Goal: Information Seeking & Learning: Learn about a topic

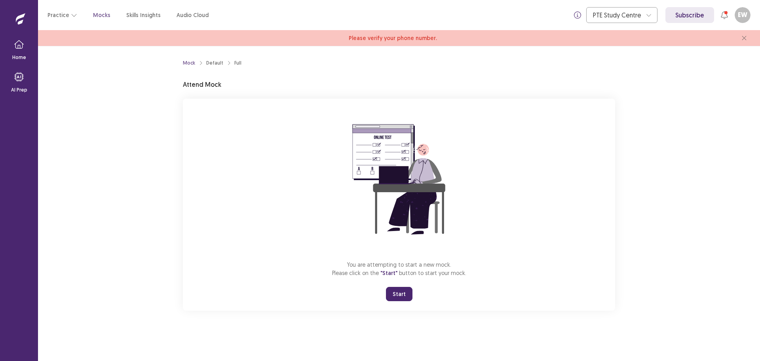
drag, startPoint x: 404, startPoint y: 298, endPoint x: 403, endPoint y: 346, distance: 47.9
click at [404, 298] on button "Start" at bounding box center [399, 294] width 27 height 14
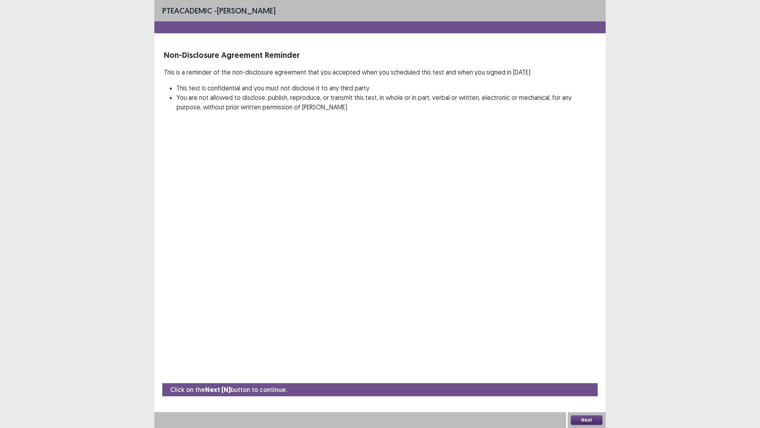
click at [587, 360] on button "Next" at bounding box center [587, 420] width 32 height 10
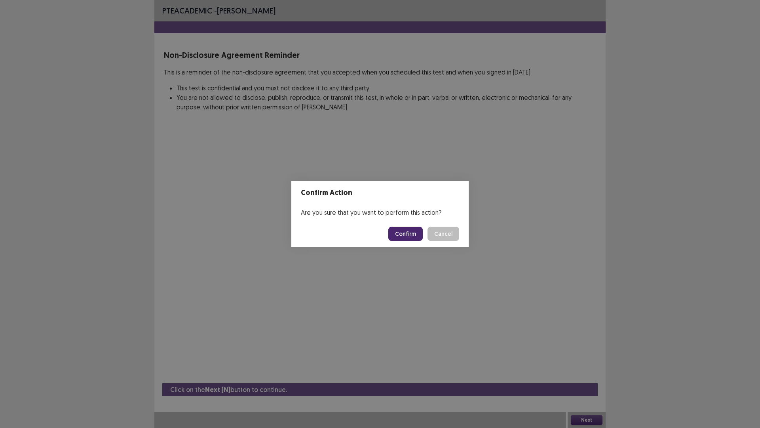
click at [445, 236] on button "Cancel" at bounding box center [444, 233] width 32 height 14
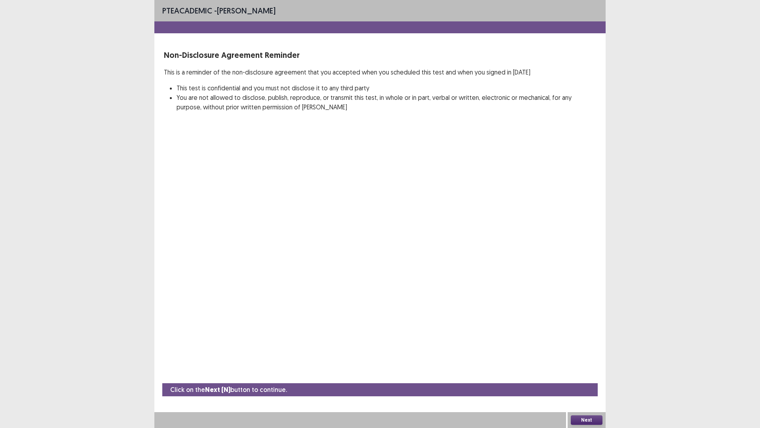
click at [571, 360] on button "Next" at bounding box center [587, 420] width 32 height 10
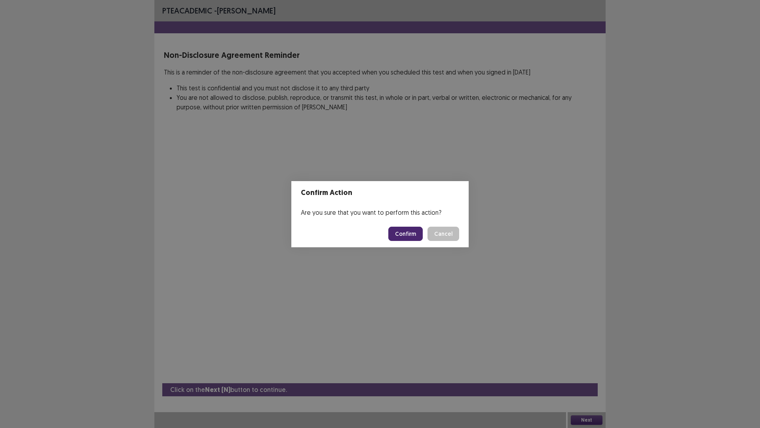
drag, startPoint x: 409, startPoint y: 231, endPoint x: 405, endPoint y: 230, distance: 4.1
click at [409, 231] on button "Confirm" at bounding box center [405, 233] width 34 height 14
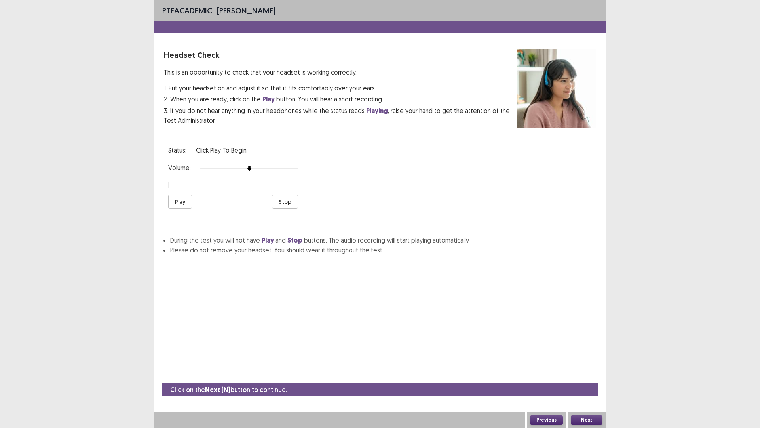
click at [181, 203] on button "Play" at bounding box center [180, 201] width 24 height 14
click at [184, 203] on button "Play" at bounding box center [180, 201] width 24 height 14
click at [291, 168] on img at bounding box center [288, 168] width 6 height 6
click at [298, 169] on img at bounding box center [298, 168] width 6 height 6
click at [186, 201] on button "Play" at bounding box center [180, 201] width 24 height 14
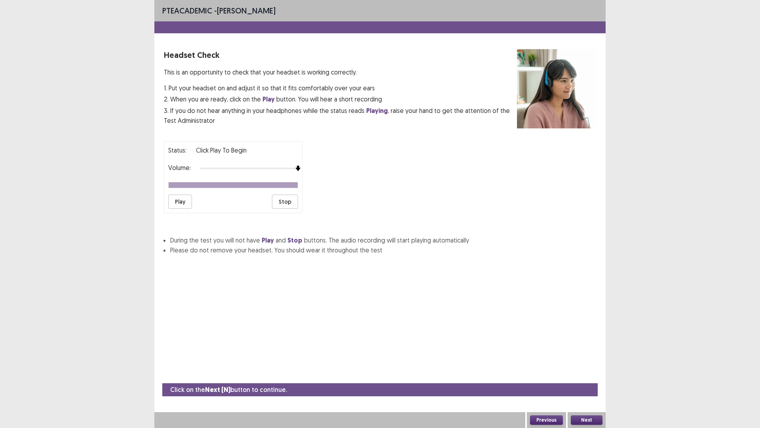
click at [593, 360] on button "Next" at bounding box center [587, 420] width 32 height 10
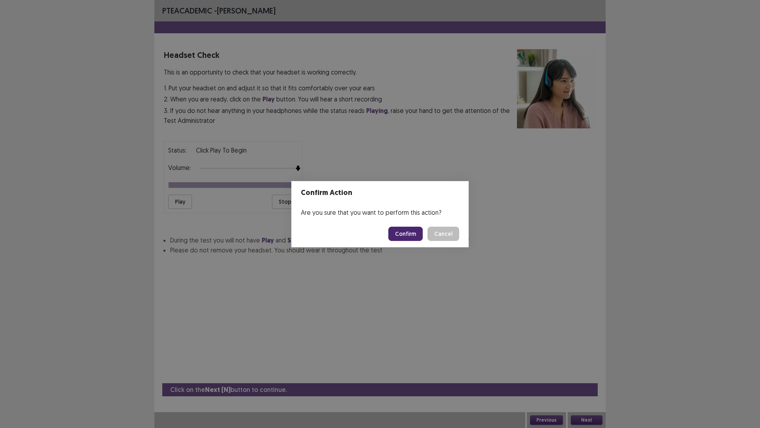
click at [414, 237] on button "Confirm" at bounding box center [405, 233] width 34 height 14
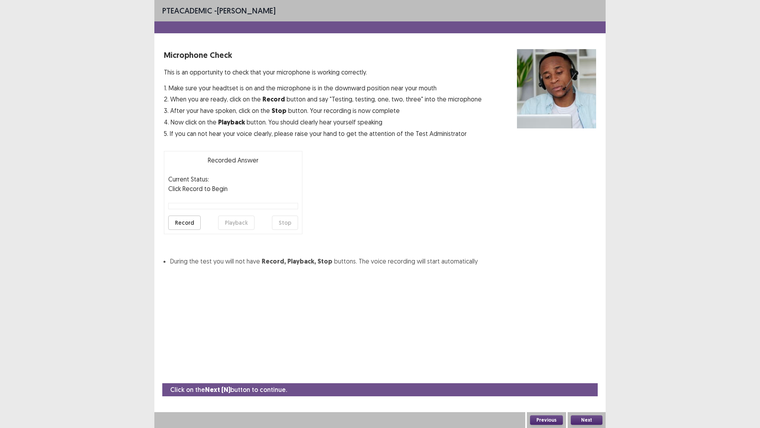
click at [183, 221] on button "Record" at bounding box center [184, 222] width 32 height 14
click at [281, 221] on button "Stop" at bounding box center [285, 222] width 26 height 14
click at [240, 225] on button "Playback" at bounding box center [236, 222] width 36 height 14
click at [586, 360] on button "Next" at bounding box center [587, 420] width 32 height 10
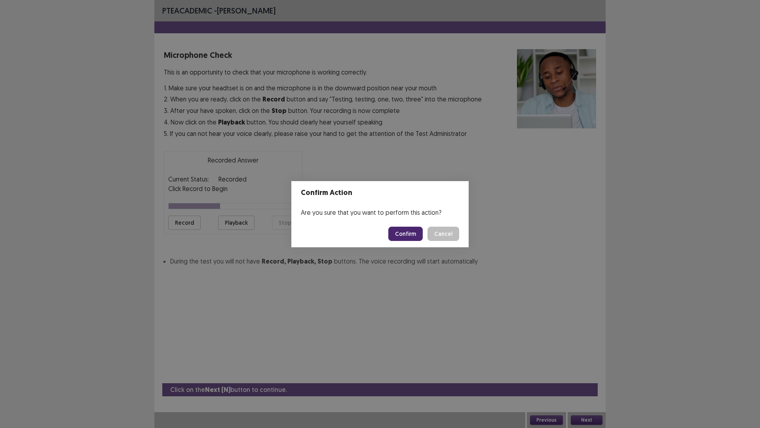
click at [417, 239] on button "Confirm" at bounding box center [405, 233] width 34 height 14
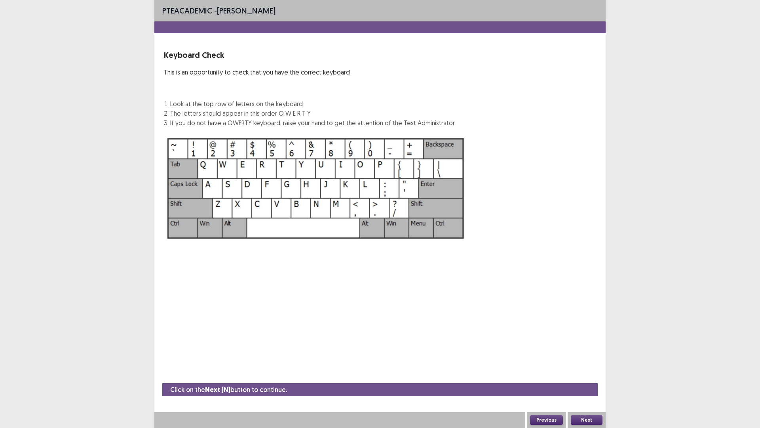
click at [582, 360] on button "Next" at bounding box center [587, 420] width 32 height 10
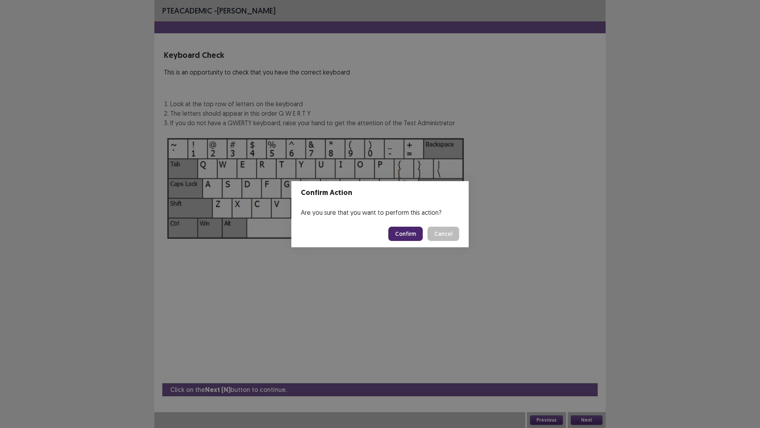
drag, startPoint x: 410, startPoint y: 236, endPoint x: 415, endPoint y: 237, distance: 5.3
click at [411, 236] on button "Confirm" at bounding box center [405, 233] width 34 height 14
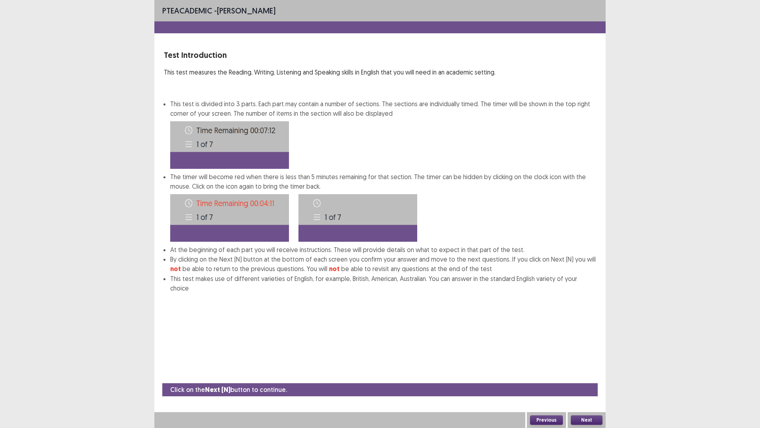
click at [588, 360] on button "Next" at bounding box center [587, 420] width 32 height 10
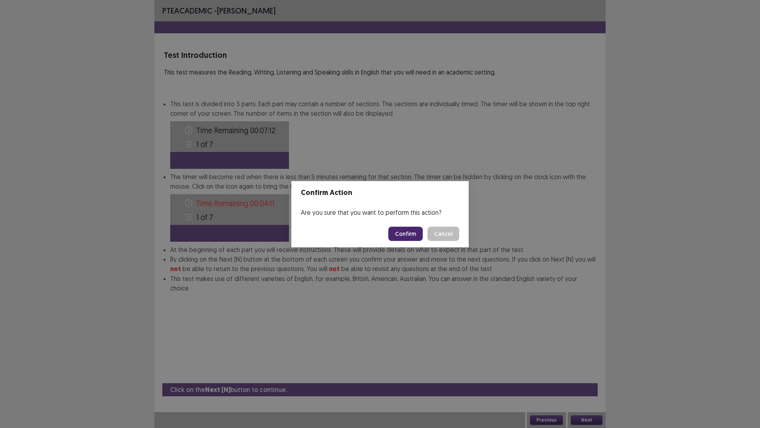
click at [416, 235] on button "Confirm" at bounding box center [405, 233] width 34 height 14
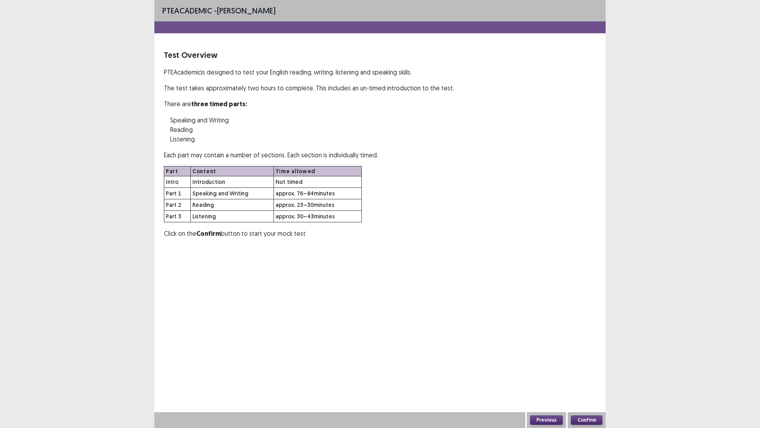
click at [547, 360] on button "Previous" at bounding box center [546, 420] width 33 height 10
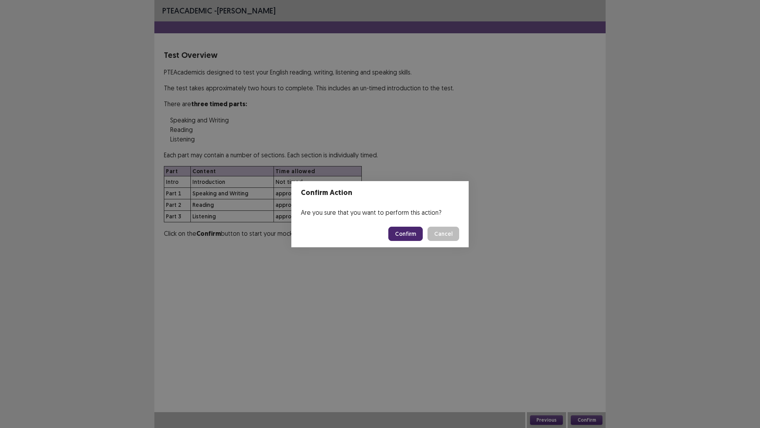
click at [409, 235] on button "Confirm" at bounding box center [405, 233] width 34 height 14
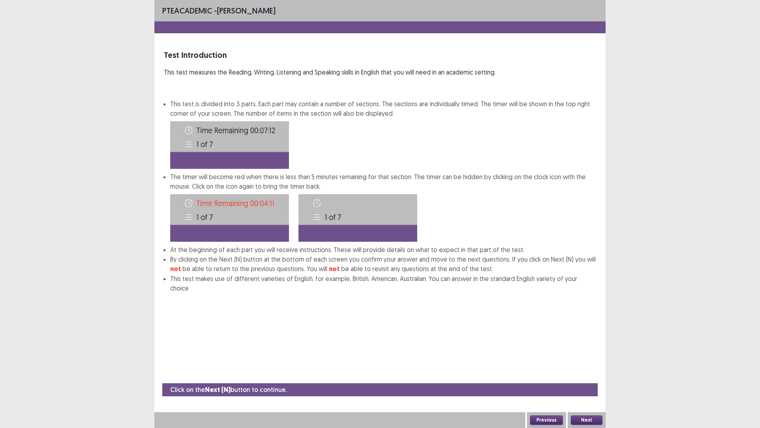
drag, startPoint x: 585, startPoint y: 425, endPoint x: 578, endPoint y: 414, distance: 12.6
click at [585, 360] on div "Next" at bounding box center [587, 420] width 38 height 16
click at [588, 360] on button "Next" at bounding box center [587, 420] width 32 height 10
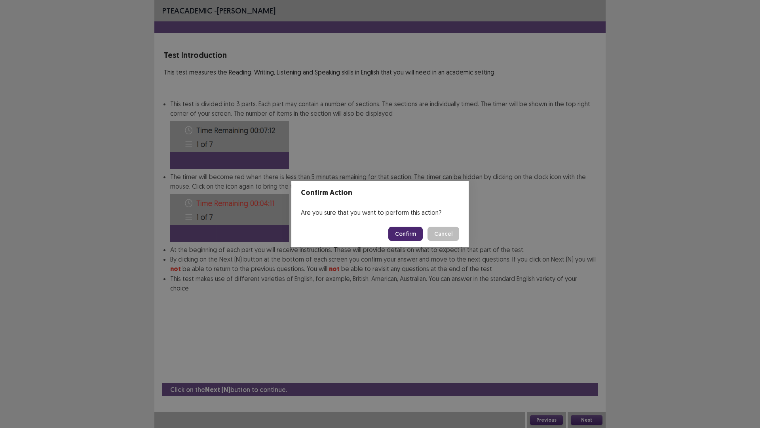
click at [403, 232] on button "Confirm" at bounding box center [405, 233] width 34 height 14
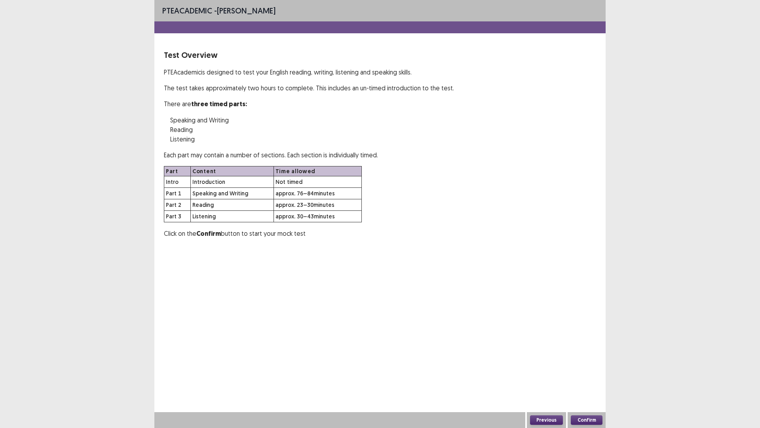
click at [583, 360] on button "Confirm" at bounding box center [587, 420] width 32 height 10
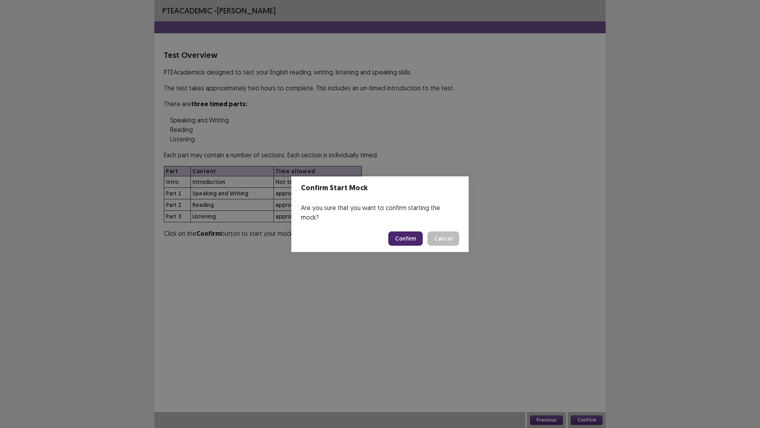
click at [409, 234] on button "Confirm" at bounding box center [405, 238] width 34 height 14
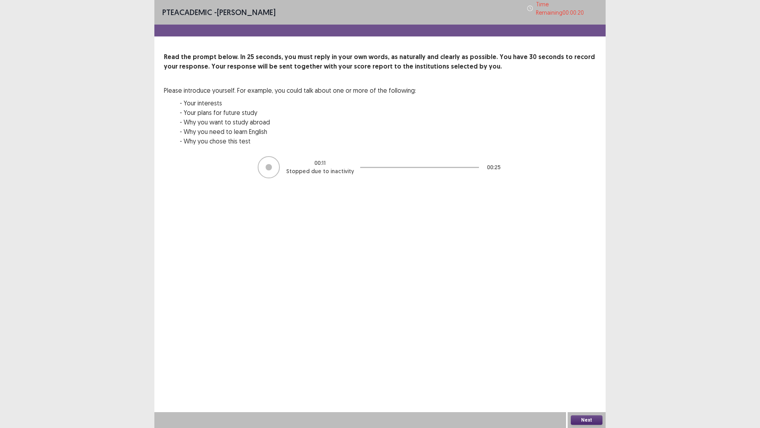
click at [278, 164] on div at bounding box center [269, 167] width 22 height 22
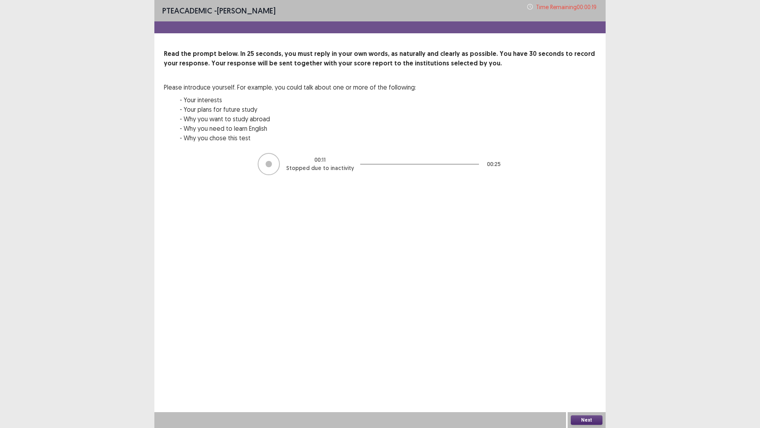
click at [586, 360] on button "Next" at bounding box center [587, 420] width 32 height 10
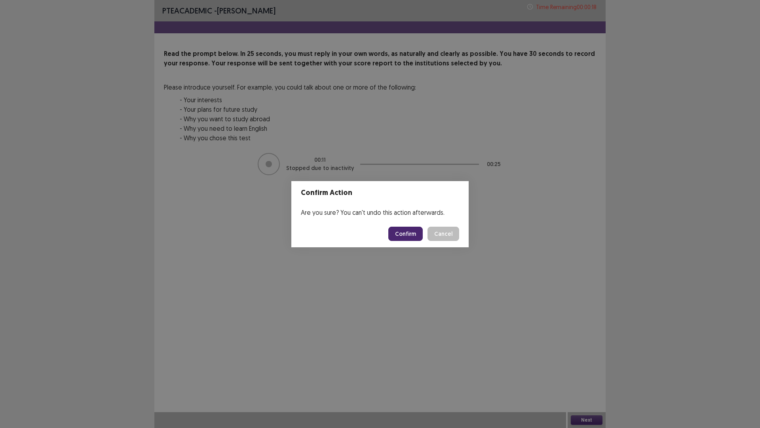
click at [411, 233] on button "Confirm" at bounding box center [405, 233] width 34 height 14
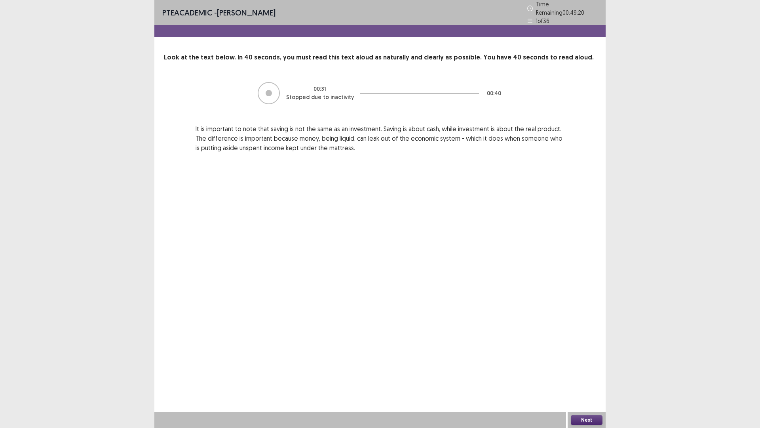
click at [588, 360] on button "Next" at bounding box center [587, 420] width 32 height 10
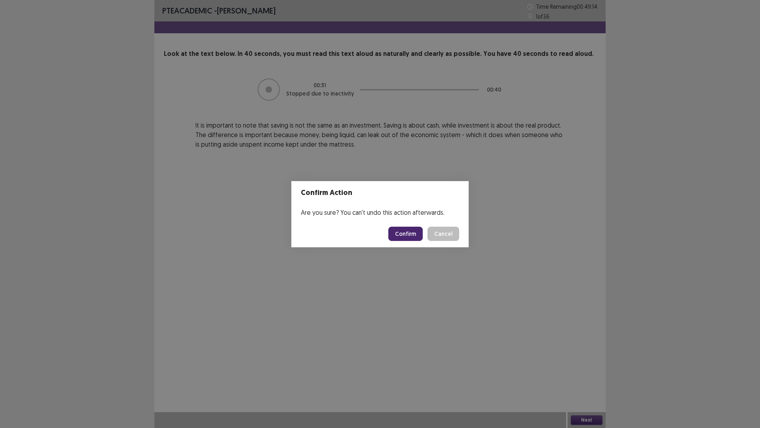
click at [411, 233] on button "Confirm" at bounding box center [405, 233] width 34 height 14
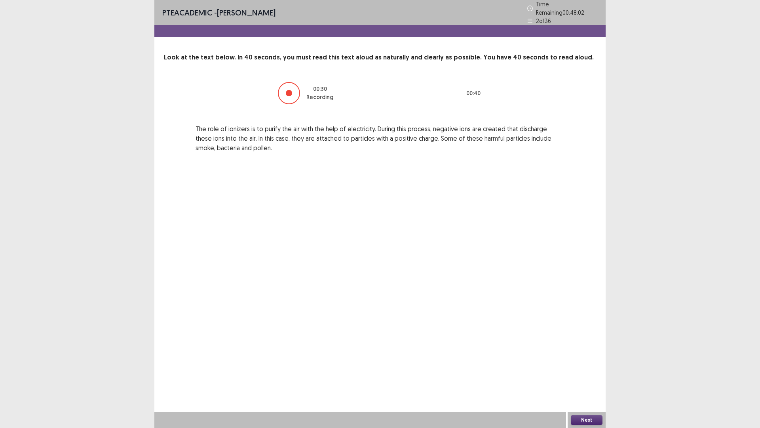
click at [586, 360] on button "Next" at bounding box center [587, 420] width 32 height 10
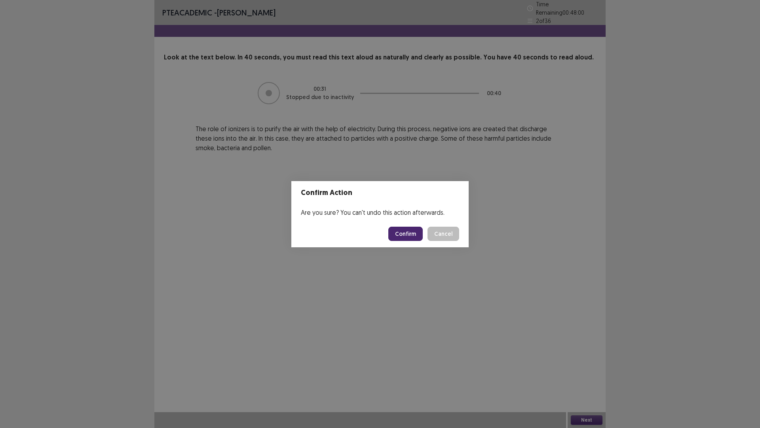
click at [407, 234] on button "Confirm" at bounding box center [405, 233] width 34 height 14
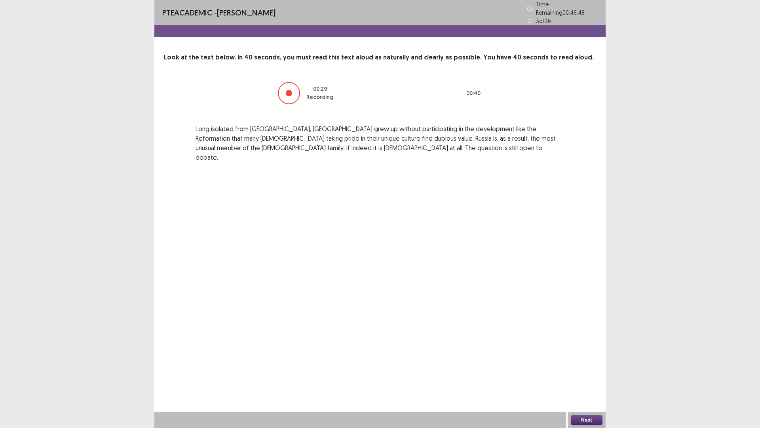
click at [591, 360] on button "Next" at bounding box center [587, 420] width 32 height 10
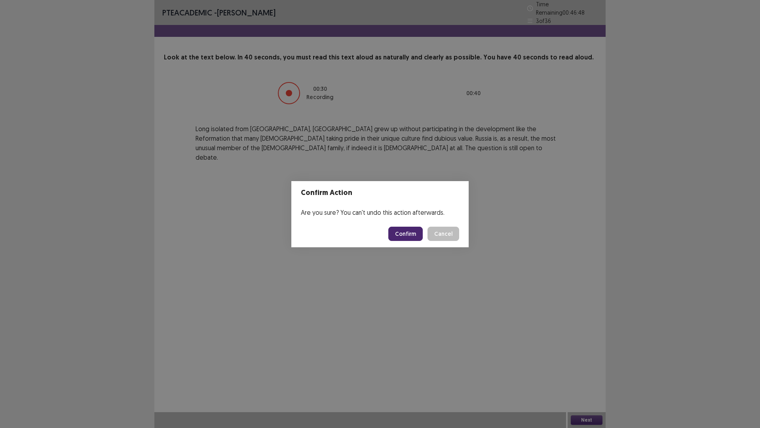
click at [408, 233] on button "Confirm" at bounding box center [405, 233] width 34 height 14
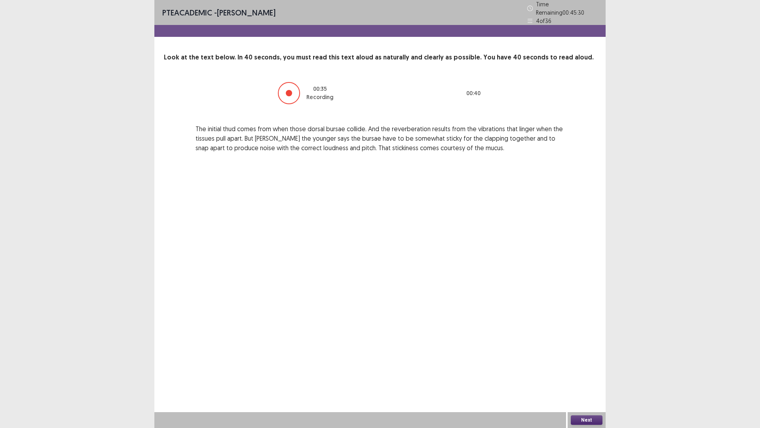
click at [588, 360] on button "Next" at bounding box center [587, 420] width 32 height 10
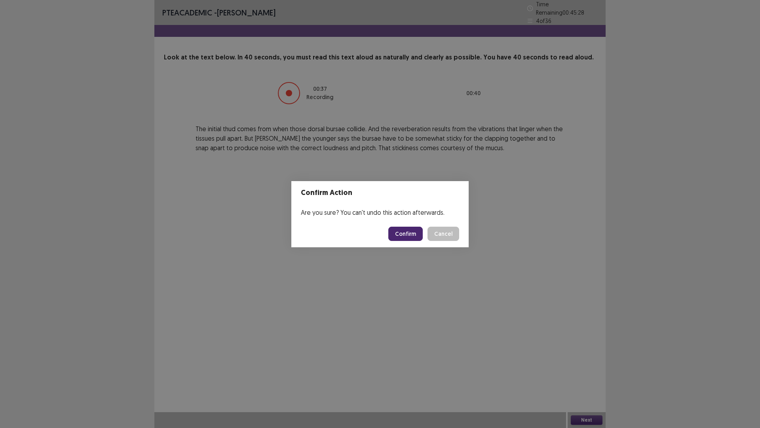
click at [407, 232] on button "Confirm" at bounding box center [405, 233] width 34 height 14
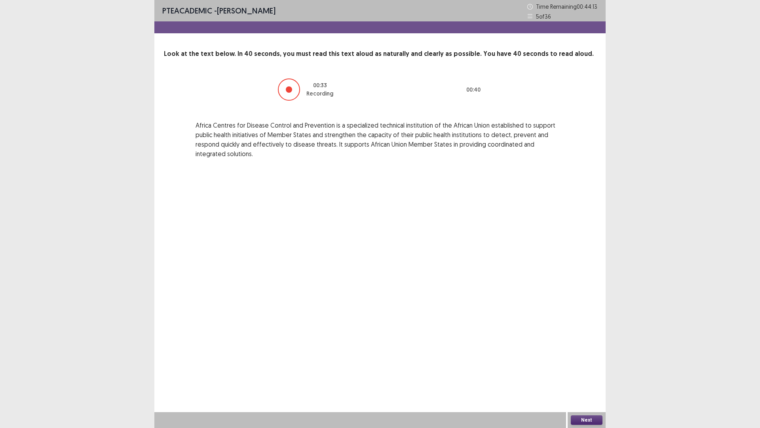
click at [583, 360] on button "Next" at bounding box center [587, 420] width 32 height 10
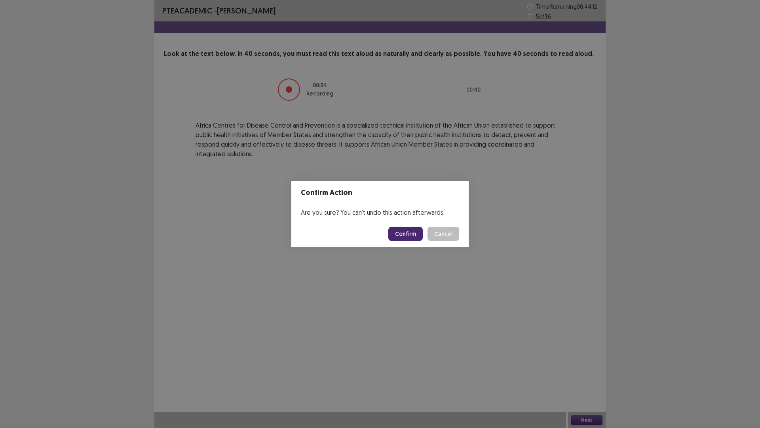
click at [411, 232] on button "Confirm" at bounding box center [405, 233] width 34 height 14
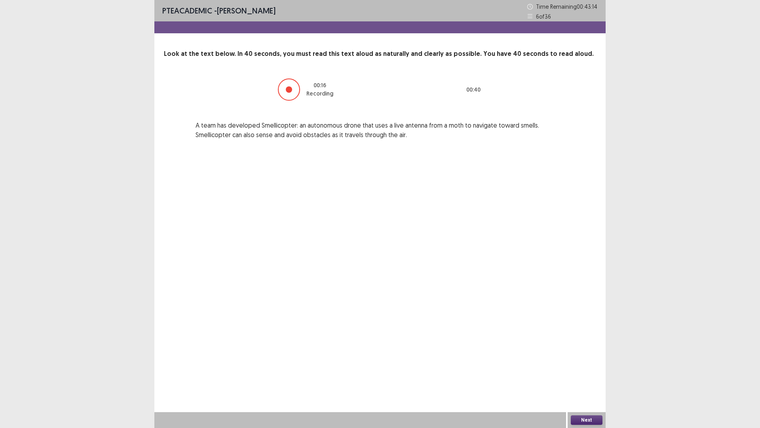
click at [591, 360] on button "Next" at bounding box center [587, 420] width 32 height 10
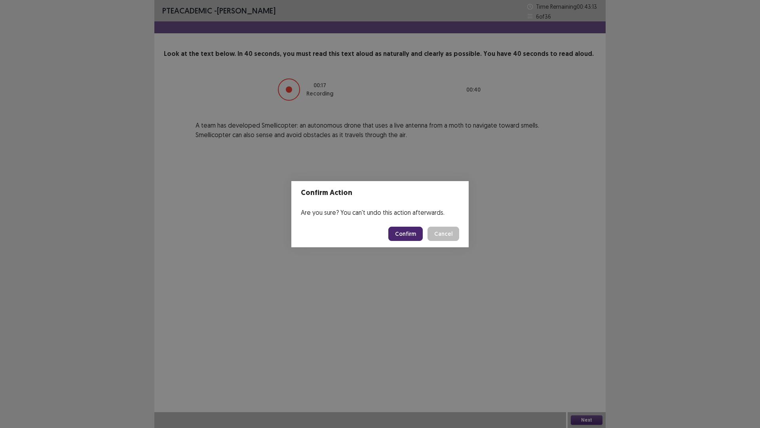
click at [401, 233] on button "Confirm" at bounding box center [405, 233] width 34 height 14
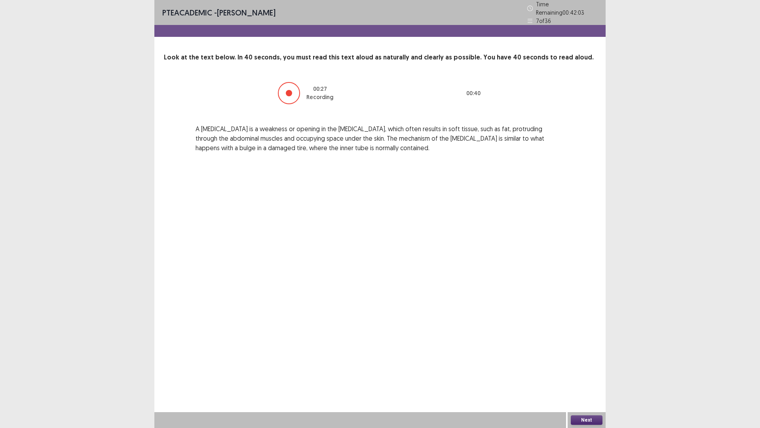
click at [580, 360] on button "Next" at bounding box center [587, 420] width 32 height 10
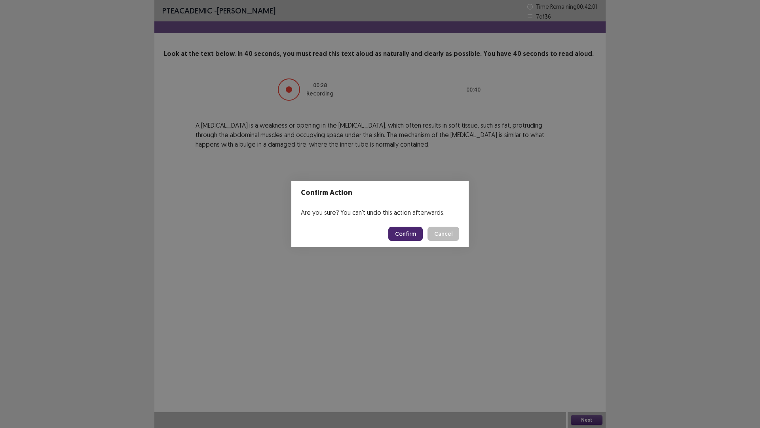
click at [405, 234] on button "Confirm" at bounding box center [405, 233] width 34 height 14
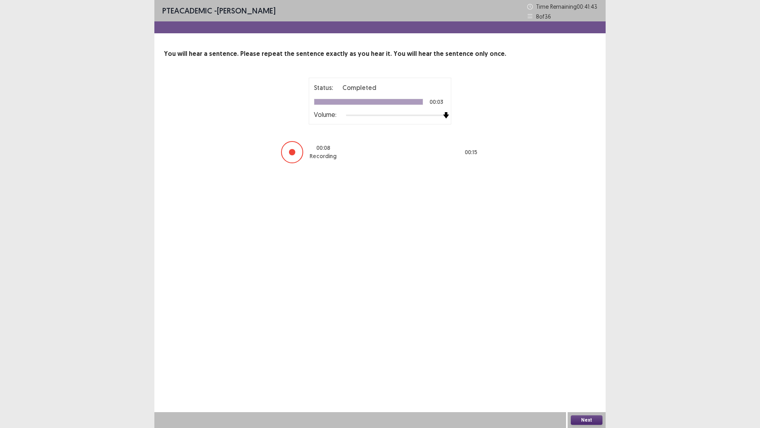
click at [457, 121] on div "Status: Completed 00:03 Volume: 00 : 08 Recording 00 : 15" at bounding box center [380, 121] width 198 height 86
click at [585, 360] on button "Next" at bounding box center [587, 420] width 32 height 10
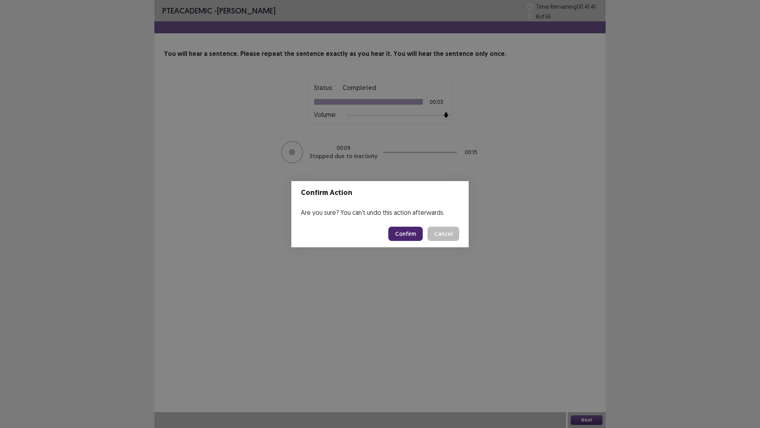
click at [411, 233] on button "Confirm" at bounding box center [405, 233] width 34 height 14
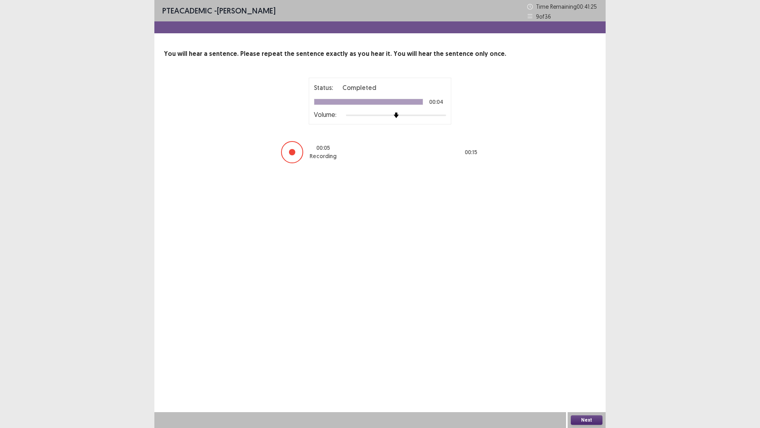
click at [588, 360] on button "Next" at bounding box center [587, 420] width 32 height 10
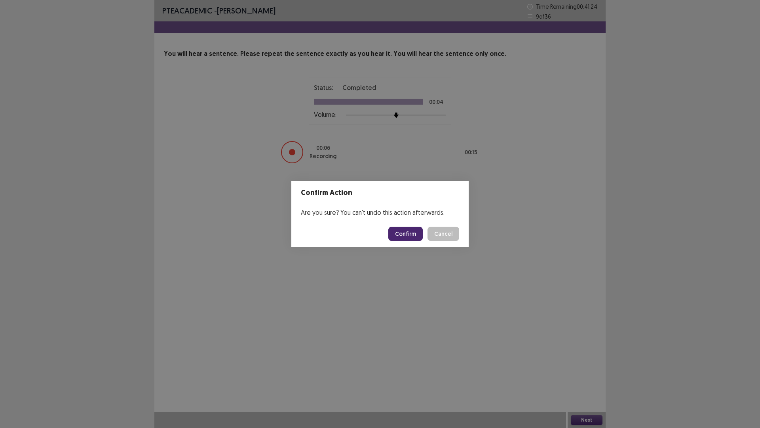
click at [409, 231] on button "Confirm" at bounding box center [405, 233] width 34 height 14
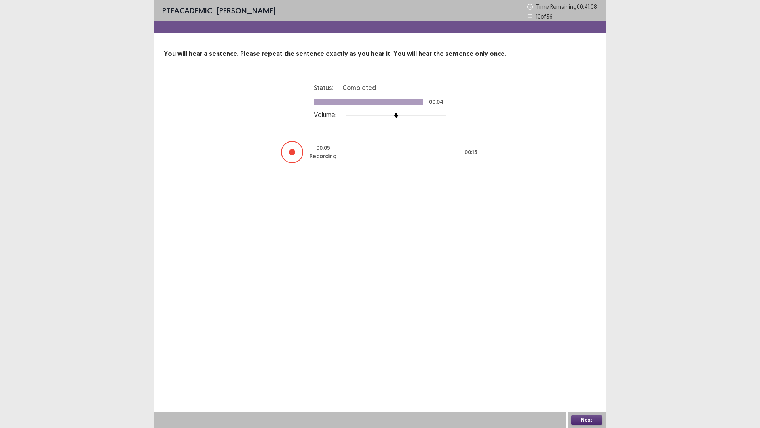
click at [590, 360] on button "Next" at bounding box center [587, 420] width 32 height 10
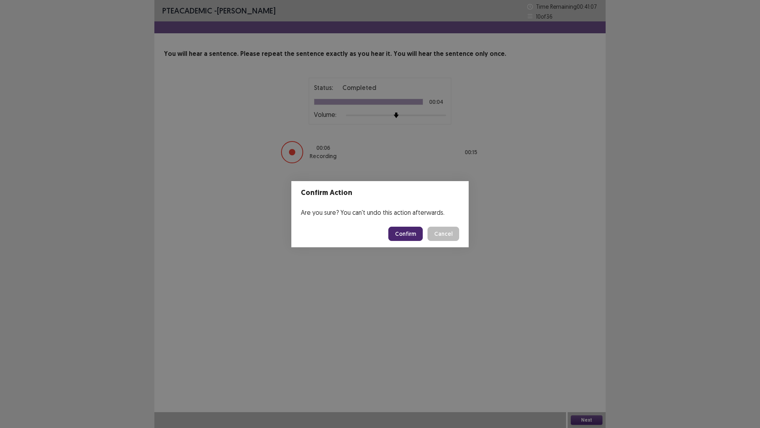
click at [409, 232] on button "Confirm" at bounding box center [405, 233] width 34 height 14
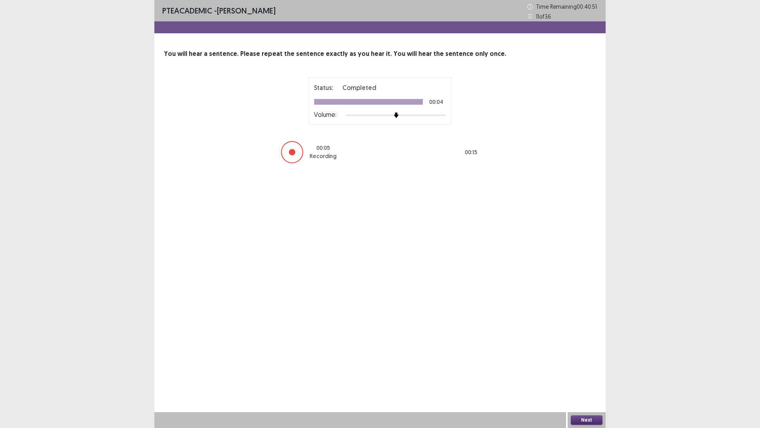
click at [580, 360] on button "Next" at bounding box center [587, 420] width 32 height 10
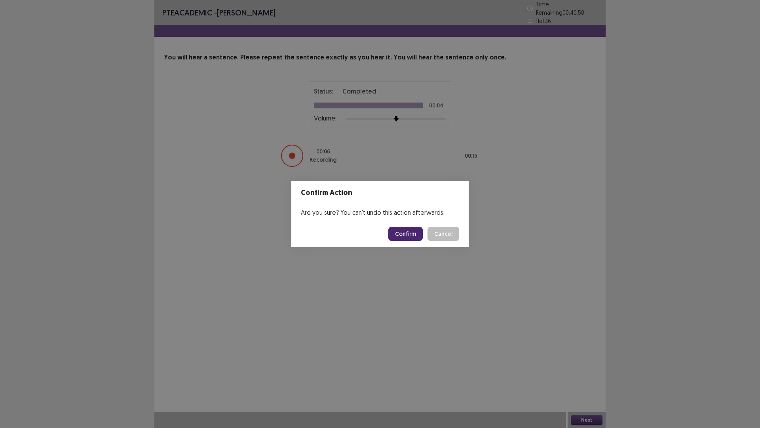
click at [403, 234] on button "Confirm" at bounding box center [405, 233] width 34 height 14
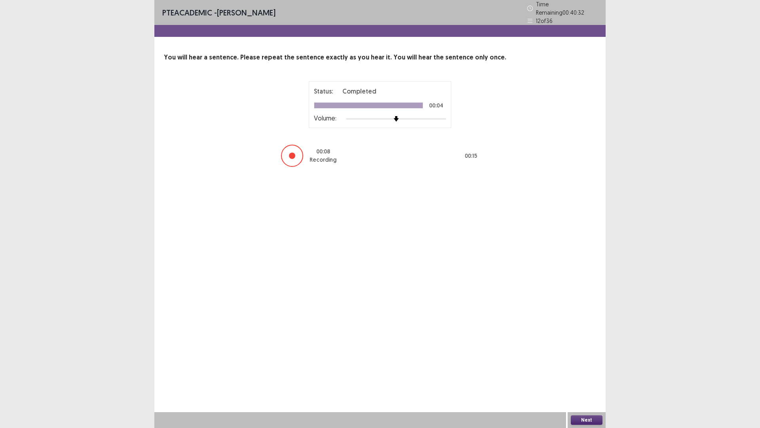
click at [574, 360] on button "Next" at bounding box center [587, 420] width 32 height 10
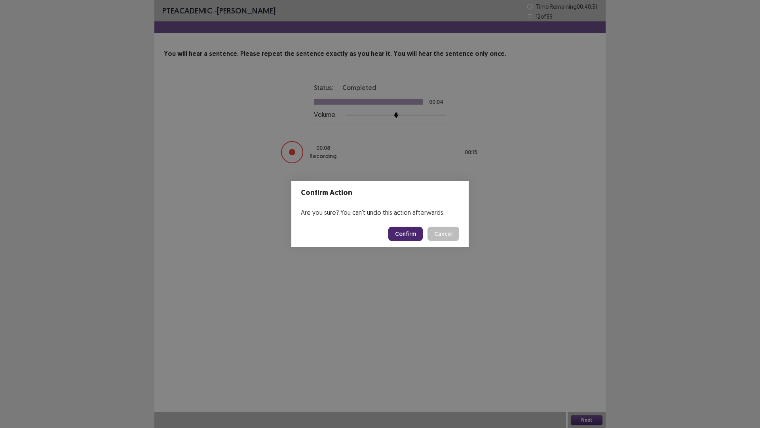
click at [414, 229] on button "Confirm" at bounding box center [405, 233] width 34 height 14
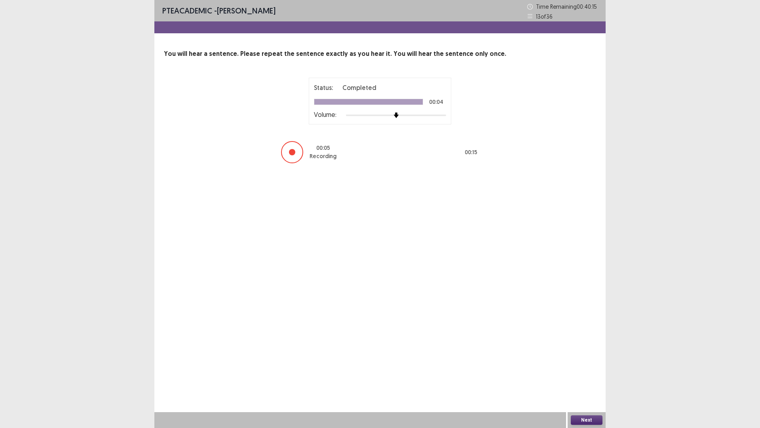
click at [581, 360] on button "Next" at bounding box center [587, 420] width 32 height 10
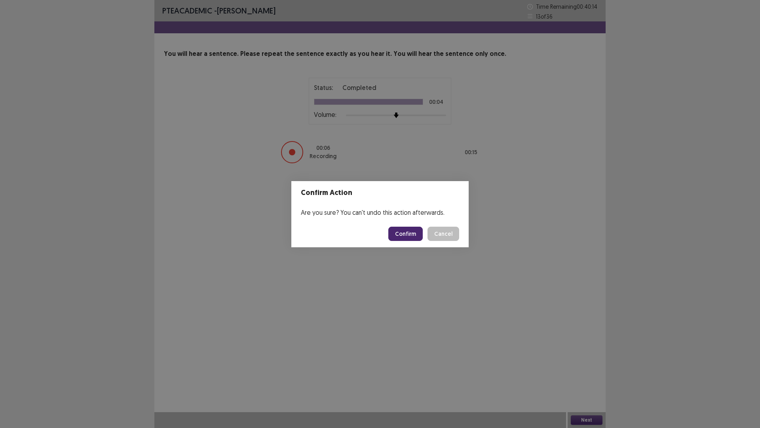
click at [412, 233] on button "Confirm" at bounding box center [405, 233] width 34 height 14
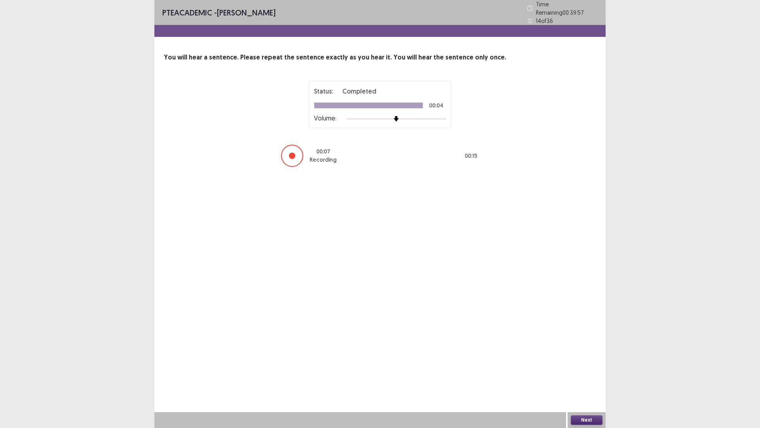
click at [578, 360] on button "Next" at bounding box center [587, 420] width 32 height 10
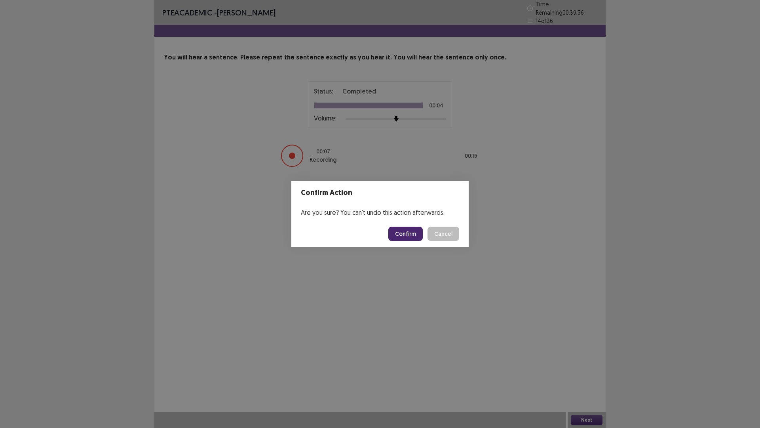
click at [403, 235] on button "Confirm" at bounding box center [405, 233] width 34 height 14
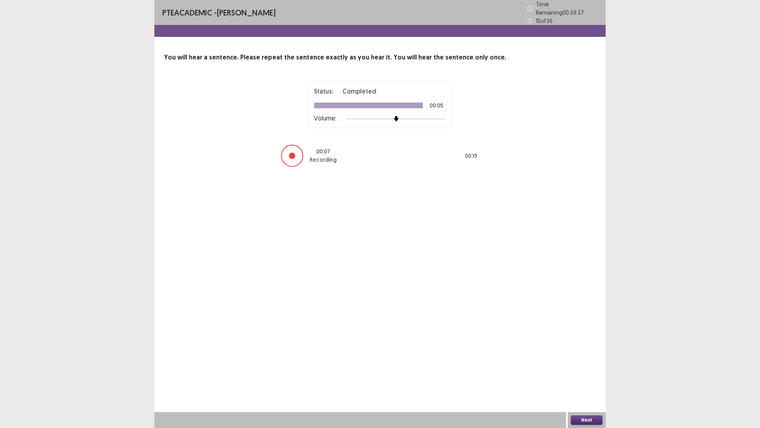
click at [583, 360] on button "Next" at bounding box center [587, 420] width 32 height 10
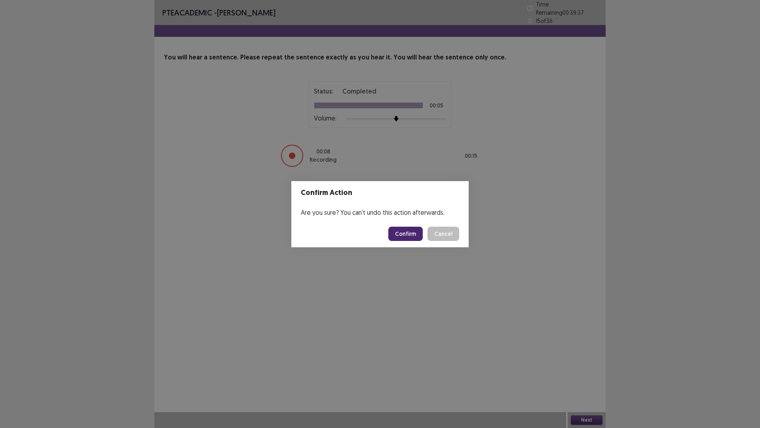
click at [405, 237] on button "Confirm" at bounding box center [405, 233] width 34 height 14
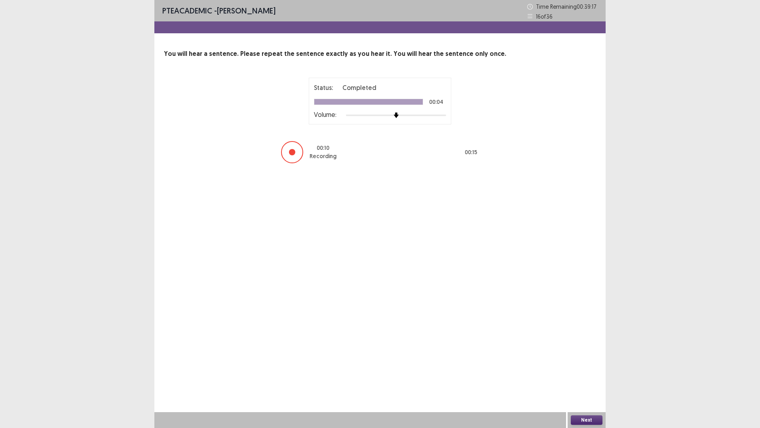
click at [580, 360] on button "Next" at bounding box center [587, 420] width 32 height 10
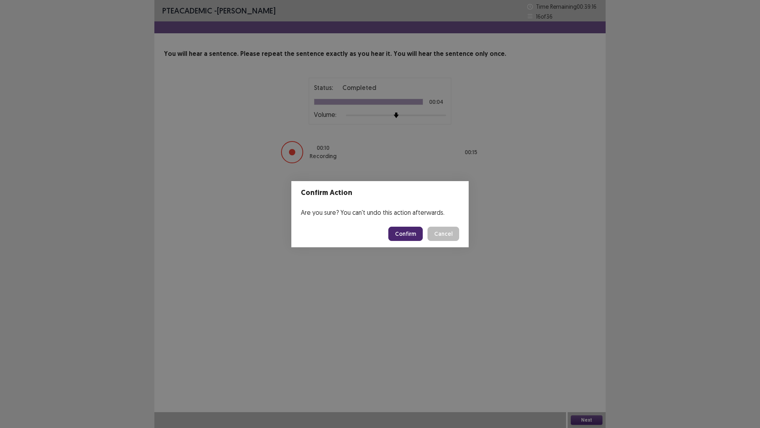
click at [405, 230] on button "Confirm" at bounding box center [405, 233] width 34 height 14
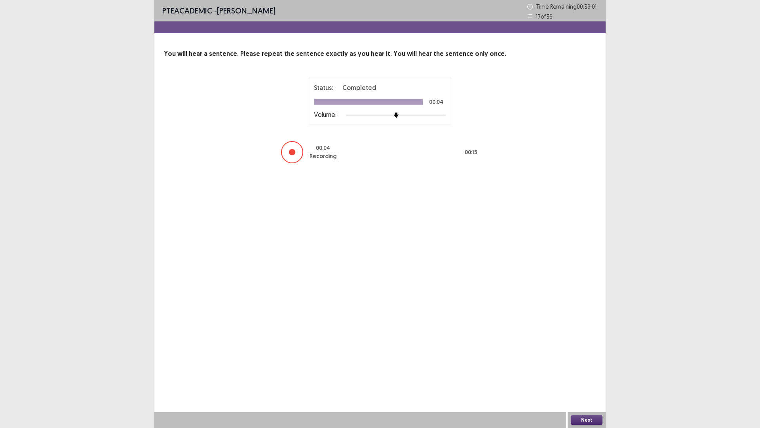
click at [586, 360] on button "Next" at bounding box center [587, 420] width 32 height 10
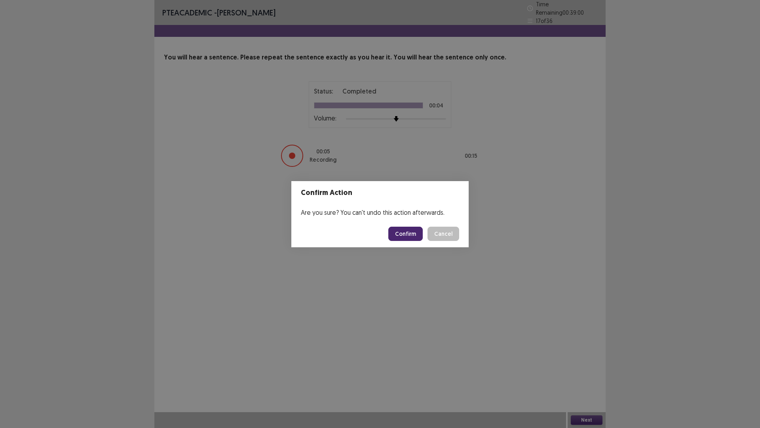
click at [408, 233] on button "Confirm" at bounding box center [405, 233] width 34 height 14
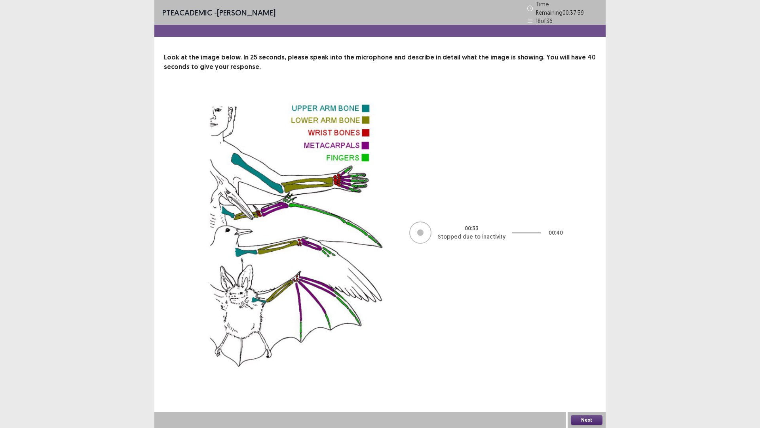
click at [585, 360] on button "Next" at bounding box center [587, 420] width 32 height 10
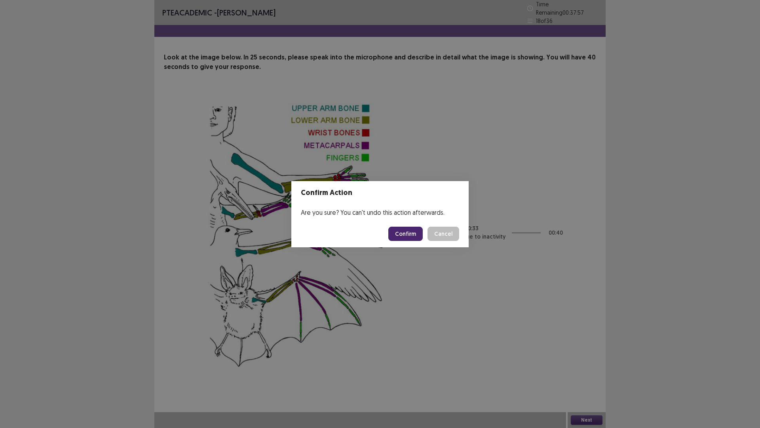
click at [403, 232] on button "Confirm" at bounding box center [405, 233] width 34 height 14
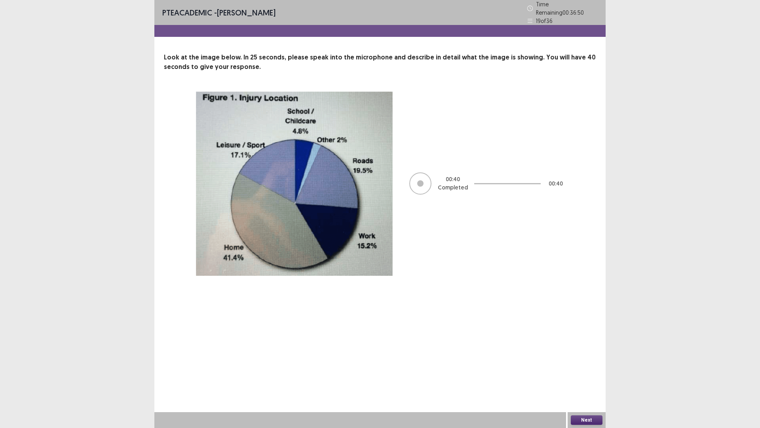
click at [578, 360] on button "Next" at bounding box center [587, 420] width 32 height 10
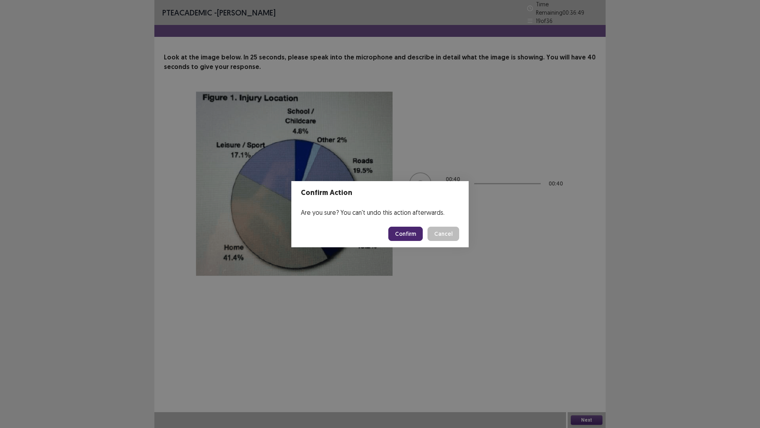
click at [405, 231] on button "Confirm" at bounding box center [405, 233] width 34 height 14
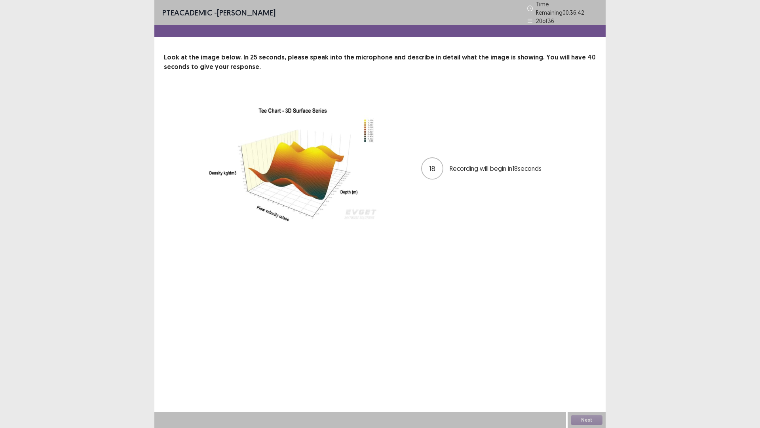
click at [370, 129] on img at bounding box center [295, 169] width 198 height 156
click at [587, 360] on button "Next" at bounding box center [587, 420] width 32 height 10
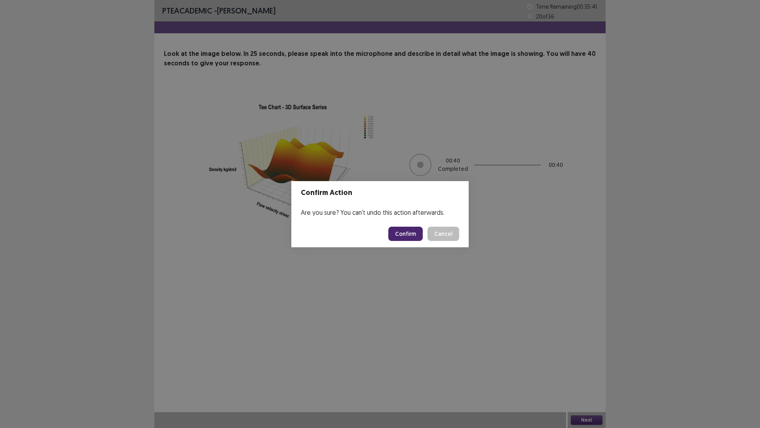
click at [411, 231] on button "Confirm" at bounding box center [405, 233] width 34 height 14
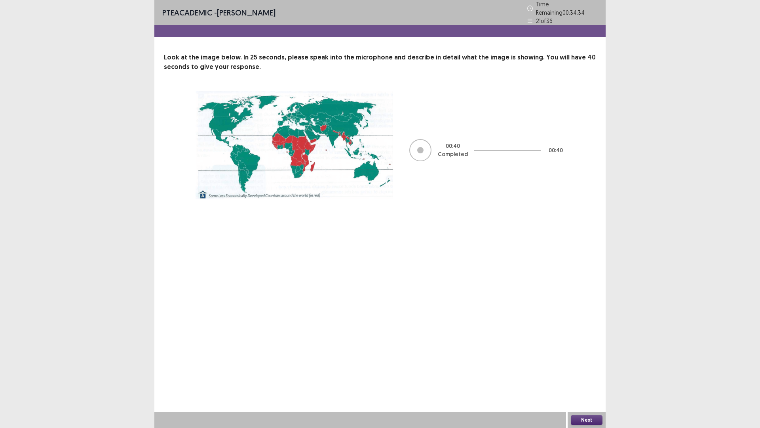
click at [584, 360] on button "Next" at bounding box center [587, 420] width 32 height 10
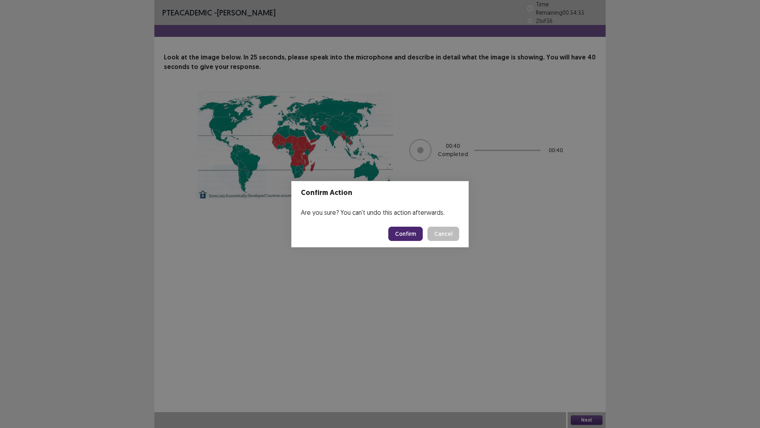
click at [410, 234] on button "Confirm" at bounding box center [405, 233] width 34 height 14
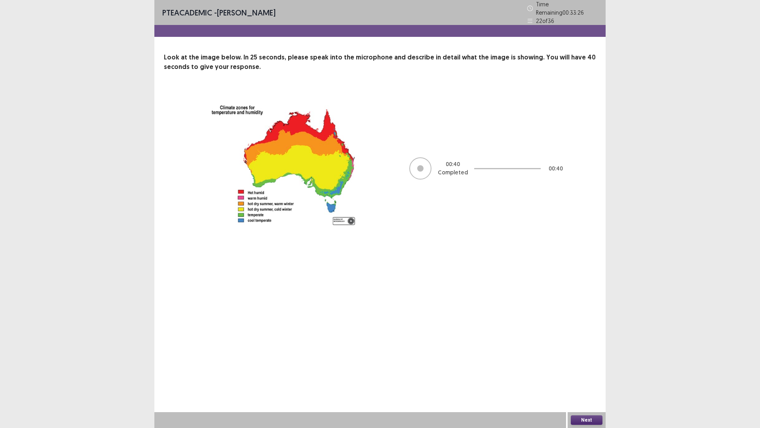
click at [580, 360] on button "Next" at bounding box center [587, 420] width 32 height 10
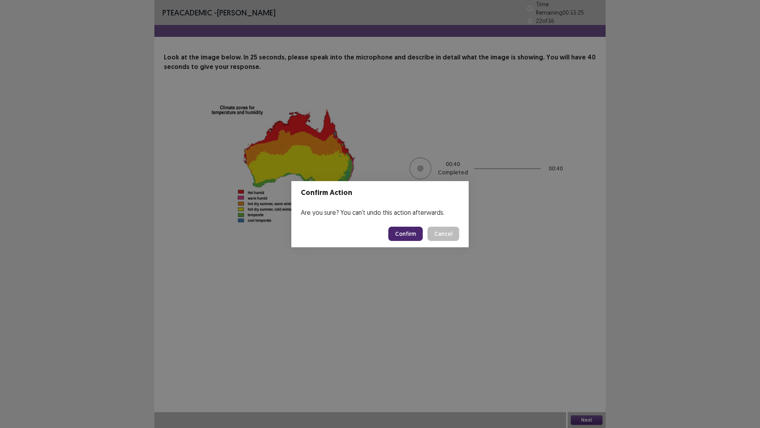
click at [404, 234] on button "Confirm" at bounding box center [405, 233] width 34 height 14
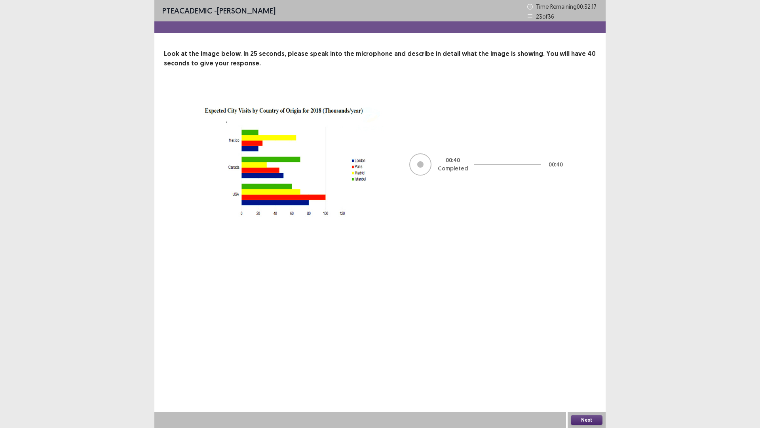
click at [582, 360] on button "Next" at bounding box center [587, 420] width 32 height 10
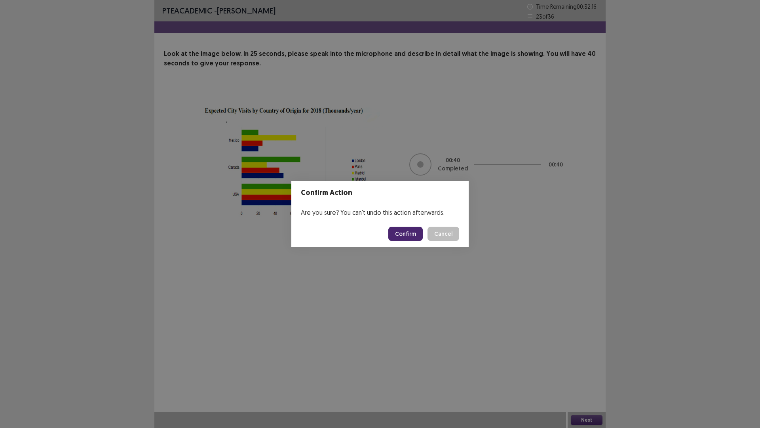
click at [407, 235] on button "Confirm" at bounding box center [405, 233] width 34 height 14
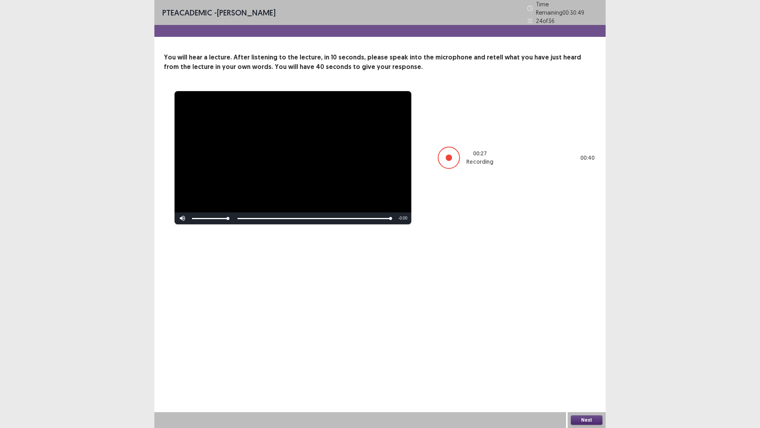
click at [586, 360] on div "Next" at bounding box center [587, 420] width 38 height 16
click at [587, 360] on button "Next" at bounding box center [587, 420] width 32 height 10
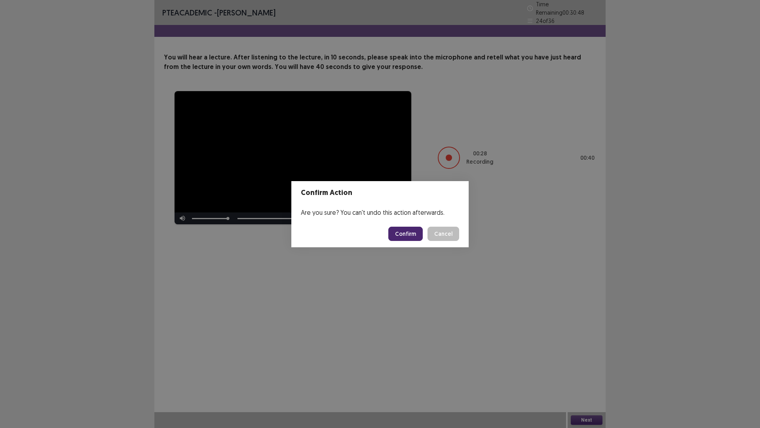
click at [414, 233] on button "Confirm" at bounding box center [405, 233] width 34 height 14
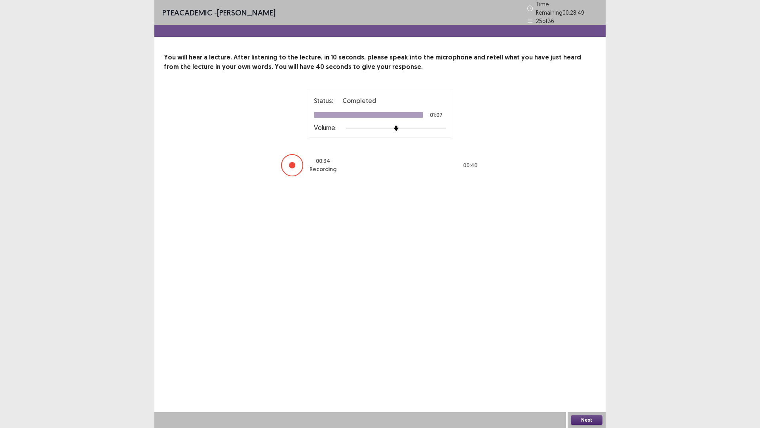
click at [589, 360] on button "Next" at bounding box center [587, 420] width 32 height 10
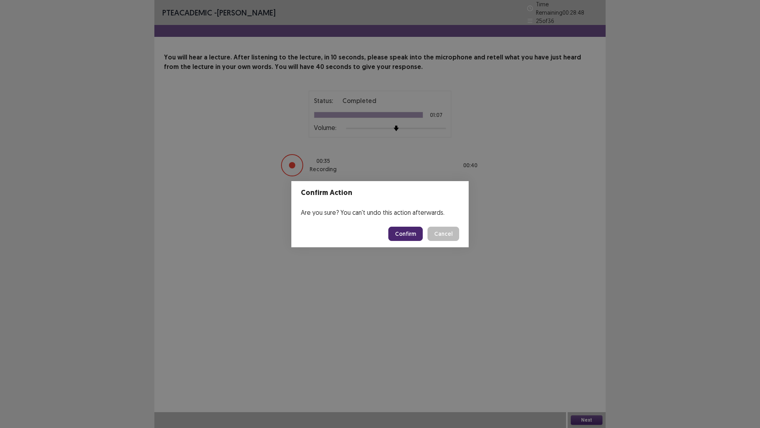
click at [411, 234] on button "Confirm" at bounding box center [405, 233] width 34 height 14
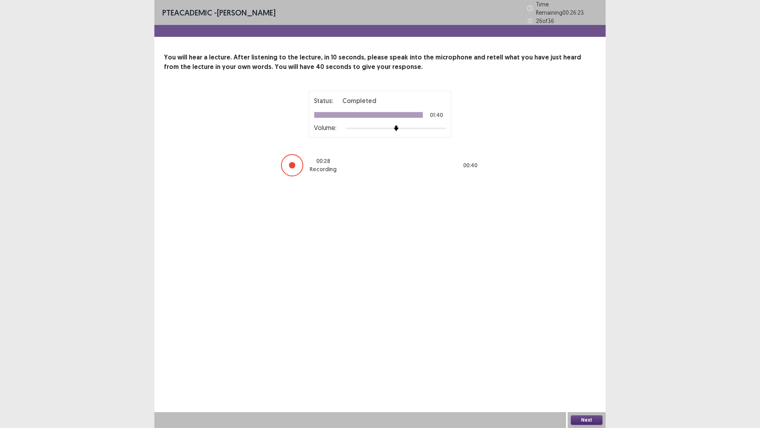
click at [589, 360] on button "Next" at bounding box center [587, 420] width 32 height 10
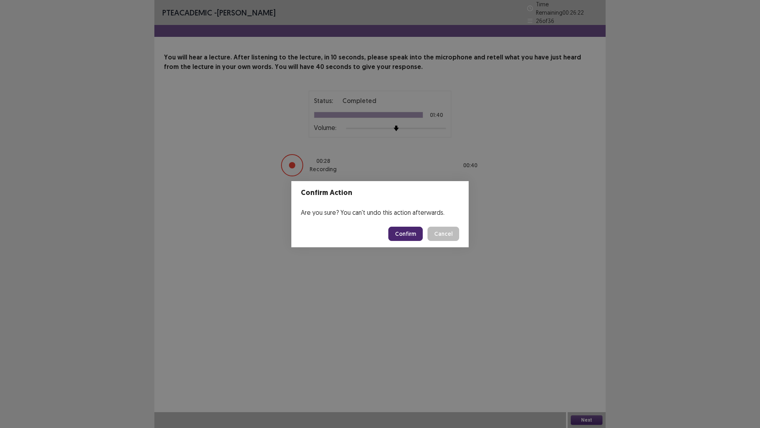
click at [408, 235] on button "Confirm" at bounding box center [405, 233] width 34 height 14
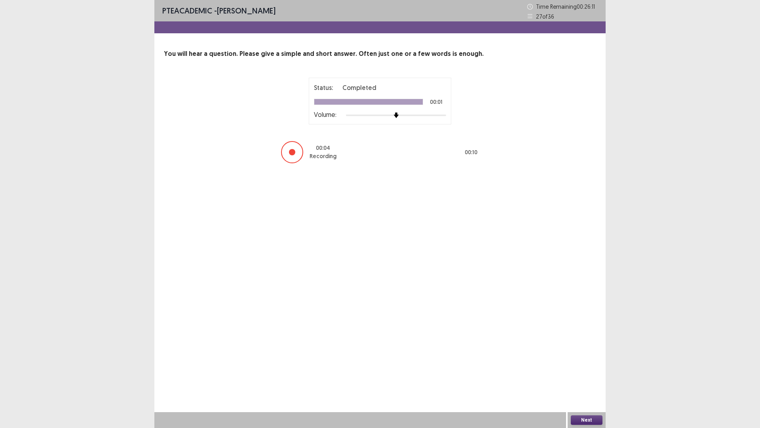
click at [582, 360] on button "Next" at bounding box center [587, 420] width 32 height 10
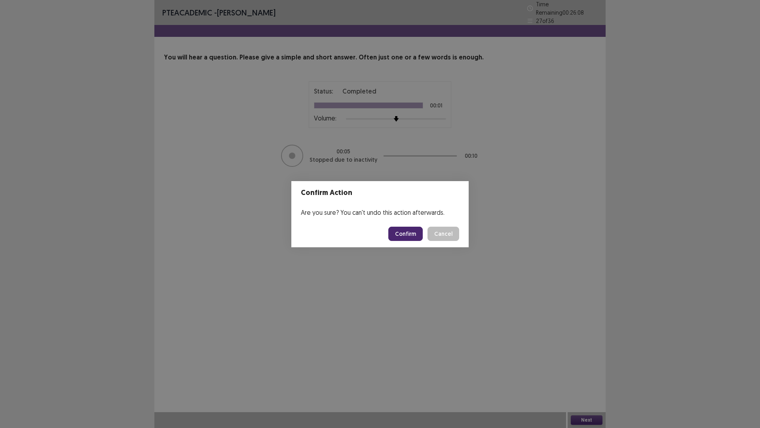
click at [408, 234] on button "Confirm" at bounding box center [405, 233] width 34 height 14
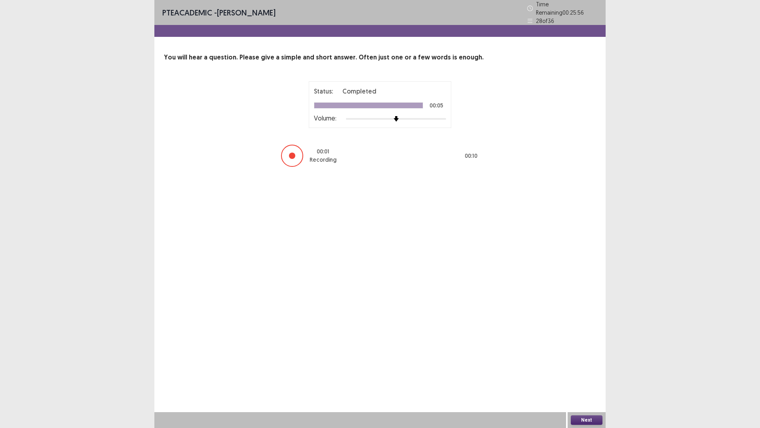
click at [582, 360] on button "Next" at bounding box center [587, 420] width 32 height 10
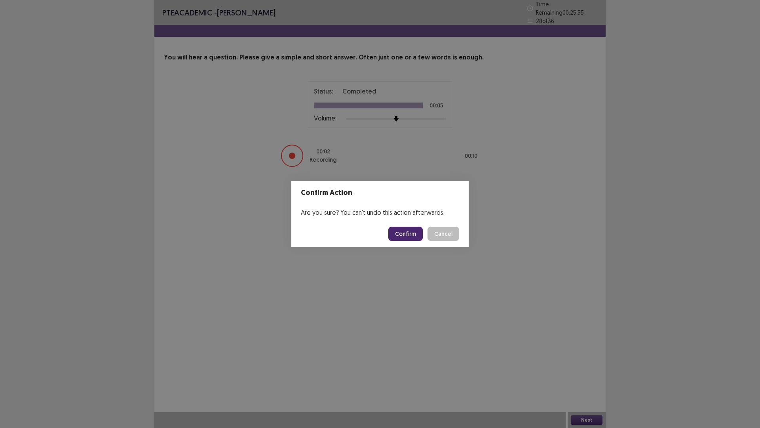
click at [408, 234] on button "Confirm" at bounding box center [405, 233] width 34 height 14
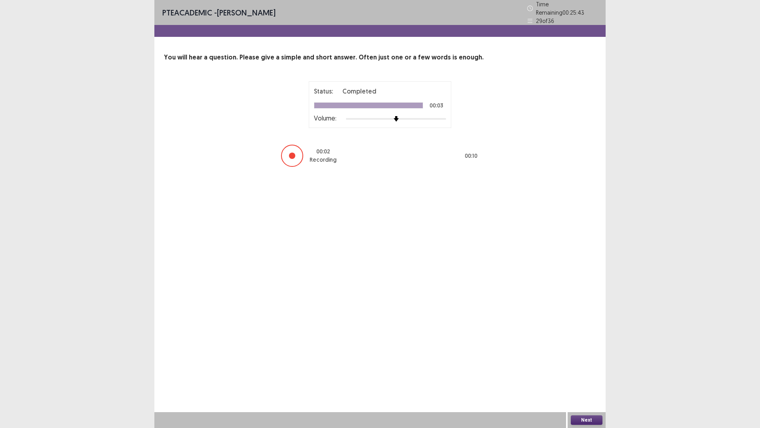
click at [581, 360] on button "Next" at bounding box center [587, 420] width 32 height 10
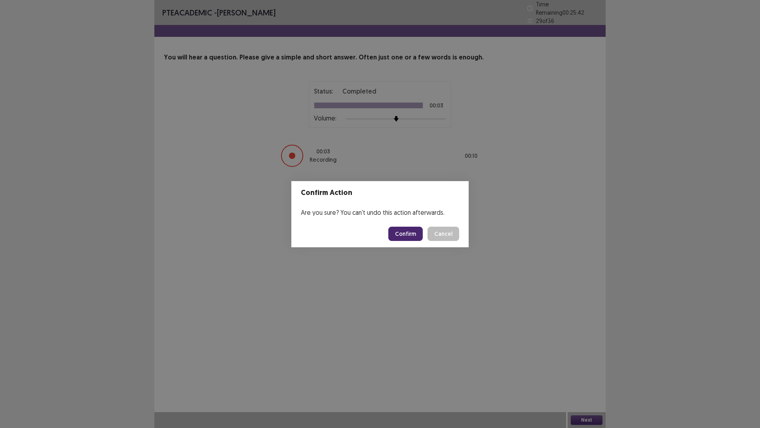
click at [405, 232] on button "Confirm" at bounding box center [405, 233] width 34 height 14
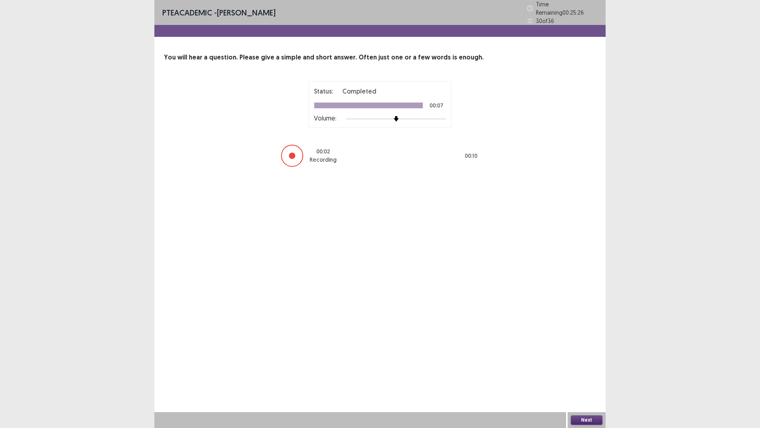
click at [582, 360] on button "Next" at bounding box center [587, 420] width 32 height 10
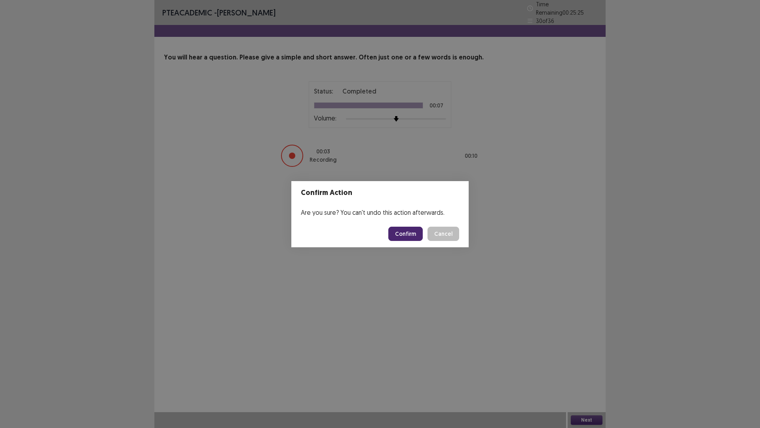
click at [402, 238] on button "Confirm" at bounding box center [405, 233] width 34 height 14
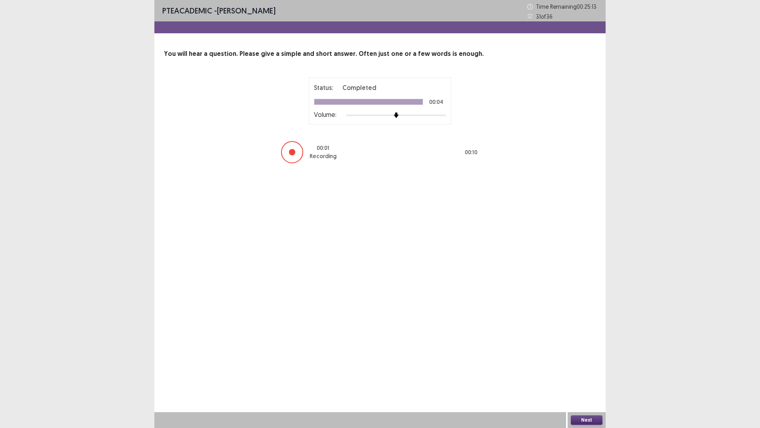
click at [580, 360] on button "Next" at bounding box center [587, 420] width 32 height 10
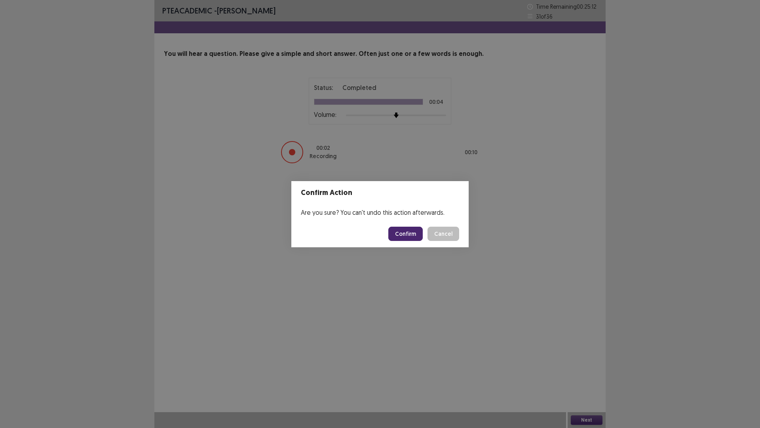
click at [407, 233] on button "Confirm" at bounding box center [405, 233] width 34 height 14
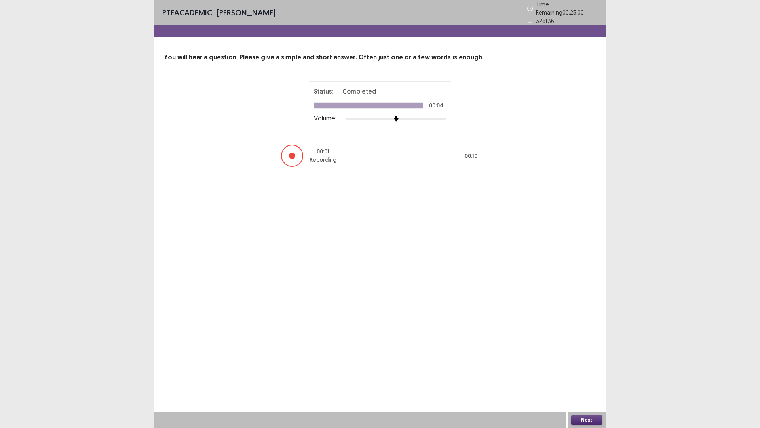
click at [581, 360] on button "Next" at bounding box center [587, 420] width 32 height 10
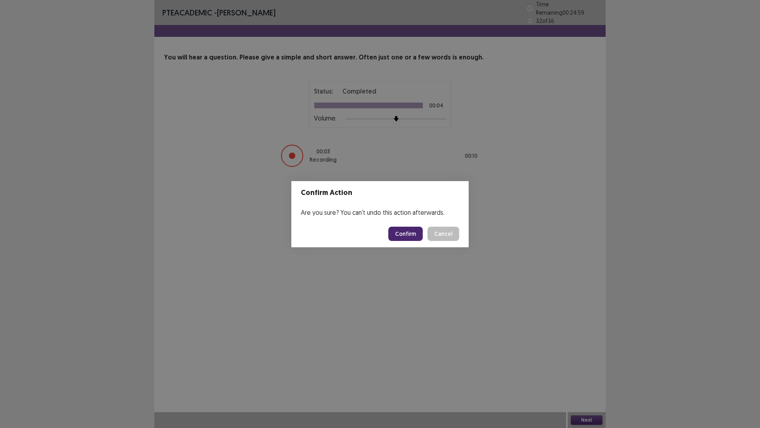
click at [411, 238] on button "Confirm" at bounding box center [405, 233] width 34 height 14
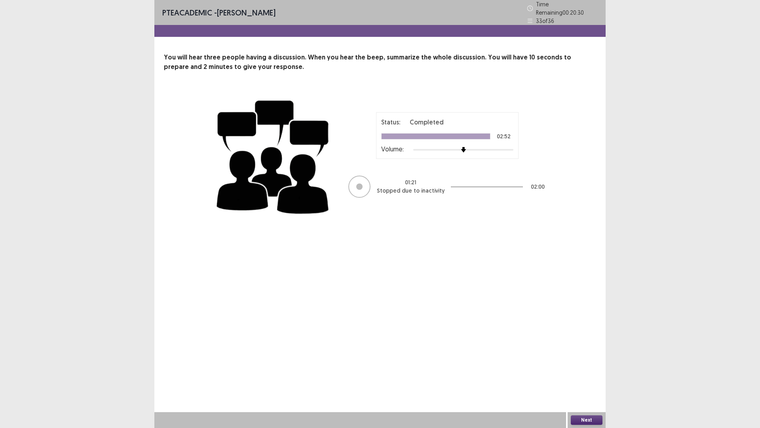
click at [589, 360] on button "Next" at bounding box center [587, 420] width 32 height 10
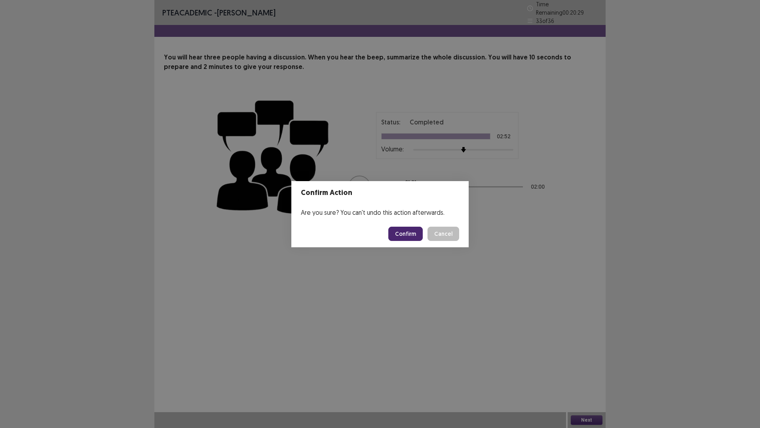
click at [407, 233] on button "Confirm" at bounding box center [405, 233] width 34 height 14
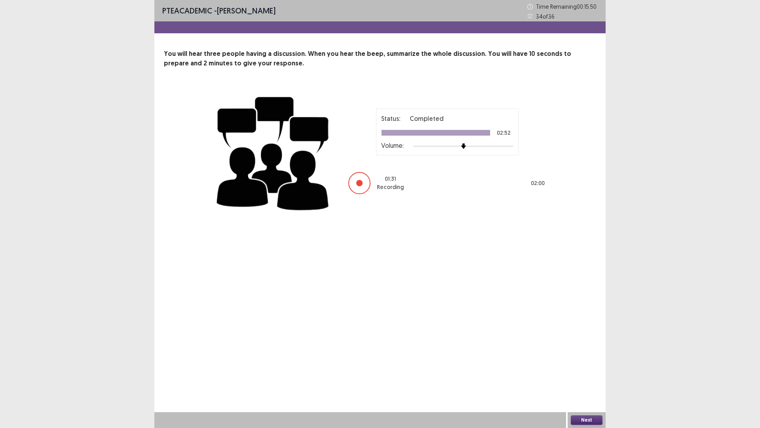
click at [590, 360] on button "Next" at bounding box center [587, 420] width 32 height 10
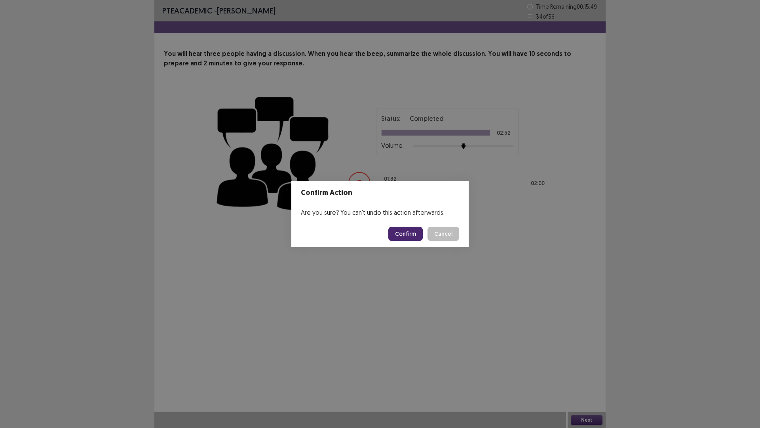
click at [403, 233] on button "Confirm" at bounding box center [405, 233] width 34 height 14
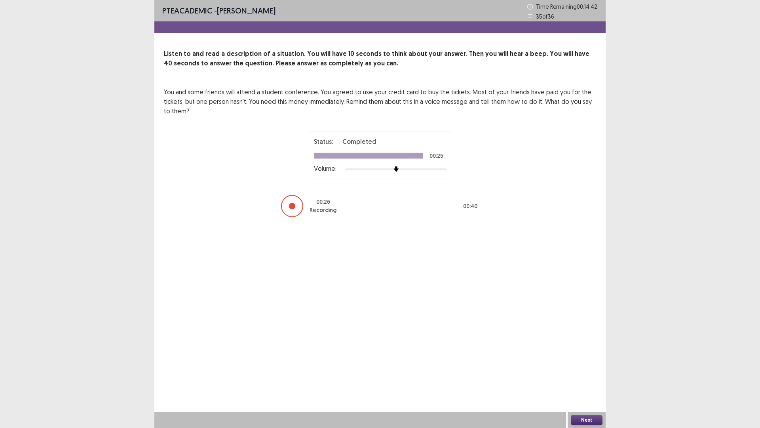
click at [583, 360] on button "Next" at bounding box center [587, 420] width 32 height 10
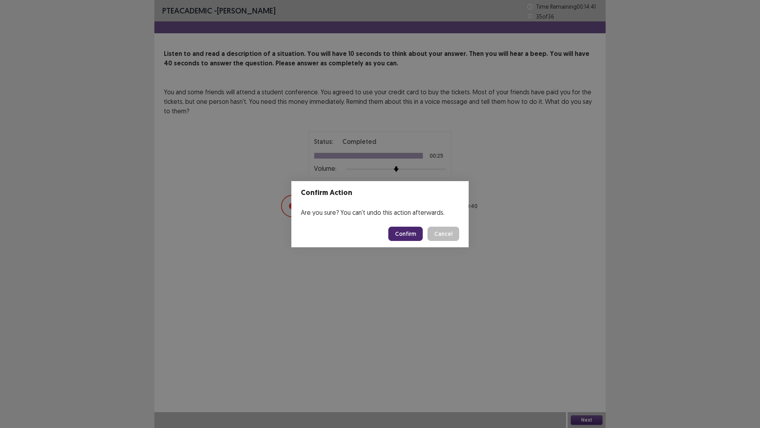
click at [409, 234] on button "Confirm" at bounding box center [405, 233] width 34 height 14
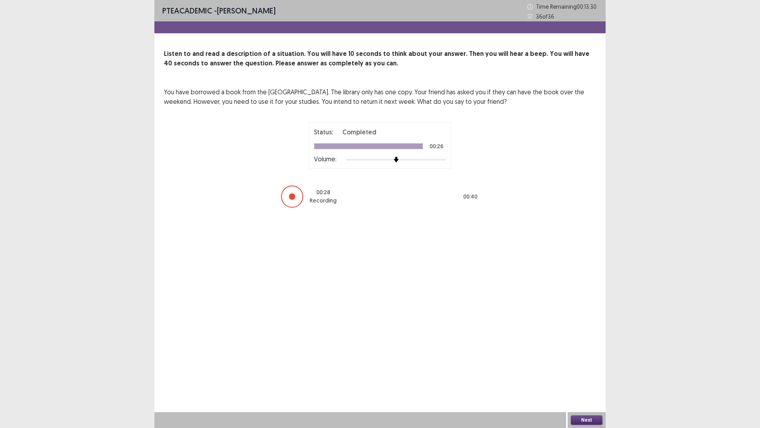
click at [584, 360] on button "Next" at bounding box center [587, 420] width 32 height 10
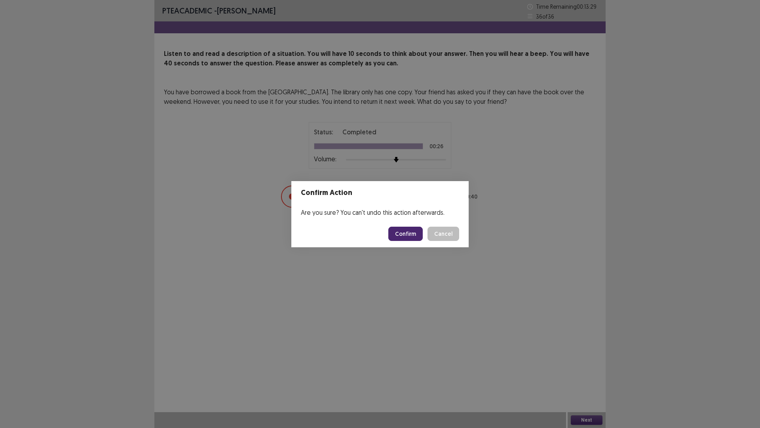
click at [407, 234] on button "Confirm" at bounding box center [405, 233] width 34 height 14
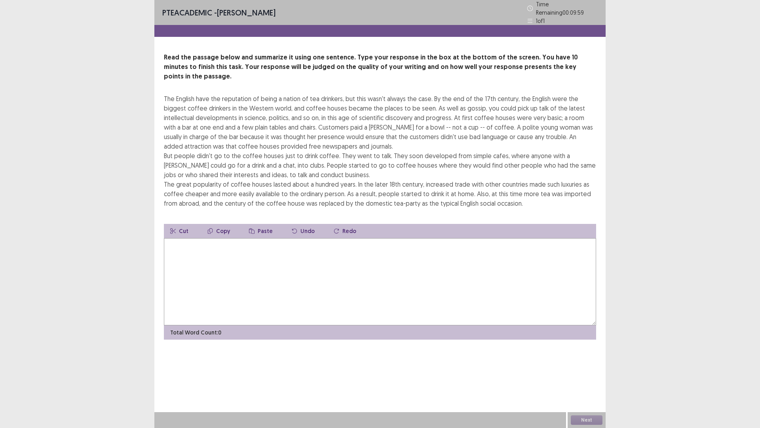
click at [492, 273] on textarea at bounding box center [380, 281] width 432 height 87
click at [530, 19] on icon at bounding box center [530, 21] width 5 height 4
click at [529, 18] on icon at bounding box center [530, 21] width 6 height 6
drag, startPoint x: 529, startPoint y: 16, endPoint x: 529, endPoint y: 21, distance: 5.2
click at [530, 19] on icon at bounding box center [530, 21] width 5 height 4
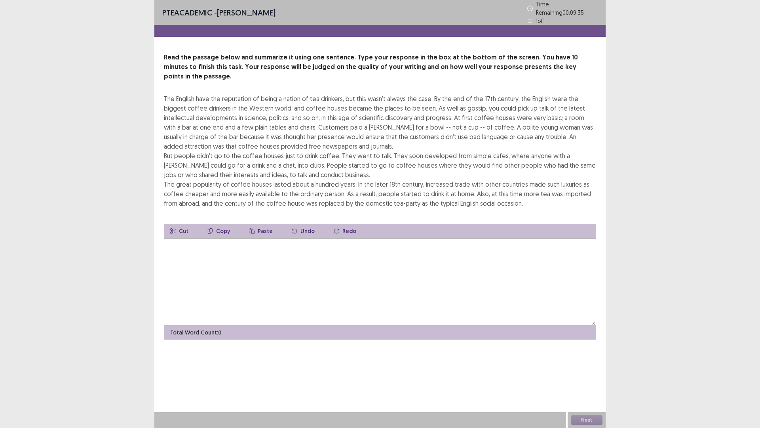
drag, startPoint x: 198, startPoint y: 90, endPoint x: 212, endPoint y: 90, distance: 14.7
click at [212, 94] on div "The English have the reputation of being a nation of tea drinkers, but this was…" at bounding box center [380, 151] width 432 height 114
drag, startPoint x: 218, startPoint y: 88, endPoint x: 234, endPoint y: 88, distance: 15.4
click at [226, 94] on div "The English have the reputation of being a nation of tea drinkers, but this was…" at bounding box center [380, 151] width 432 height 114
click at [234, 94] on div "The English have the reputation of being a nation of tea drinkers, but this was…" at bounding box center [380, 151] width 432 height 114
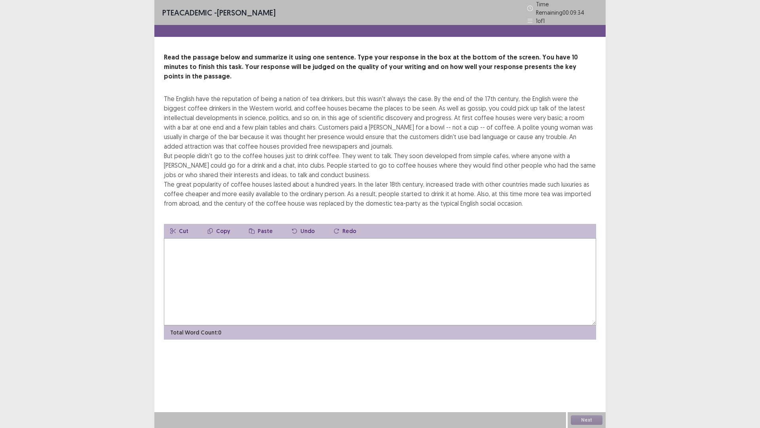
drag, startPoint x: 240, startPoint y: 87, endPoint x: 297, endPoint y: 93, distance: 56.6
click at [289, 94] on div "The English have the reputation of being a nation of tea drinkers, but this was…" at bounding box center [380, 151] width 432 height 114
click at [304, 94] on div "The English have the reputation of being a nation of tea drinkers, but this was…" at bounding box center [380, 151] width 432 height 114
drag, startPoint x: 351, startPoint y: 91, endPoint x: 380, endPoint y: 91, distance: 29.3
click at [361, 94] on div "The English have the reputation of being a nation of tea drinkers, but this was…" at bounding box center [380, 151] width 432 height 114
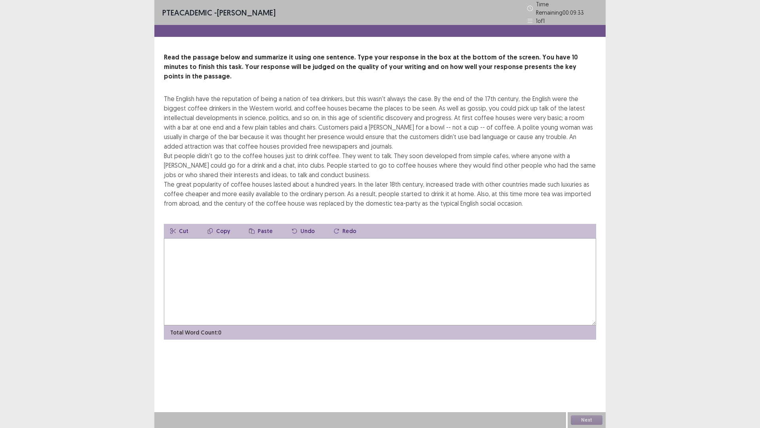
drag, startPoint x: 398, startPoint y: 92, endPoint x: 485, endPoint y: 77, distance: 88.0
click at [485, 77] on div "Read the passage below and summarize it using one sentence. Type your response …" at bounding box center [380, 130] width 432 height 155
click at [286, 268] on textarea at bounding box center [380, 281] width 432 height 87
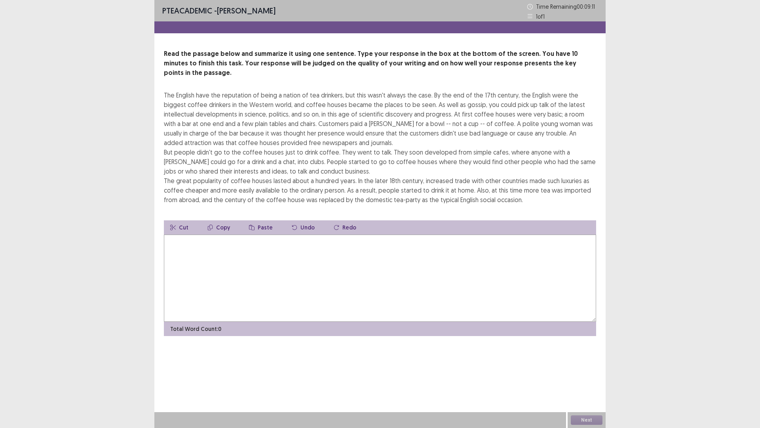
click at [306, 249] on textarea at bounding box center [380, 277] width 432 height 87
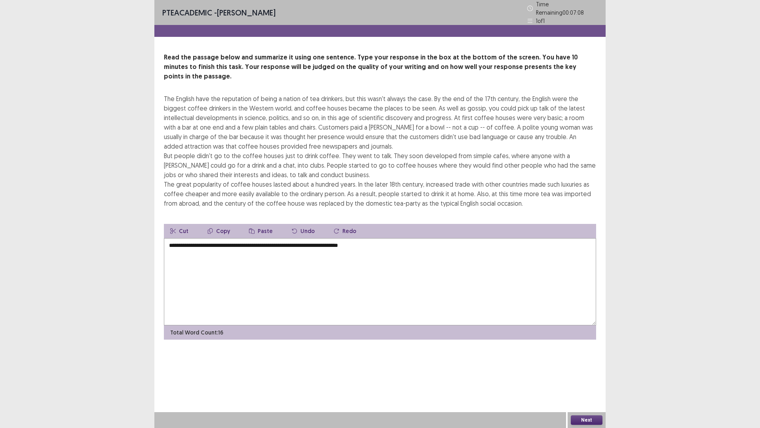
drag, startPoint x: 181, startPoint y: 233, endPoint x: 188, endPoint y: 239, distance: 9.0
click at [181, 238] on textarea "**********" at bounding box center [380, 281] width 432 height 87
click at [390, 238] on textarea "**********" at bounding box center [380, 281] width 432 height 87
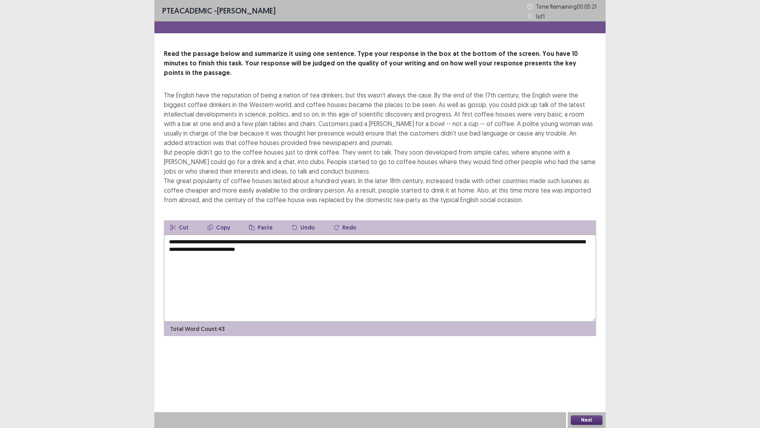
click at [227, 240] on textarea "**********" at bounding box center [380, 277] width 432 height 87
click at [371, 242] on textarea "**********" at bounding box center [380, 277] width 432 height 87
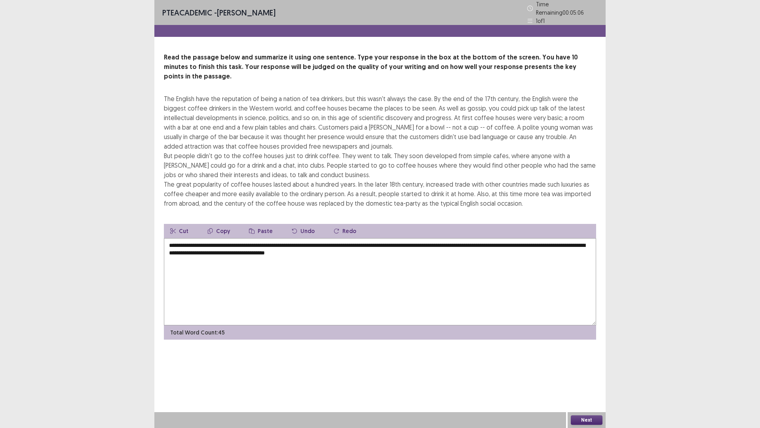
type textarea "**********"
click at [587, 360] on button "Next" at bounding box center [587, 420] width 32 height 10
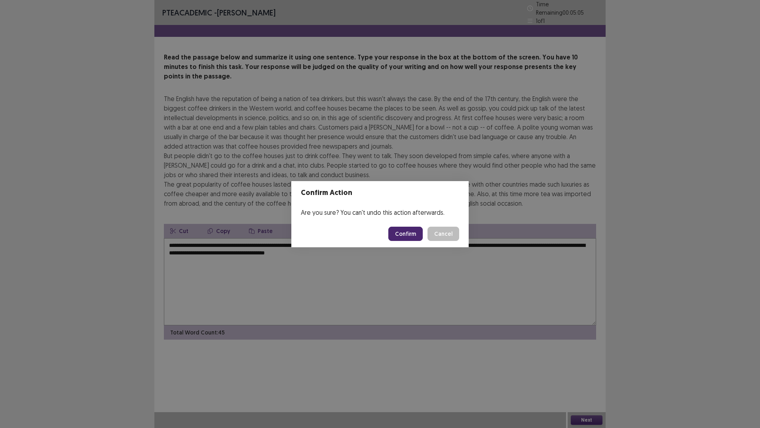
click at [411, 234] on button "Confirm" at bounding box center [405, 233] width 34 height 14
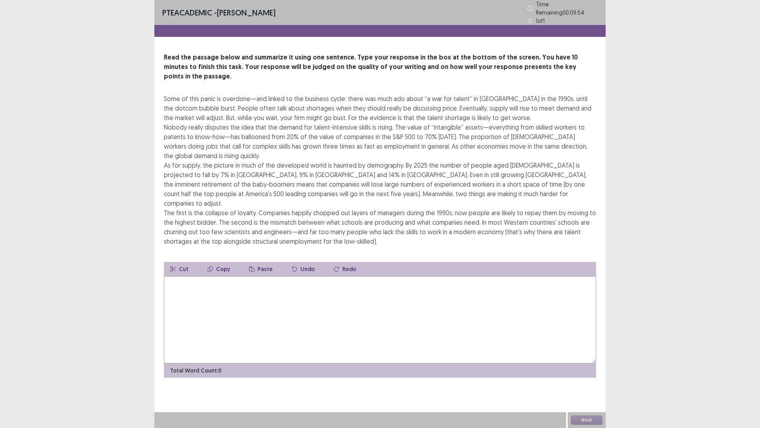
drag, startPoint x: 216, startPoint y: 88, endPoint x: 230, endPoint y: 89, distance: 14.3
click at [230, 94] on div "Some of this panic is overdone—and linked to the business cycle: there was much…" at bounding box center [380, 170] width 432 height 152
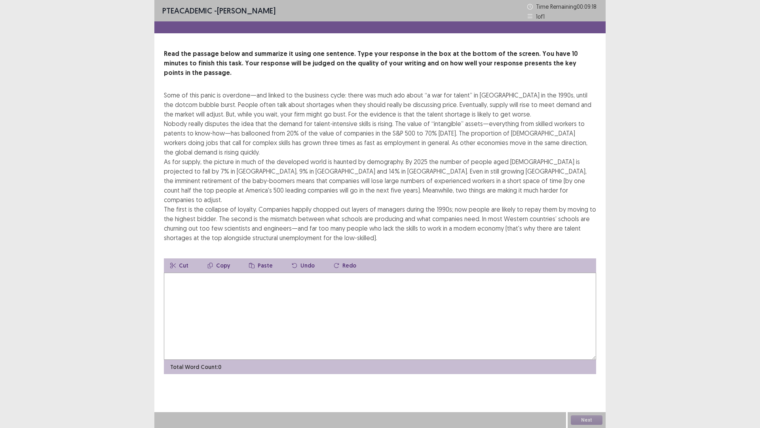
click at [517, 278] on textarea at bounding box center [380, 315] width 432 height 87
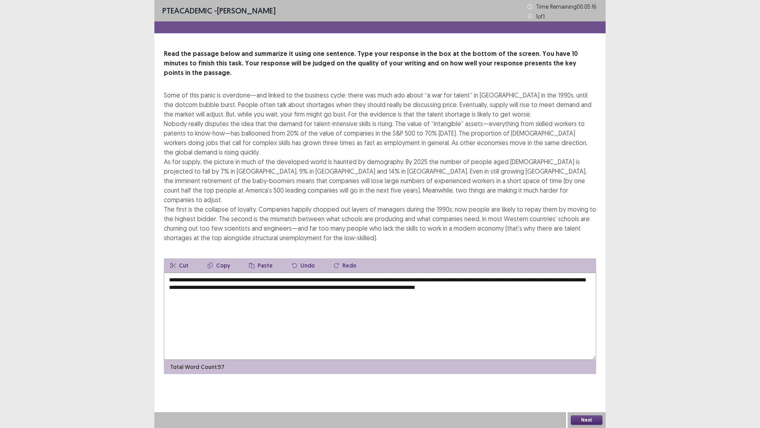
click at [494, 272] on textarea "**********" at bounding box center [380, 315] width 432 height 87
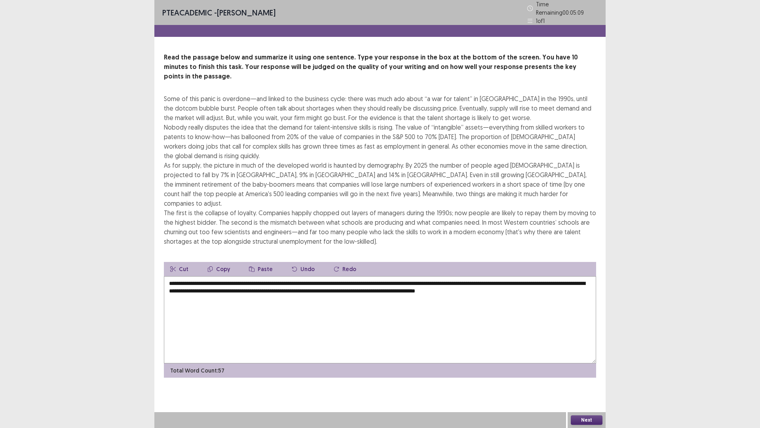
click at [299, 276] on textarea "**********" at bounding box center [380, 319] width 432 height 87
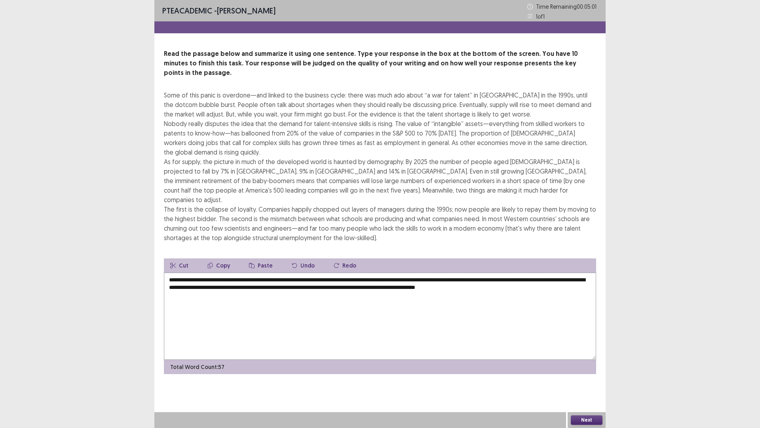
drag, startPoint x: 364, startPoint y: 269, endPoint x: 370, endPoint y: 269, distance: 5.9
click at [364, 272] on textarea "**********" at bounding box center [380, 315] width 432 height 87
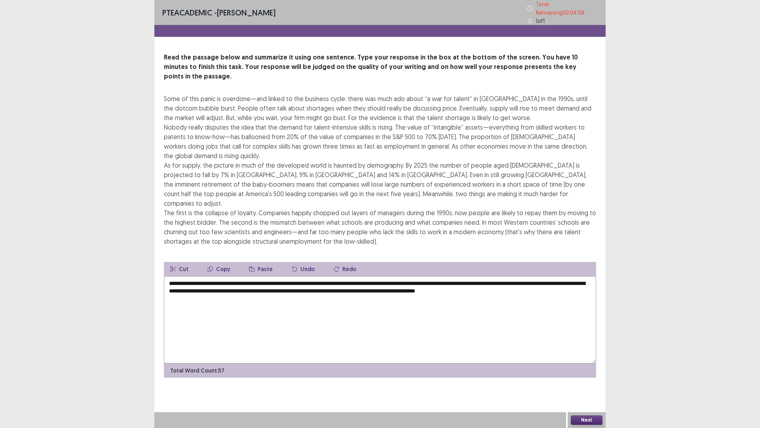
click at [374, 276] on textarea "**********" at bounding box center [380, 319] width 432 height 87
click at [364, 276] on textarea "**********" at bounding box center [380, 319] width 432 height 87
type textarea "**********"
click at [585, 360] on button "Next" at bounding box center [587, 420] width 32 height 10
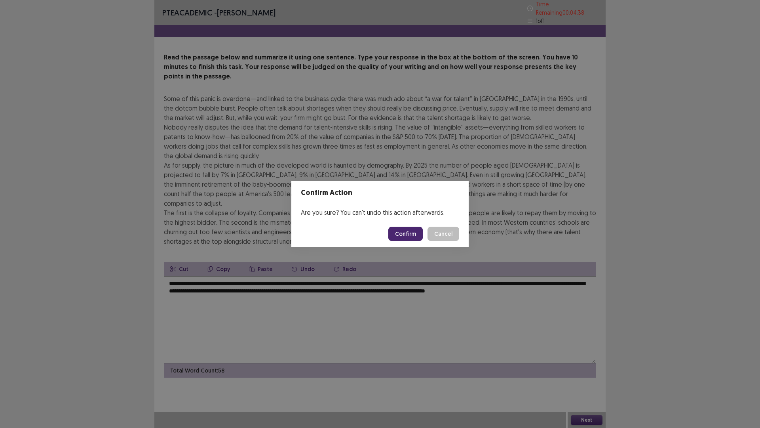
click at [410, 235] on button "Confirm" at bounding box center [405, 233] width 34 height 14
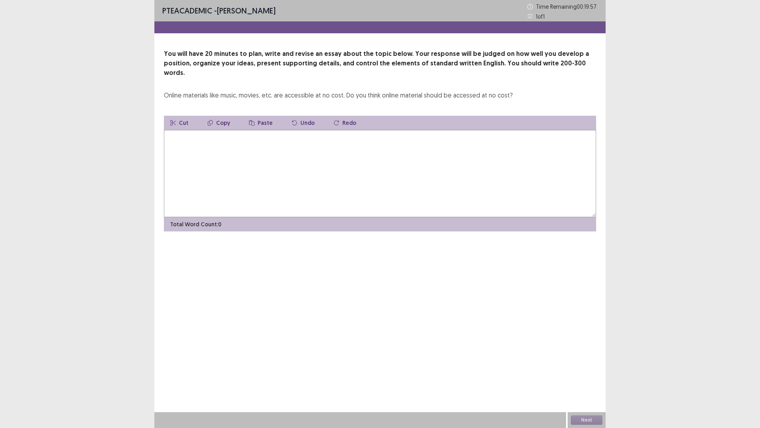
click at [301, 137] on textarea at bounding box center [380, 173] width 432 height 87
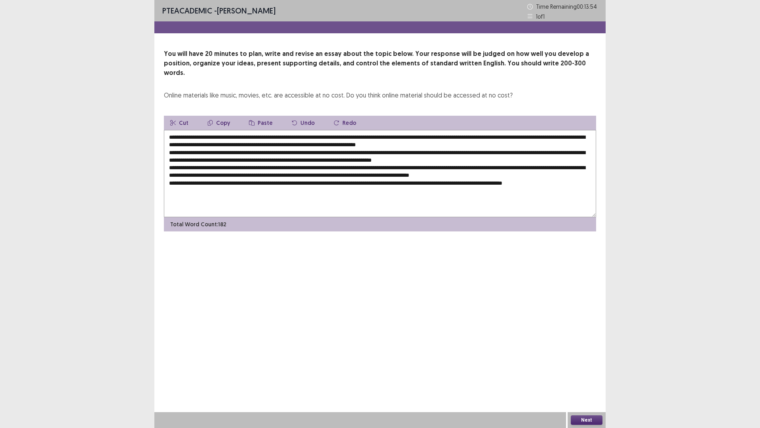
drag, startPoint x: 208, startPoint y: 128, endPoint x: 247, endPoint y: 131, distance: 39.3
click at [247, 131] on textarea at bounding box center [380, 173] width 432 height 87
drag, startPoint x: 215, startPoint y: 127, endPoint x: 364, endPoint y: 129, distance: 148.5
click at [364, 130] on textarea at bounding box center [380, 173] width 432 height 87
click at [309, 130] on textarea at bounding box center [380, 173] width 432 height 87
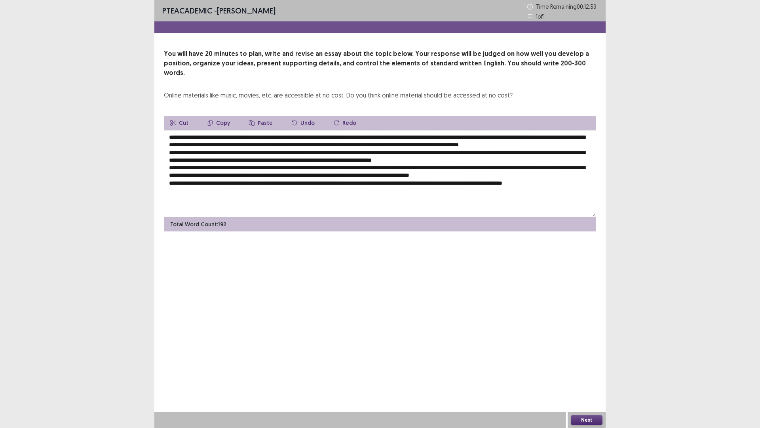
drag, startPoint x: 308, startPoint y: 128, endPoint x: 338, endPoint y: 130, distance: 30.5
click at [338, 130] on textarea at bounding box center [380, 173] width 432 height 87
click at [380, 130] on textarea at bounding box center [380, 173] width 432 height 87
drag, startPoint x: 381, startPoint y: 127, endPoint x: 216, endPoint y: 127, distance: 165.1
click at [216, 130] on textarea at bounding box center [380, 173] width 432 height 87
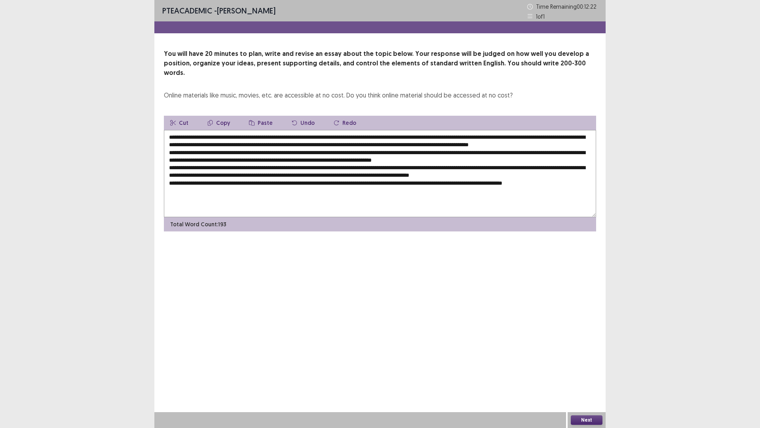
drag, startPoint x: 485, startPoint y: 134, endPoint x: 495, endPoint y: 137, distance: 10.6
click at [502, 137] on textarea at bounding box center [380, 173] width 432 height 87
click at [488, 134] on textarea at bounding box center [380, 173] width 432 height 87
drag, startPoint x: 486, startPoint y: 134, endPoint x: 498, endPoint y: 135, distance: 11.9
click at [498, 135] on textarea at bounding box center [380, 173] width 432 height 87
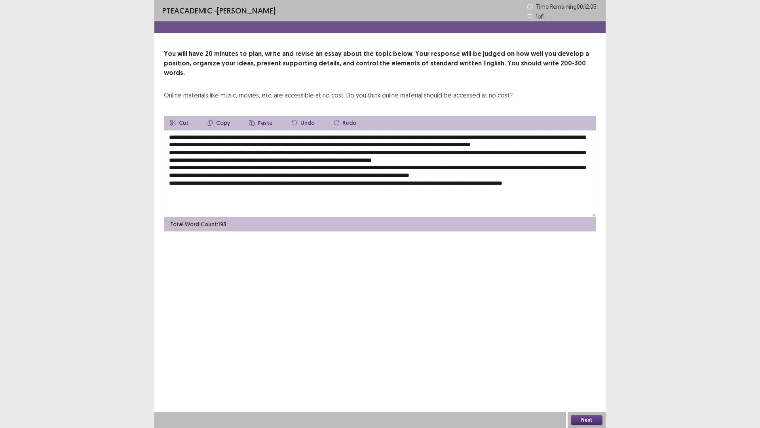
drag, startPoint x: 517, startPoint y: 135, endPoint x: 530, endPoint y: 136, distance: 13.5
click at [530, 136] on textarea at bounding box center [380, 173] width 432 height 87
drag, startPoint x: 282, startPoint y: 151, endPoint x: 311, endPoint y: 153, distance: 28.6
click at [311, 153] on textarea at bounding box center [380, 173] width 432 height 87
paste textarea "**********"
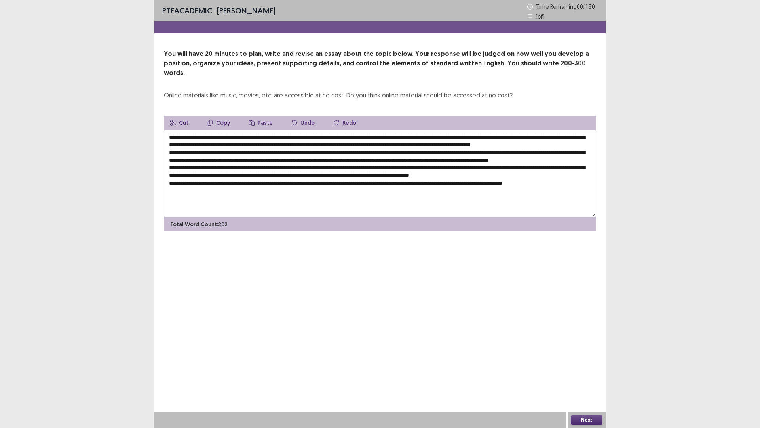
click at [283, 151] on textarea at bounding box center [380, 173] width 432 height 87
drag, startPoint x: 460, startPoint y: 150, endPoint x: 451, endPoint y: 152, distance: 9.2
click at [451, 152] on textarea at bounding box center [380, 173] width 432 height 87
click at [217, 159] on textarea at bounding box center [380, 173] width 432 height 87
drag, startPoint x: 324, startPoint y: 159, endPoint x: 331, endPoint y: 159, distance: 7.1
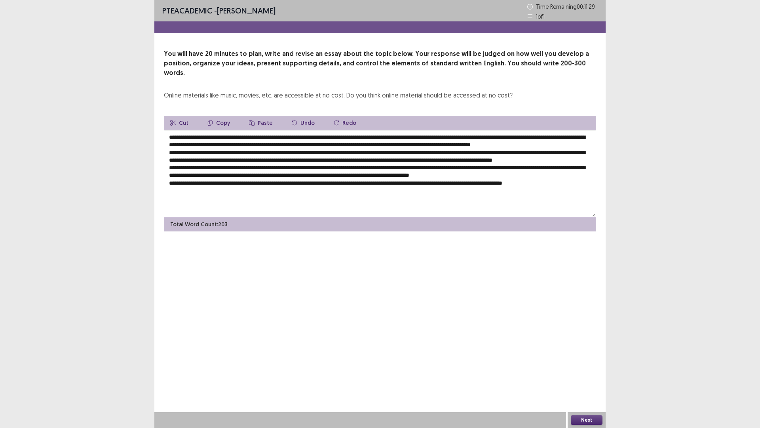
click at [331, 159] on textarea at bounding box center [380, 173] width 432 height 87
drag, startPoint x: 550, startPoint y: 158, endPoint x: 558, endPoint y: 162, distance: 9.3
click at [558, 162] on textarea at bounding box center [380, 173] width 432 height 87
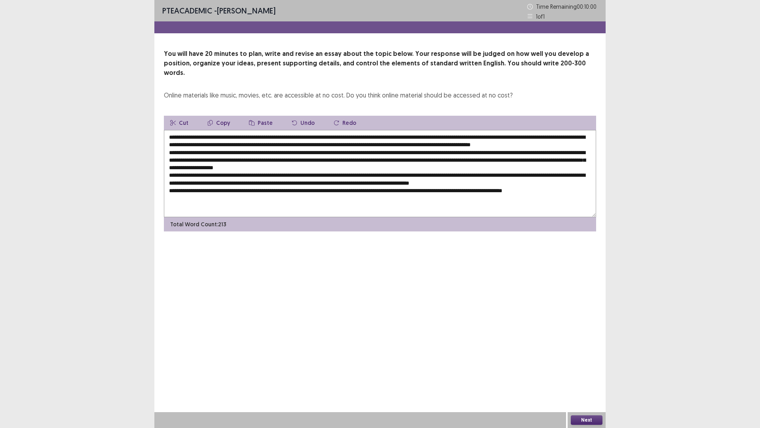
drag, startPoint x: 336, startPoint y: 165, endPoint x: 349, endPoint y: 165, distance: 13.1
click at [349, 165] on textarea at bounding box center [380, 173] width 432 height 87
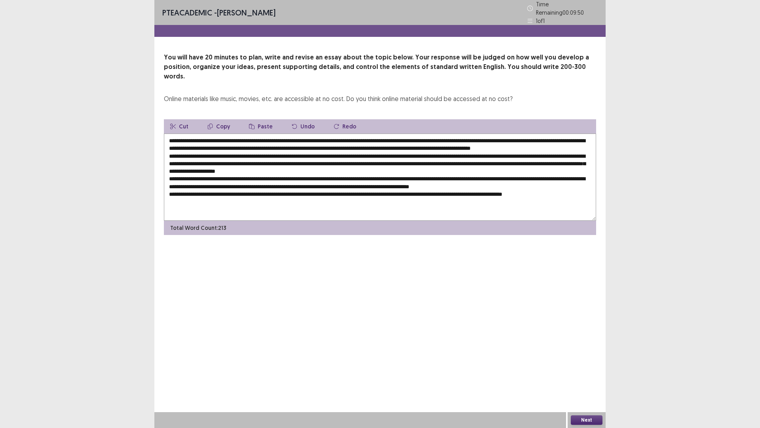
drag, startPoint x: 287, startPoint y: 172, endPoint x: 300, endPoint y: 174, distance: 12.8
click at [300, 174] on textarea at bounding box center [380, 176] width 432 height 87
paste textarea "**********"
drag, startPoint x: 319, startPoint y: 181, endPoint x: 333, endPoint y: 182, distance: 13.9
click at [333, 182] on textarea at bounding box center [380, 176] width 432 height 87
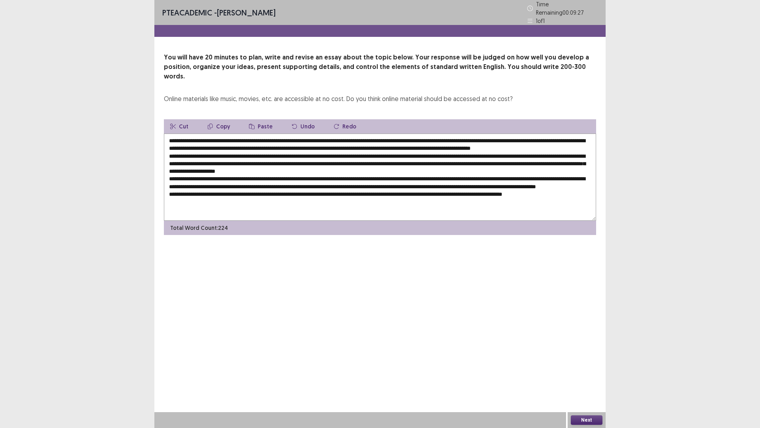
drag, startPoint x: 579, startPoint y: 181, endPoint x: 587, endPoint y: 182, distance: 7.6
click at [587, 182] on textarea at bounding box center [380, 176] width 432 height 87
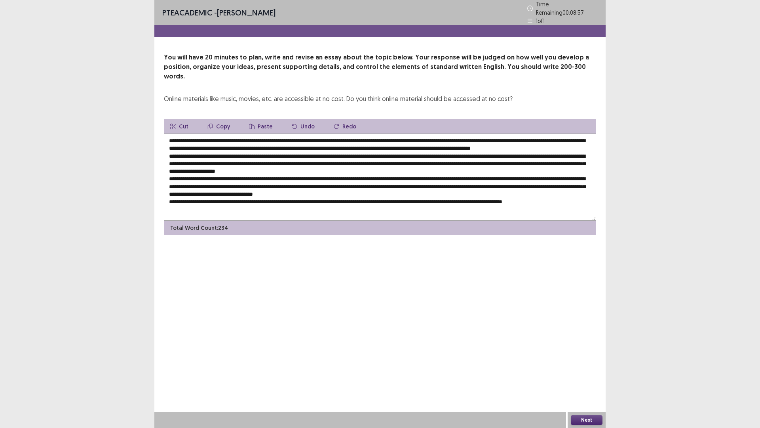
drag, startPoint x: 408, startPoint y: 186, endPoint x: 422, endPoint y: 190, distance: 14.0
click at [422, 190] on textarea at bounding box center [380, 176] width 432 height 87
click at [359, 198] on textarea at bounding box center [380, 176] width 432 height 87
drag, startPoint x: 355, startPoint y: 197, endPoint x: 368, endPoint y: 198, distance: 13.6
click at [368, 198] on textarea at bounding box center [380, 176] width 432 height 87
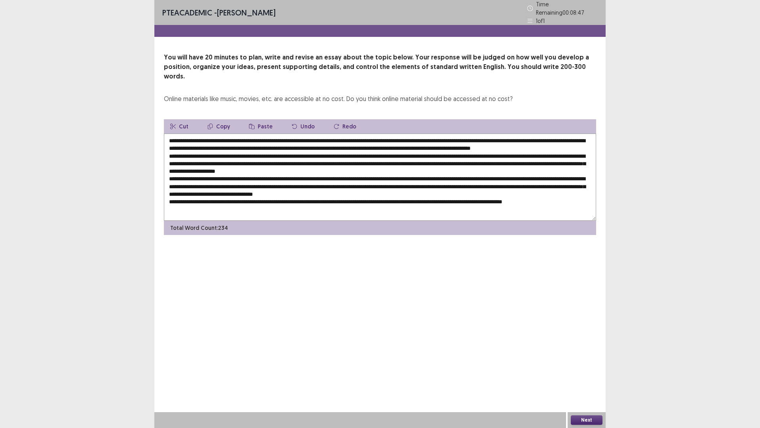
paste textarea "**********"
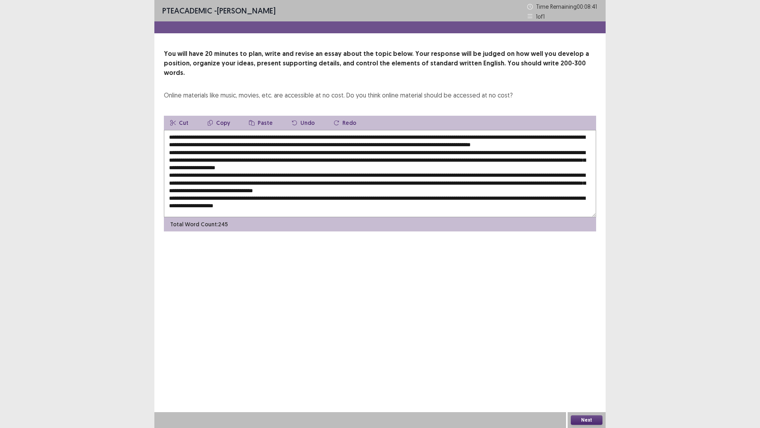
scroll to position [4, 0]
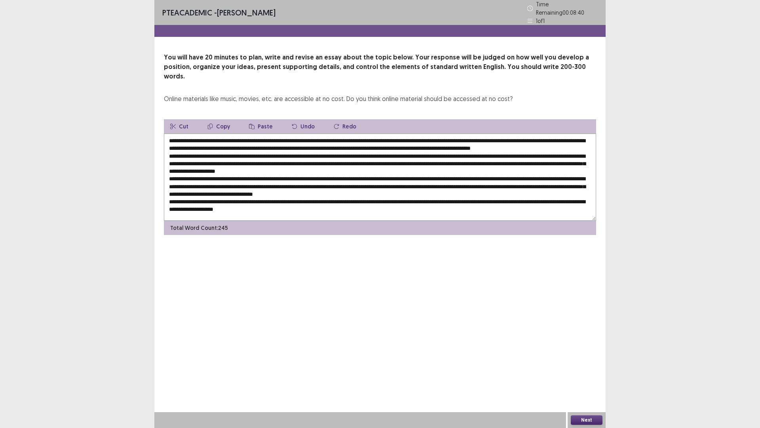
drag, startPoint x: 221, startPoint y: 203, endPoint x: 243, endPoint y: 205, distance: 21.4
click at [243, 205] on textarea at bounding box center [380, 176] width 432 height 87
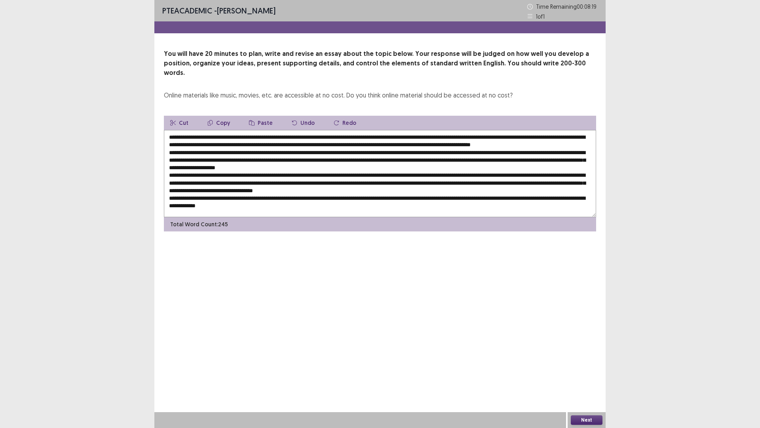
scroll to position [0, 0]
drag, startPoint x: 300, startPoint y: 200, endPoint x: 130, endPoint y: 104, distance: 195.2
click at [131, 103] on div "PTE academic - [PERSON_NAME] Time Remaining 00 : 08 : 19 1 of 1 You will have 2…" at bounding box center [380, 214] width 760 height 428
click at [246, 141] on textarea at bounding box center [380, 173] width 432 height 87
click at [334, 200] on textarea at bounding box center [380, 173] width 432 height 87
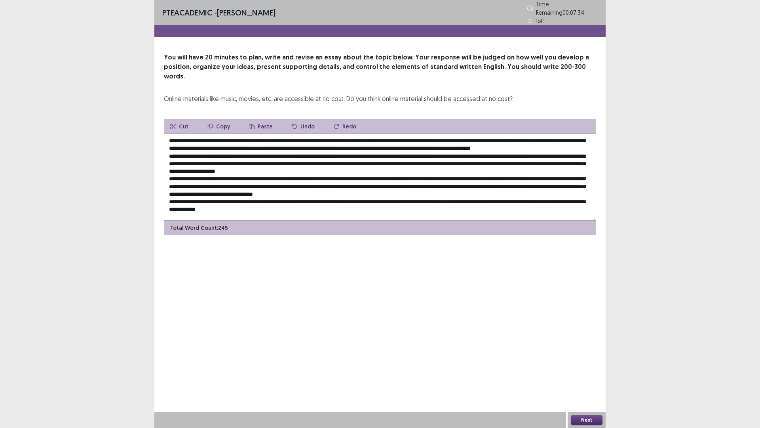
type textarea "**********"
click at [589, 360] on button "Next" at bounding box center [587, 420] width 32 height 10
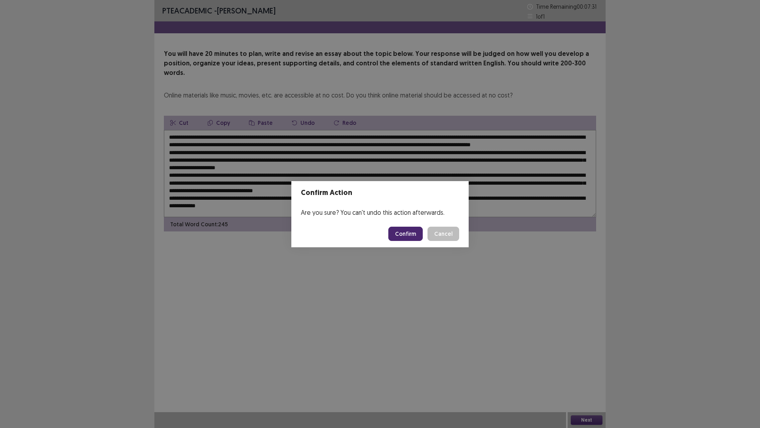
click at [406, 230] on button "Confirm" at bounding box center [405, 233] width 34 height 14
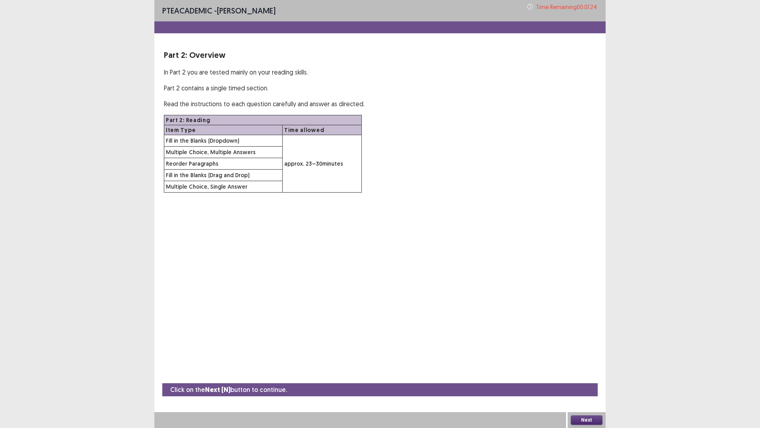
drag, startPoint x: 234, startPoint y: 151, endPoint x: 287, endPoint y: 170, distance: 55.7
click at [287, 170] on tbody "Fill in the Blanks (Dropdown) approx. 23–30 minutes Multiple Choice, Multiple A…" at bounding box center [263, 163] width 198 height 57
click at [260, 173] on td "Fill in the Blanks (Drag and Drop)" at bounding box center [223, 174] width 118 height 11
click at [582, 360] on button "Next" at bounding box center [587, 420] width 32 height 10
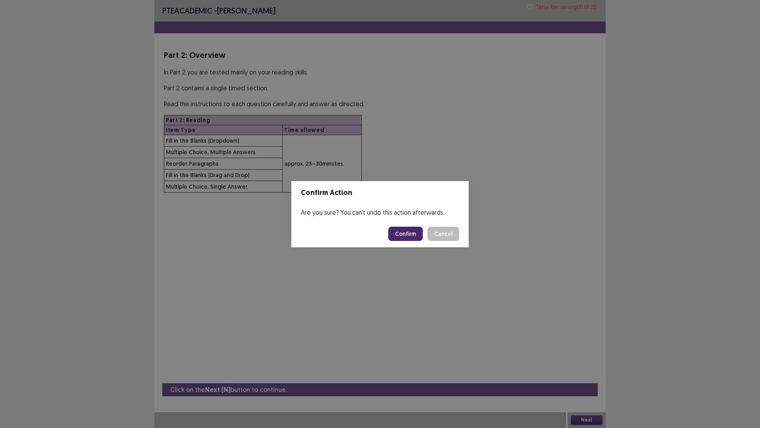
click at [405, 236] on button "Confirm" at bounding box center [405, 233] width 34 height 14
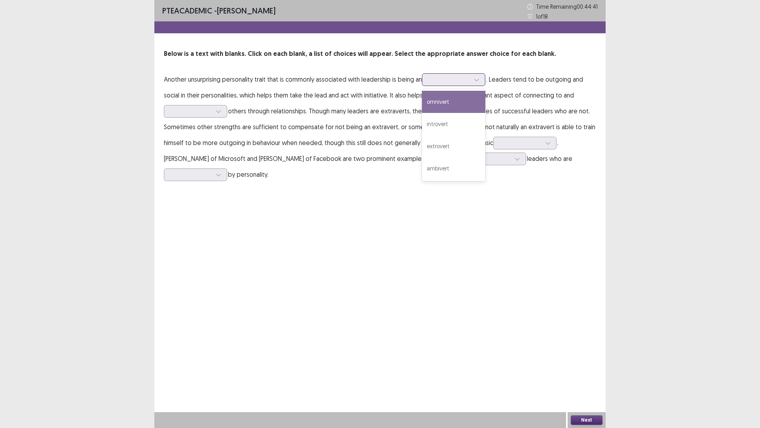
click at [432, 79] on div at bounding box center [449, 80] width 41 height 8
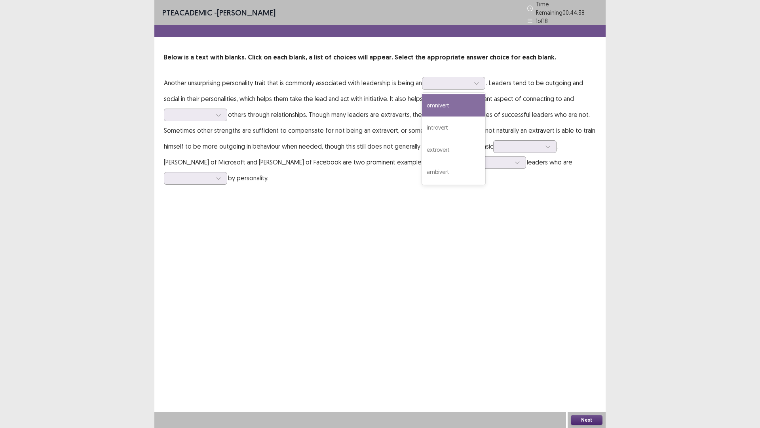
click at [494, 84] on p "Another unsurprising personality trait that is commonly associated with leaders…" at bounding box center [380, 130] width 432 height 111
click at [479, 84] on div at bounding box center [477, 83] width 12 height 12
click at [528, 95] on p "Another unsurprising personality trait that is commonly associated with leaders…" at bounding box center [380, 130] width 432 height 111
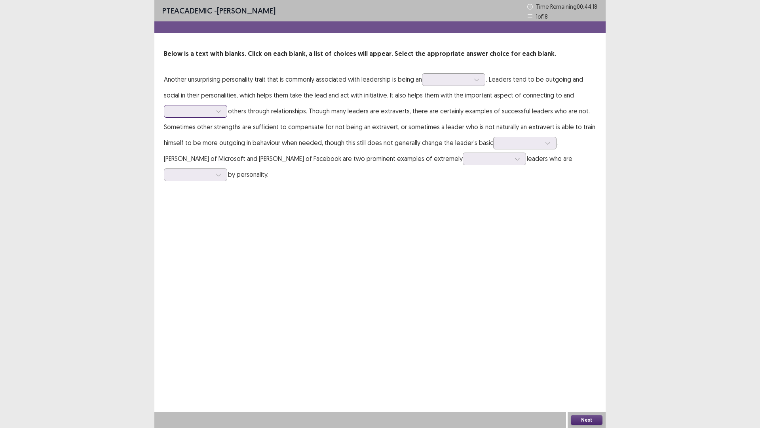
click at [217, 112] on icon at bounding box center [219, 111] width 6 height 6
click at [409, 117] on p "Another unsurprising personality trait that is commonly associated with leaders…" at bounding box center [380, 126] width 432 height 111
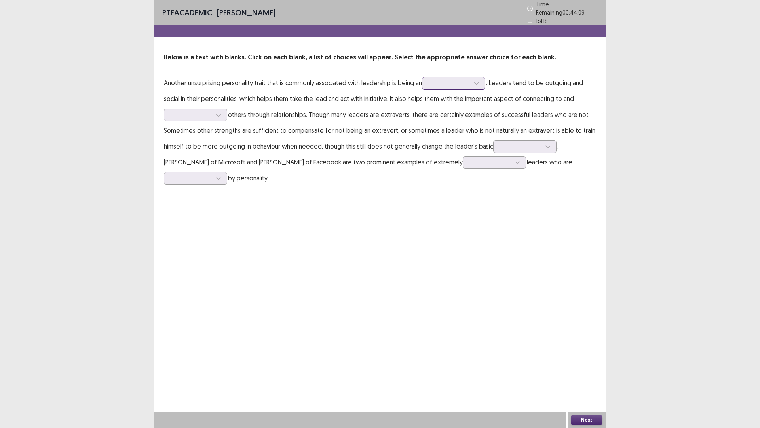
click at [441, 86] on div at bounding box center [453, 83] width 63 height 13
click at [478, 148] on div "extrovert" at bounding box center [453, 150] width 63 height 22
click at [473, 80] on div at bounding box center [477, 83] width 12 height 12
click at [471, 80] on div "extrovert" at bounding box center [449, 83] width 43 height 12
click at [209, 112] on div at bounding box center [191, 115] width 41 height 8
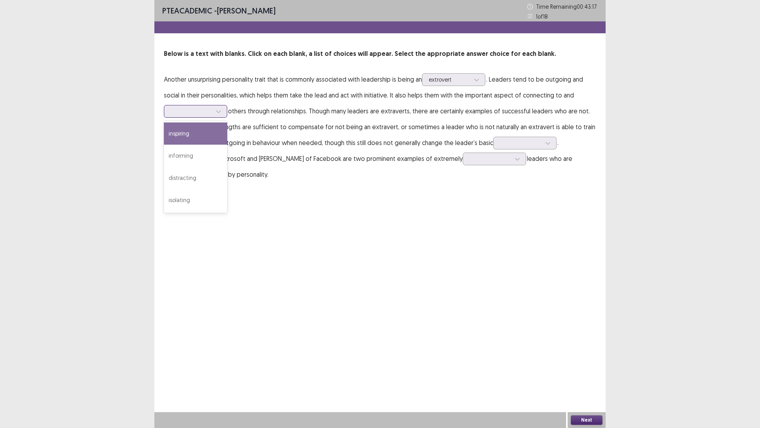
click at [192, 124] on div "inspiring" at bounding box center [195, 133] width 63 height 22
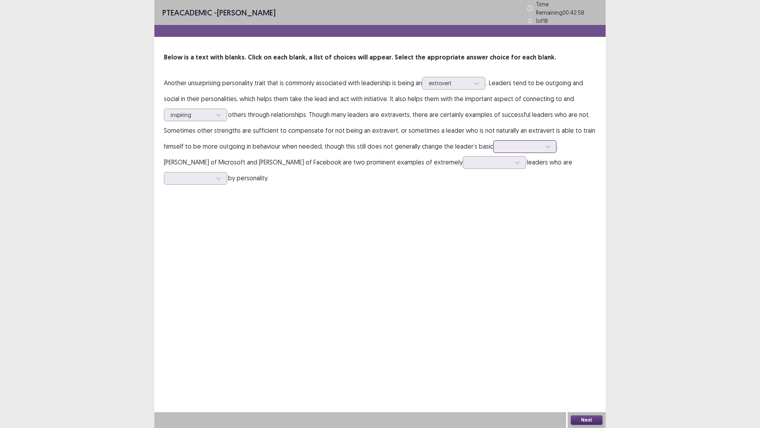
click at [505, 146] on div at bounding box center [520, 147] width 41 height 8
click at [546, 167] on div "personality" at bounding box center [524, 169] width 63 height 22
click at [463, 164] on div at bounding box center [494, 162] width 63 height 13
click at [463, 200] on div "successful" at bounding box center [494, 207] width 63 height 22
click at [212, 174] on div at bounding box center [191, 178] width 41 height 8
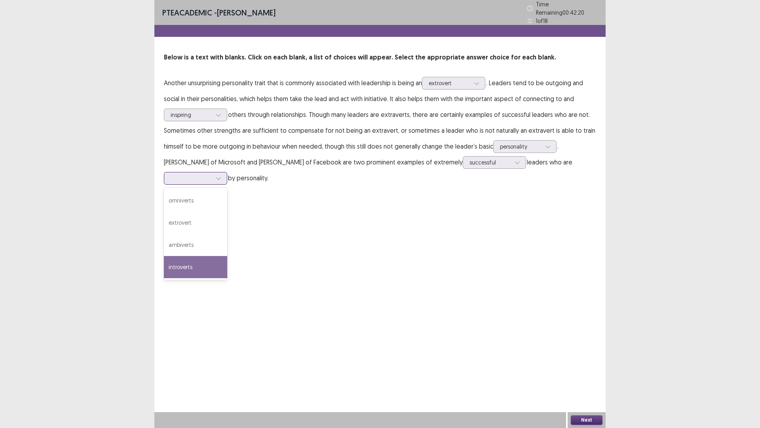
click at [227, 256] on div "introverts" at bounding box center [195, 267] width 63 height 22
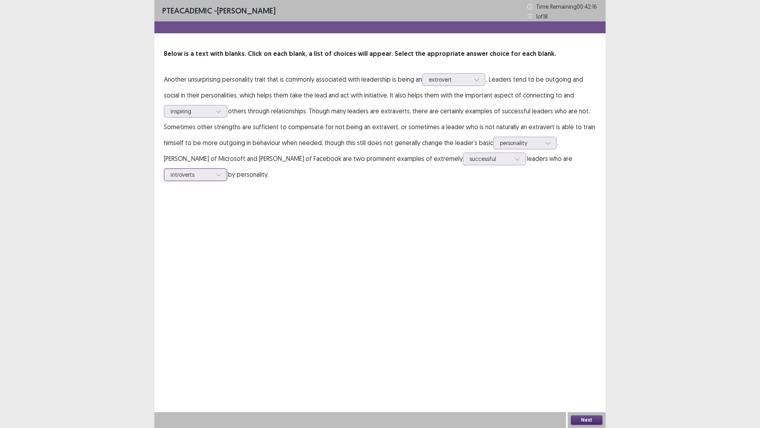
click at [212, 171] on div at bounding box center [191, 175] width 41 height 8
click at [477, 207] on div "PTE academic - [PERSON_NAME] Time Remaining 00 : 42 : 13 1 of 18 Below is a tex…" at bounding box center [379, 214] width 451 height 428
click at [212, 171] on div at bounding box center [191, 175] width 41 height 8
click at [495, 174] on p "Another unsurprising personality trait that is commonly associated with leaders…" at bounding box center [380, 126] width 432 height 111
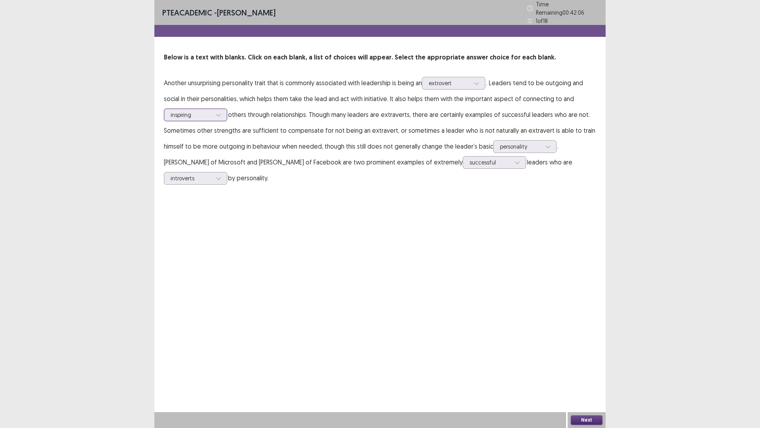
click at [194, 111] on div at bounding box center [191, 115] width 41 height 8
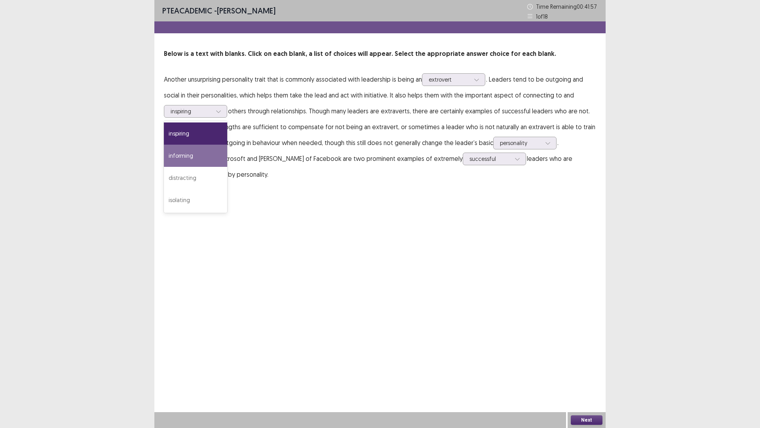
click at [335, 99] on p "Another unsurprising personality trait that is commonly associated with leaders…" at bounding box center [380, 126] width 432 height 111
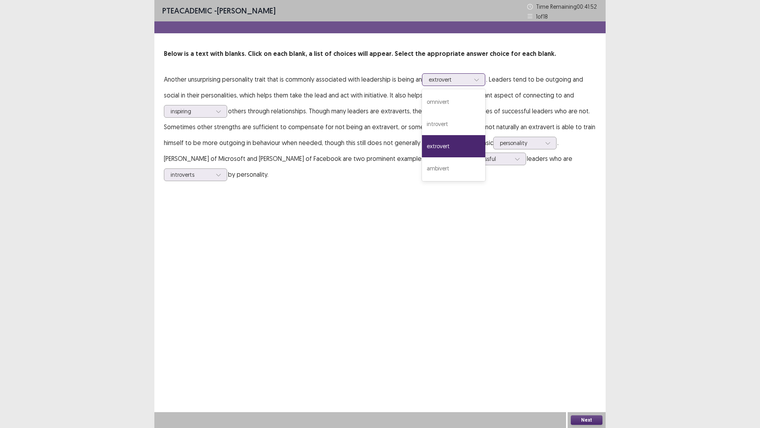
click at [457, 80] on div at bounding box center [449, 80] width 41 height 8
click at [519, 104] on p "Another unsurprising personality trait that is commonly associated with leaders…" at bounding box center [380, 126] width 432 height 111
click at [583, 360] on button "Next" at bounding box center [587, 420] width 32 height 10
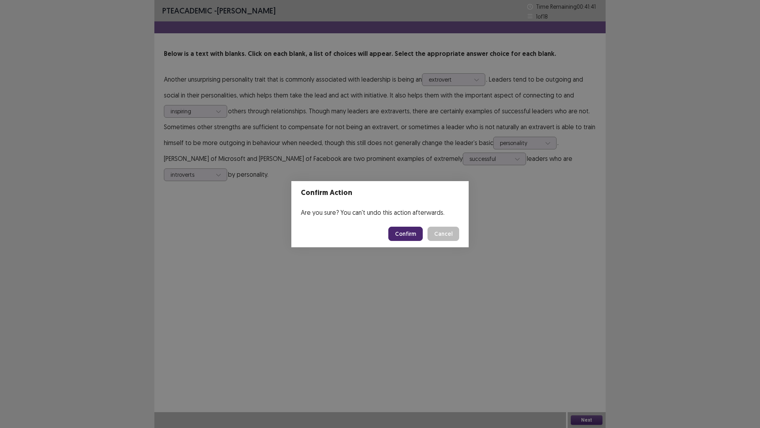
click at [404, 236] on button "Confirm" at bounding box center [405, 233] width 34 height 14
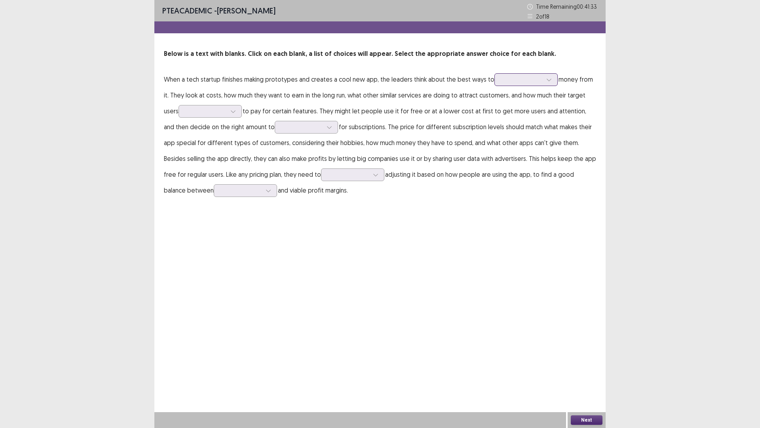
click at [501, 82] on input "text" at bounding box center [502, 79] width 2 height 6
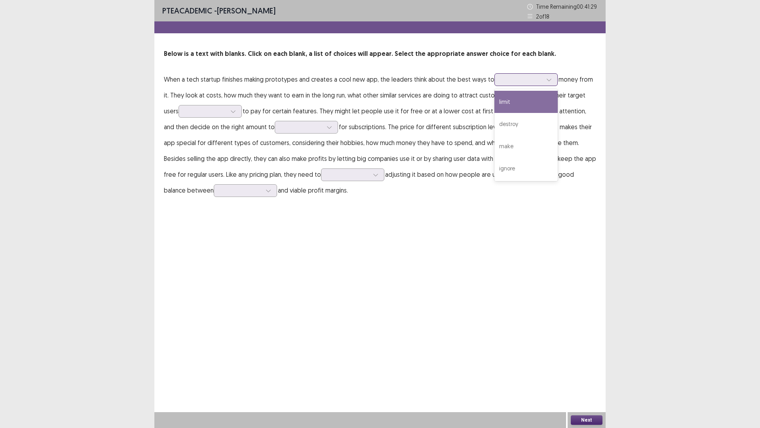
click at [536, 80] on div at bounding box center [521, 80] width 41 height 8
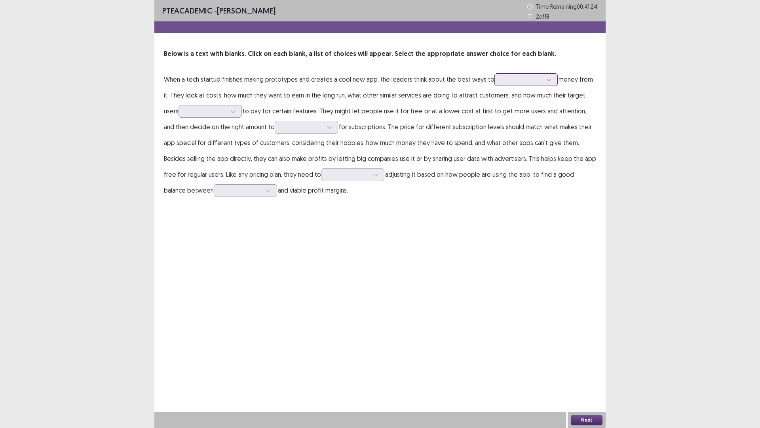
click at [500, 82] on div at bounding box center [521, 79] width 43 height 9
click at [517, 146] on div "make" at bounding box center [525, 146] width 63 height 22
click at [201, 109] on div at bounding box center [205, 111] width 41 height 8
click at [219, 156] on div "are willing" at bounding box center [210, 156] width 63 height 22
click at [290, 128] on div at bounding box center [301, 127] width 41 height 8
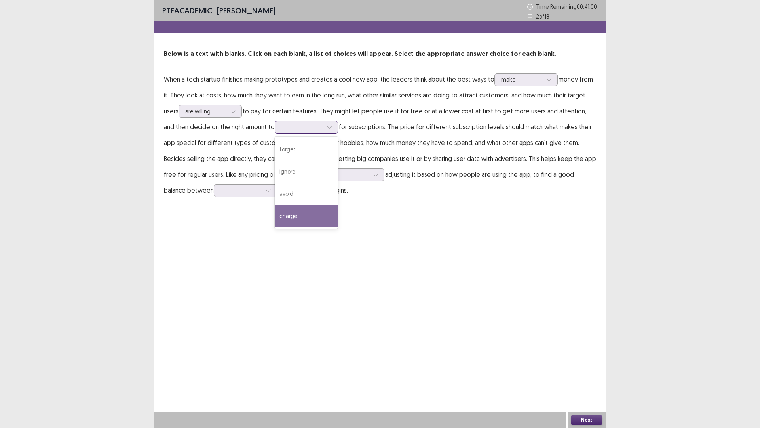
click at [305, 215] on div "charge" at bounding box center [306, 216] width 63 height 22
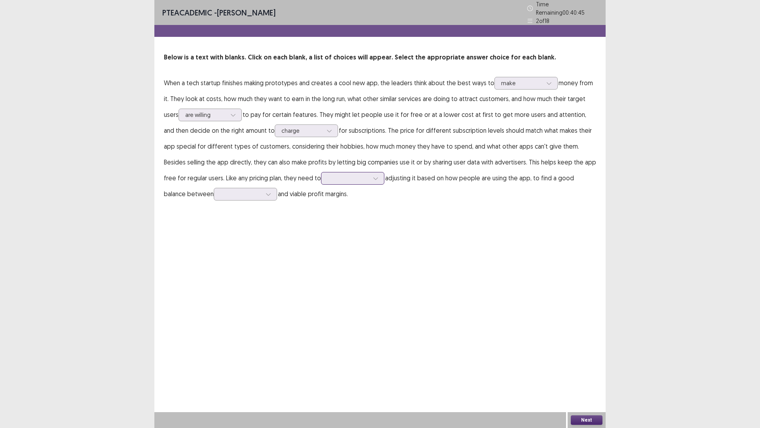
click at [328, 175] on div at bounding box center [348, 178] width 41 height 8
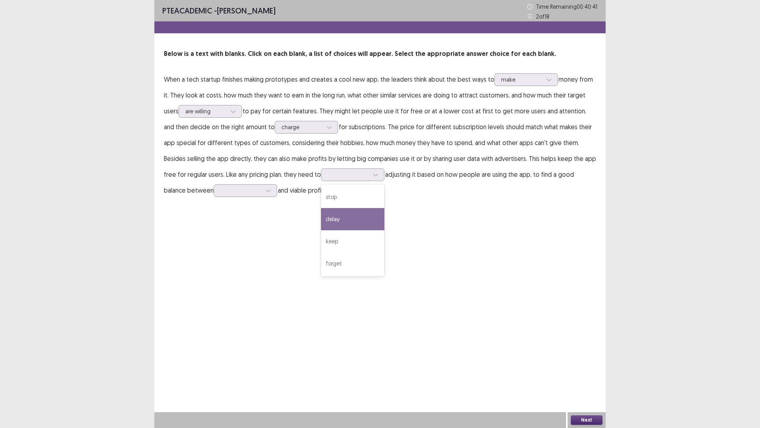
click at [413, 182] on p "When a tech startup finishes making prototypes and creates a cool new app, the …" at bounding box center [380, 134] width 432 height 127
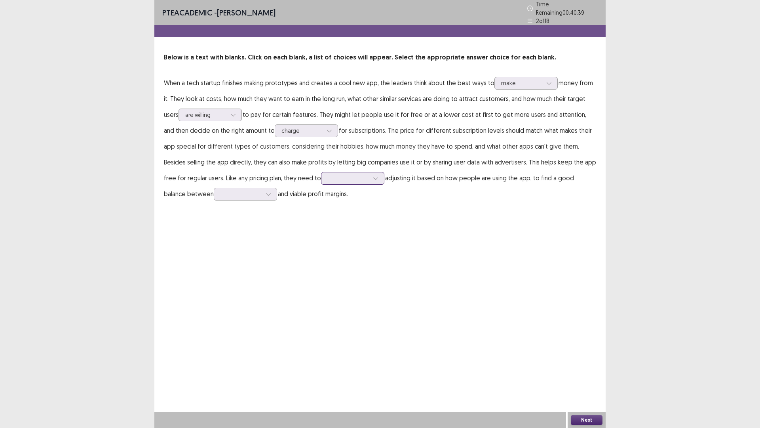
click at [360, 177] on div at bounding box center [352, 178] width 63 height 13
click at [348, 244] on div "keep" at bounding box center [352, 245] width 63 height 22
click at [226, 192] on div at bounding box center [241, 194] width 41 height 8
click at [241, 211] on div "affordability" at bounding box center [245, 216] width 63 height 22
click at [593, 360] on button "Next" at bounding box center [587, 420] width 32 height 10
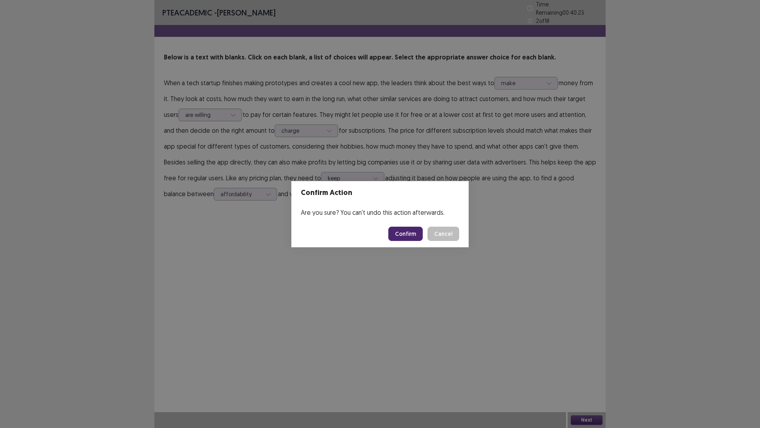
click at [403, 232] on button "Confirm" at bounding box center [405, 233] width 34 height 14
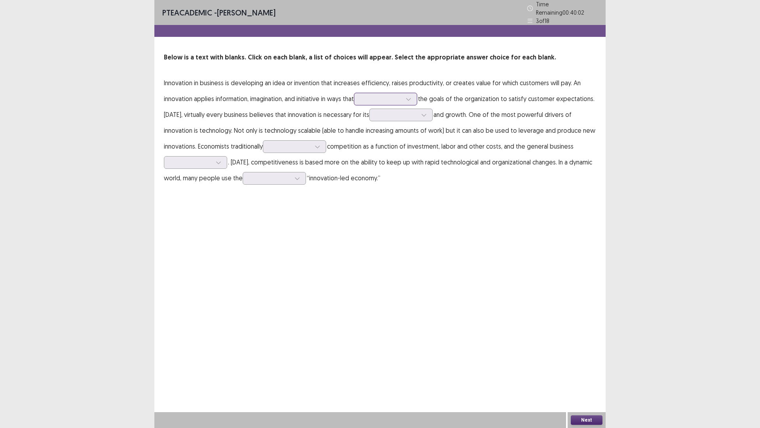
click at [388, 97] on div at bounding box center [381, 99] width 41 height 8
click at [404, 184] on div "enhancement" at bounding box center [385, 188] width 63 height 22
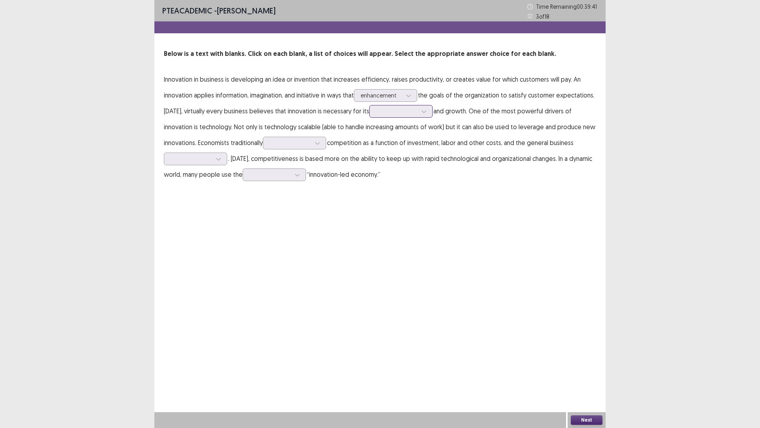
click at [392, 112] on div at bounding box center [396, 111] width 41 height 8
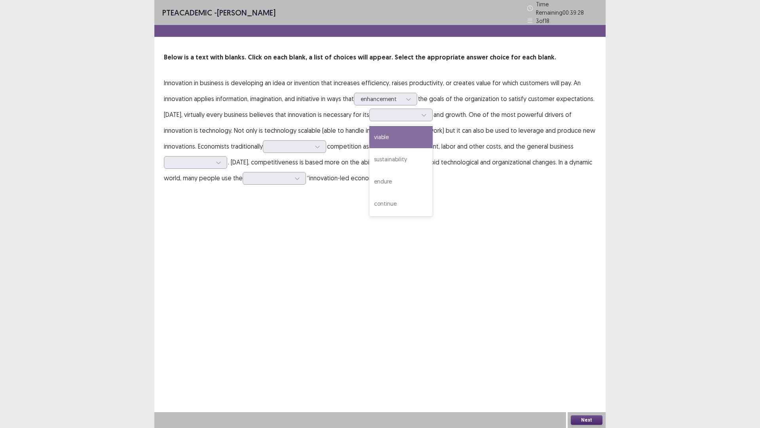
click at [288, 125] on p "Innovation in business is developing an idea or invention that increases effici…" at bounding box center [380, 130] width 432 height 111
click at [393, 112] on div at bounding box center [396, 115] width 41 height 8
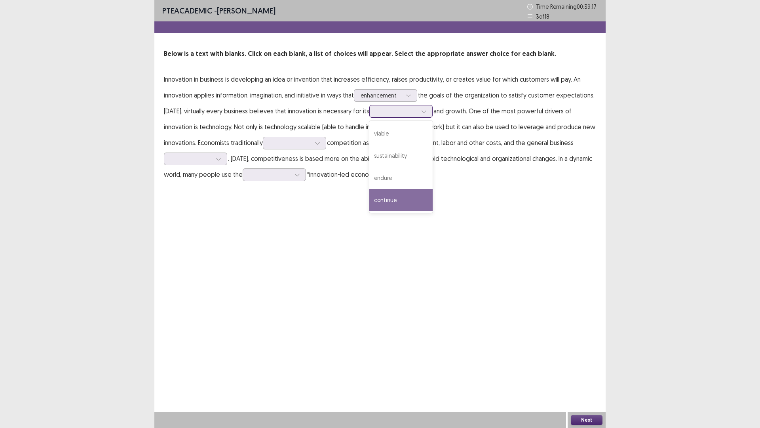
click at [408, 202] on div "continue" at bounding box center [400, 200] width 63 height 22
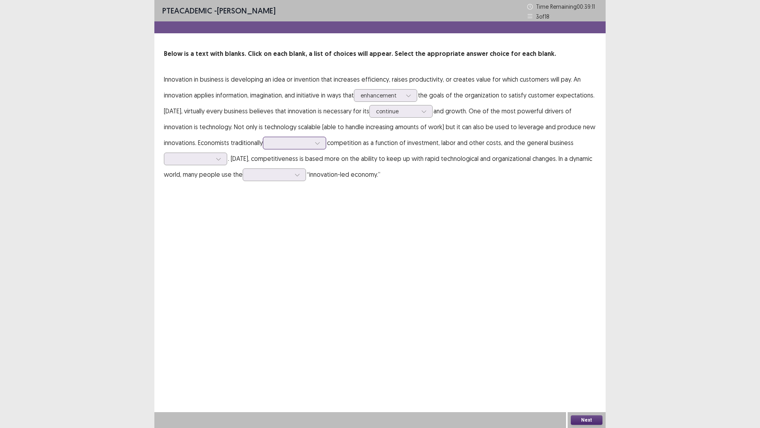
click at [308, 146] on div at bounding box center [290, 143] width 41 height 8
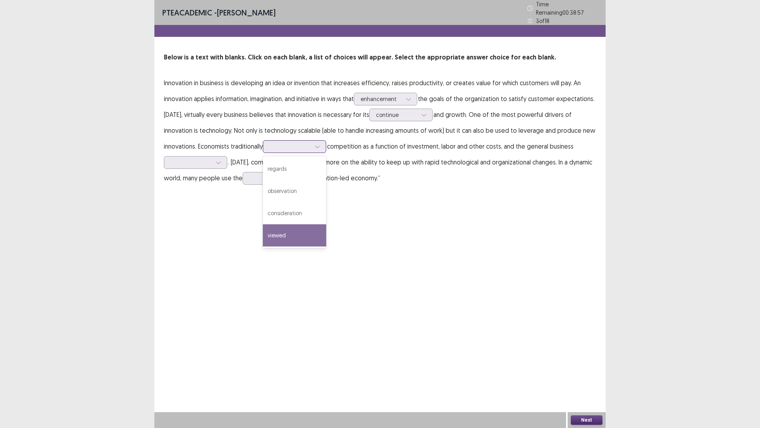
click at [312, 230] on div "viewed" at bounding box center [294, 235] width 63 height 22
click at [196, 165] on p "Innovation in business is developing an idea or invention that increases effici…" at bounding box center [380, 130] width 432 height 111
click at [196, 162] on div at bounding box center [191, 162] width 41 height 8
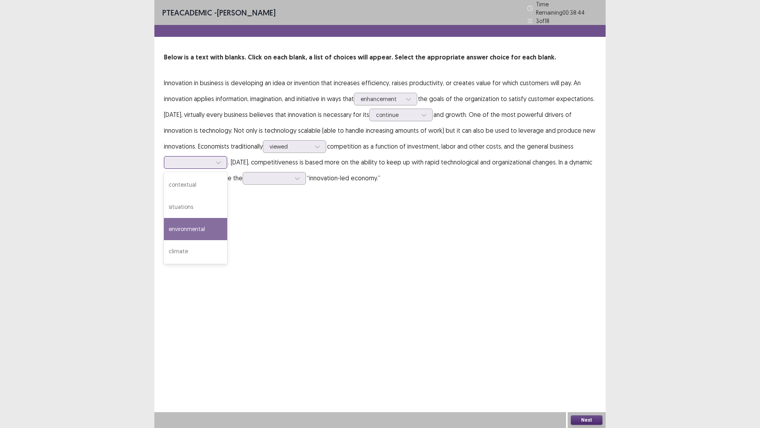
click at [218, 228] on div "environmental" at bounding box center [195, 229] width 63 height 22
click at [260, 177] on div at bounding box center [269, 178] width 41 height 8
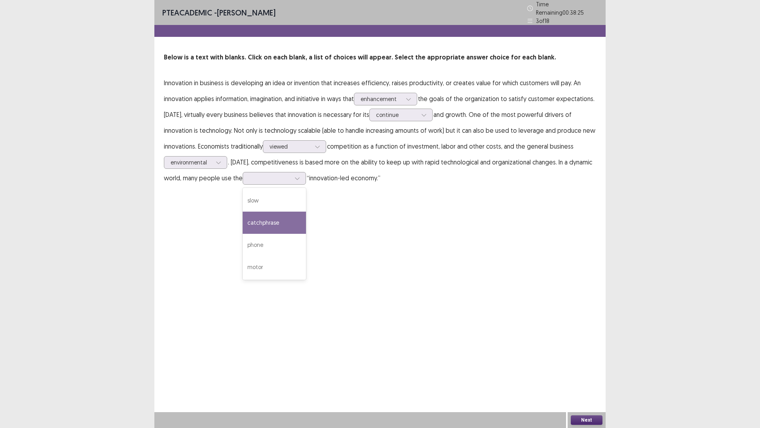
click at [321, 182] on div "PTE academic - [PERSON_NAME] Time Remaining 00 : 38 : 25 3 of 18 Below is a tex…" at bounding box center [379, 101] width 451 height 202
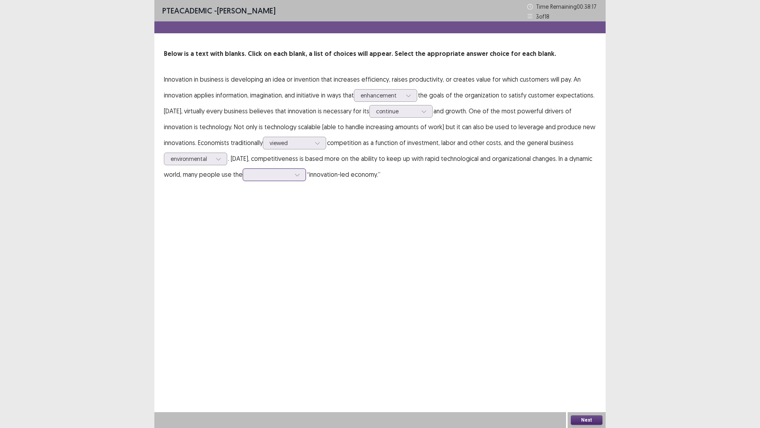
click at [277, 178] on div at bounding box center [269, 175] width 41 height 8
click at [295, 223] on div "catchphrase" at bounding box center [274, 219] width 63 height 22
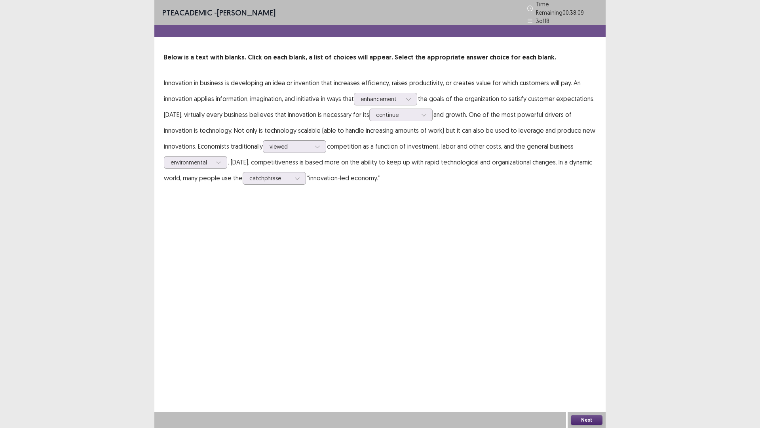
click at [583, 360] on button "Next" at bounding box center [587, 420] width 32 height 10
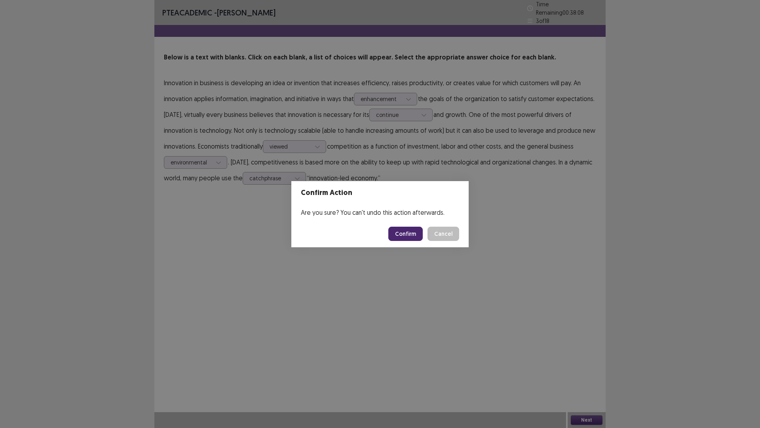
click at [405, 236] on button "Confirm" at bounding box center [405, 233] width 34 height 14
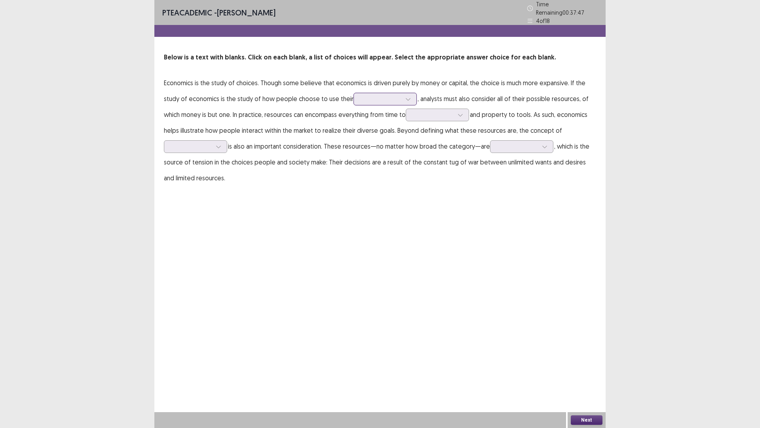
click at [361, 98] on div at bounding box center [380, 99] width 41 height 8
click at [429, 99] on p "Economics is the study of choices. Though some believe that economics is driven…" at bounding box center [380, 130] width 432 height 111
click at [398, 95] on div at bounding box center [380, 99] width 41 height 8
click at [397, 95] on div at bounding box center [380, 99] width 41 height 8
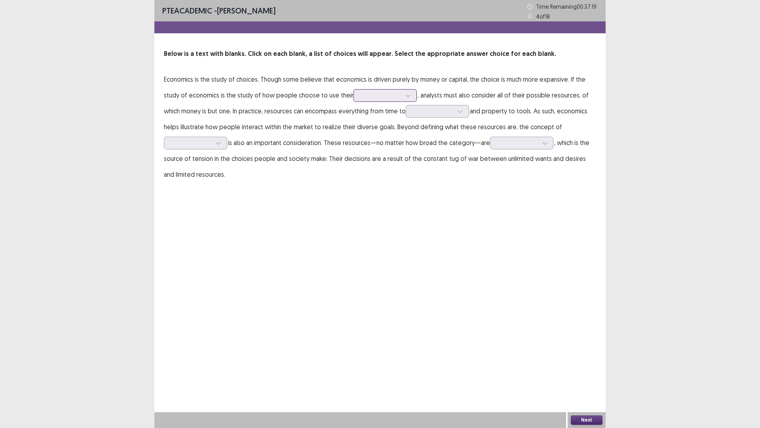
click at [362, 98] on div at bounding box center [380, 95] width 41 height 8
click at [381, 116] on div "resources" at bounding box center [385, 117] width 63 height 22
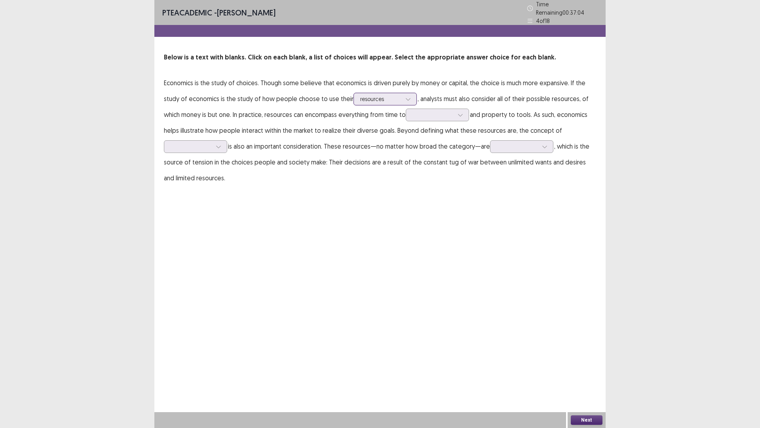
click at [378, 98] on div at bounding box center [380, 99] width 41 height 8
click at [387, 95] on div at bounding box center [380, 99] width 41 height 8
click at [419, 113] on div at bounding box center [433, 115] width 41 height 8
click at [504, 120] on p "Economics is the study of choices. Though some believe that economics is driven…" at bounding box center [380, 130] width 432 height 111
drag, startPoint x: 430, startPoint y: 108, endPoint x: 434, endPoint y: 114, distance: 7.0
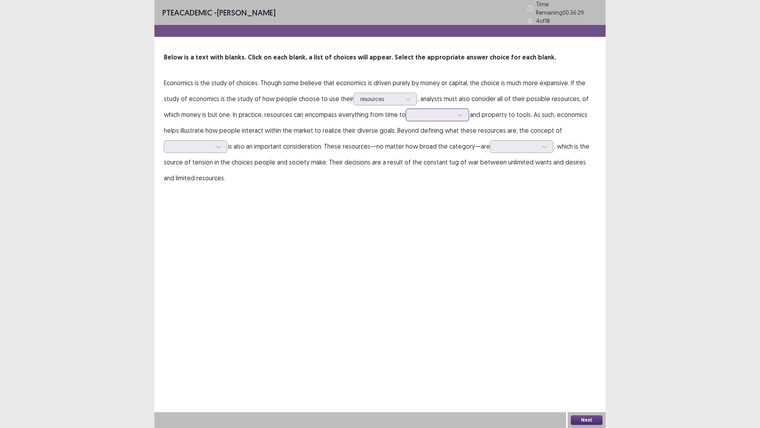
click at [434, 114] on div at bounding box center [433, 115] width 41 height 8
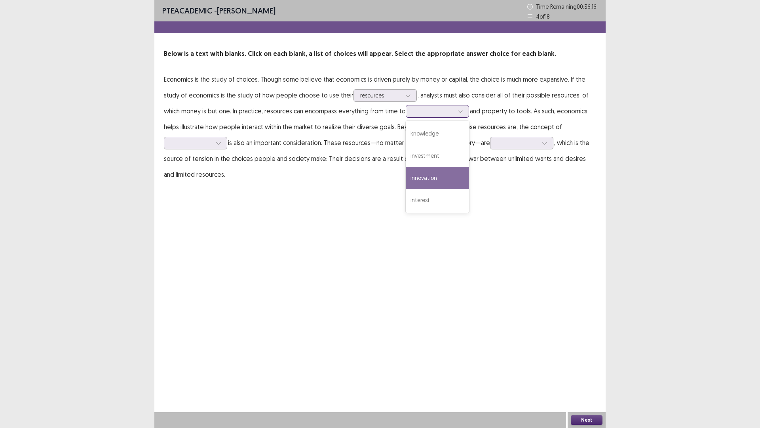
click at [441, 180] on div "innovation" at bounding box center [437, 178] width 63 height 22
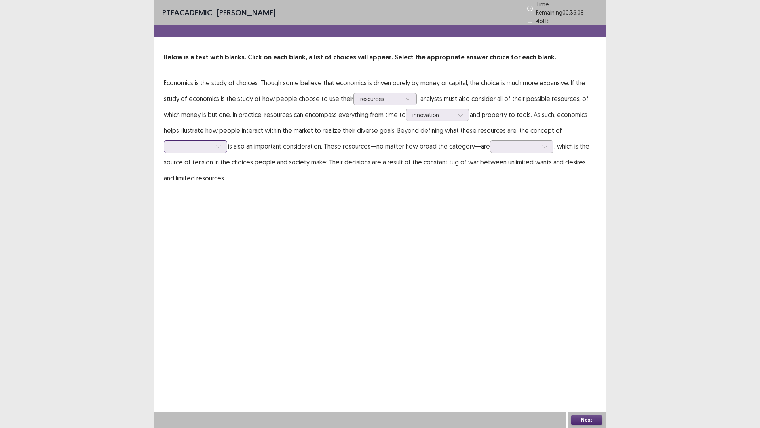
click at [216, 144] on icon at bounding box center [219, 147] width 6 height 6
click at [283, 165] on p "Economics is the study of choices. Though some believe that economics is driven…" at bounding box center [380, 130] width 432 height 111
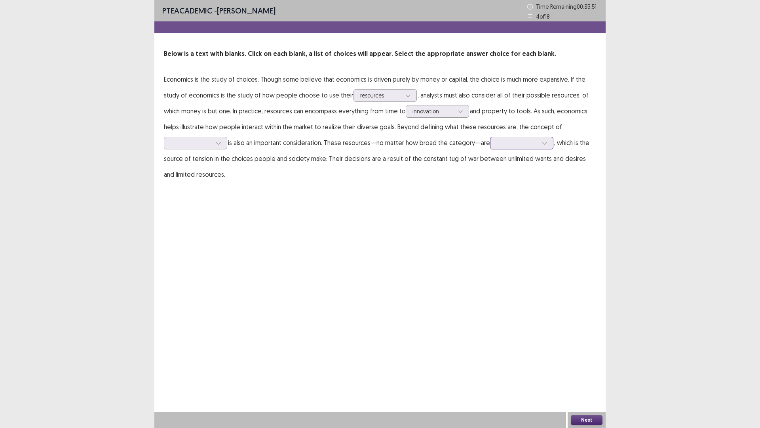
click at [498, 146] on div at bounding box center [517, 143] width 41 height 8
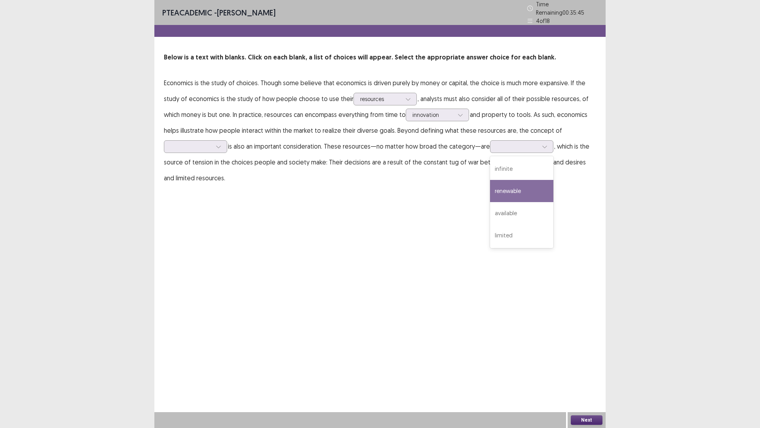
drag, startPoint x: 420, startPoint y: 183, endPoint x: 407, endPoint y: 181, distance: 13.9
click at [420, 183] on div "PTE academic - [PERSON_NAME] Time Remaining 00 : 35 : 45 4 of 18 Below is a tex…" at bounding box center [379, 101] width 451 height 202
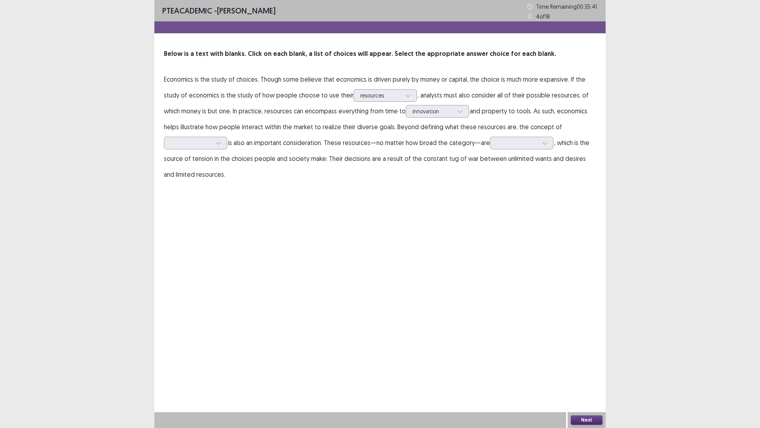
click at [510, 136] on p "Economics is the study of choices. Though some believe that economics is driven…" at bounding box center [380, 126] width 432 height 111
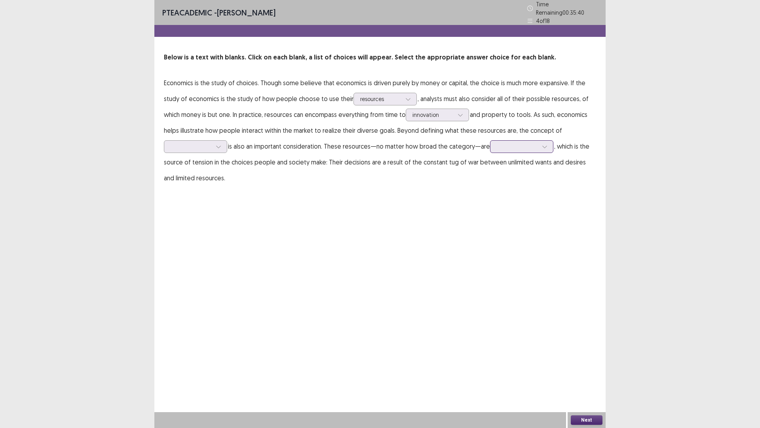
click at [510, 136] on p "Economics is the study of choices. Though some believe that economics is driven…" at bounding box center [380, 130] width 432 height 111
click at [517, 144] on div at bounding box center [517, 147] width 41 height 8
click at [520, 164] on div "infinite" at bounding box center [521, 169] width 63 height 22
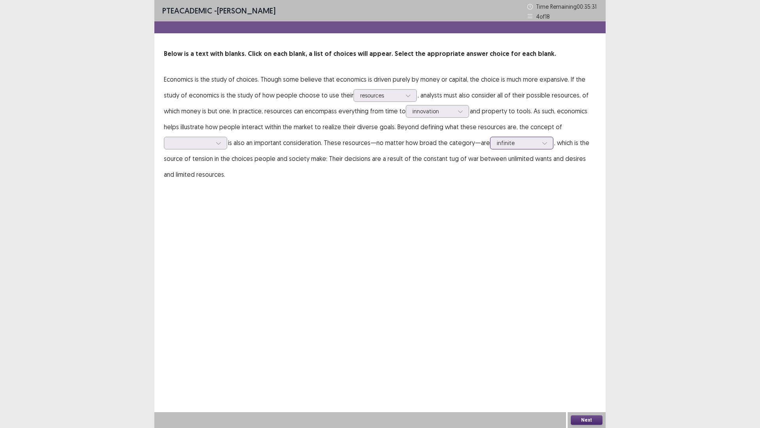
click at [529, 142] on div at bounding box center [517, 143] width 41 height 8
click at [548, 188] on div "renewable" at bounding box center [521, 187] width 63 height 22
click at [209, 146] on div at bounding box center [191, 143] width 41 height 8
click at [206, 172] on div "supply" at bounding box center [195, 165] width 63 height 22
click at [589, 360] on button "Next" at bounding box center [587, 420] width 32 height 10
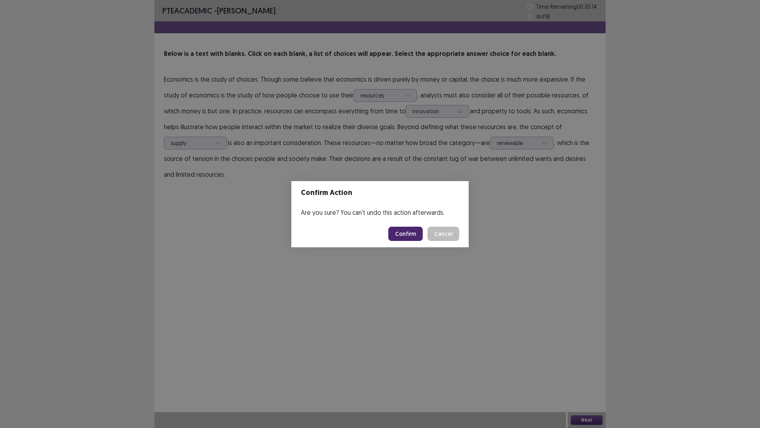
click at [403, 238] on button "Confirm" at bounding box center [405, 233] width 34 height 14
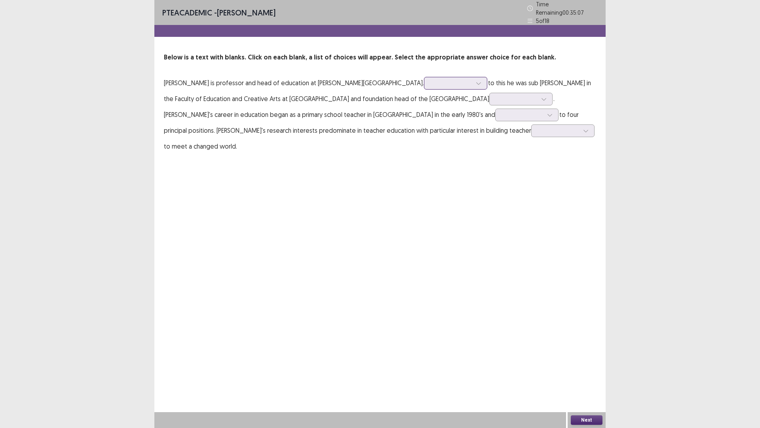
click at [431, 81] on div at bounding box center [451, 83] width 41 height 8
click at [235, 100] on p "[PERSON_NAME] is professor and head of education at [PERSON_NAME][GEOGRAPHIC_DA…" at bounding box center [380, 114] width 432 height 79
click at [431, 84] on div at bounding box center [451, 83] width 41 height 8
click at [424, 108] on div "prior" at bounding box center [455, 105] width 63 height 22
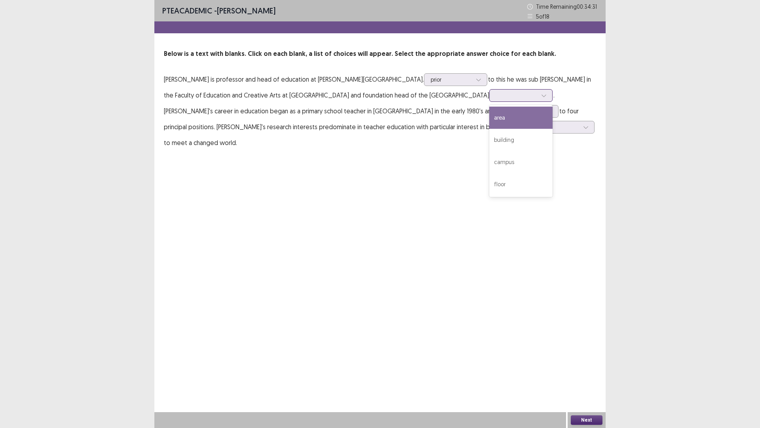
click at [496, 96] on div at bounding box center [516, 95] width 41 height 8
click at [489, 144] on div "building" at bounding box center [520, 140] width 63 height 22
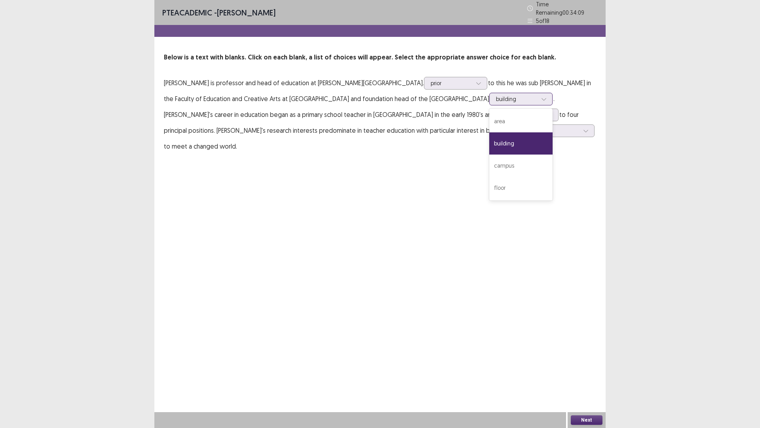
click at [542, 98] on icon at bounding box center [544, 99] width 4 height 2
drag, startPoint x: 544, startPoint y: 85, endPoint x: 518, endPoint y: 98, distance: 28.9
click at [542, 86] on p "[PERSON_NAME] is professor and head of education at [PERSON_NAME][GEOGRAPHIC_DA…" at bounding box center [380, 114] width 432 height 79
click at [461, 105] on p "[PERSON_NAME] is professor and head of education at [PERSON_NAME][GEOGRAPHIC_DA…" at bounding box center [380, 114] width 432 height 79
click at [496, 95] on div at bounding box center [516, 99] width 41 height 8
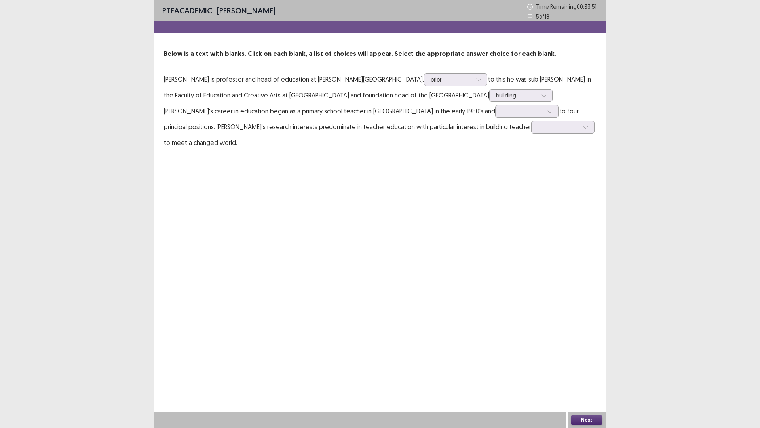
click at [523, 146] on div "PTE academic - [PERSON_NAME] Time Remaining 00 : 33 : 51 5 of 18 Below is a tex…" at bounding box center [379, 83] width 451 height 166
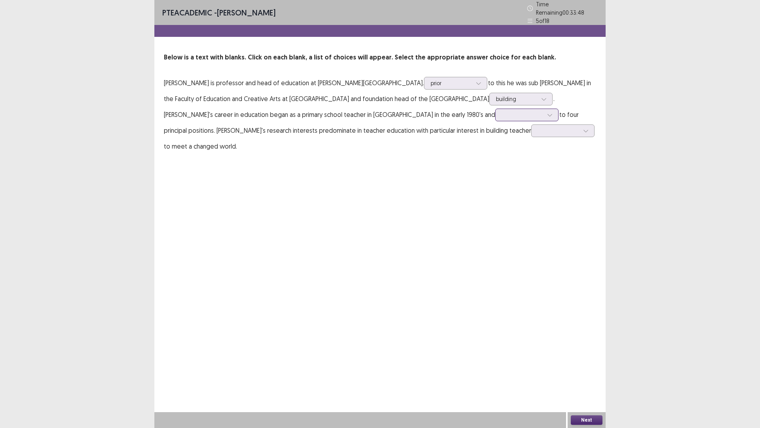
click at [502, 111] on div at bounding box center [522, 115] width 41 height 8
click at [495, 181] on div "grew" at bounding box center [526, 181] width 63 height 22
click at [547, 113] on icon at bounding box center [550, 115] width 6 height 6
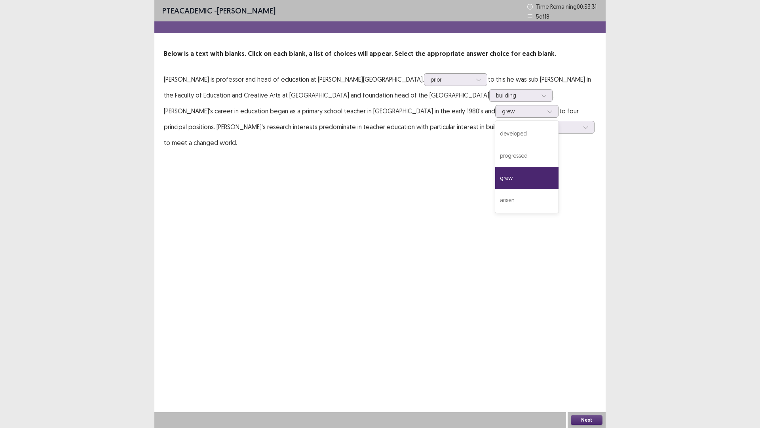
click at [454, 122] on p "[PERSON_NAME] is professor and head of education at [PERSON_NAME][GEOGRAPHIC_DA…" at bounding box center [380, 110] width 432 height 79
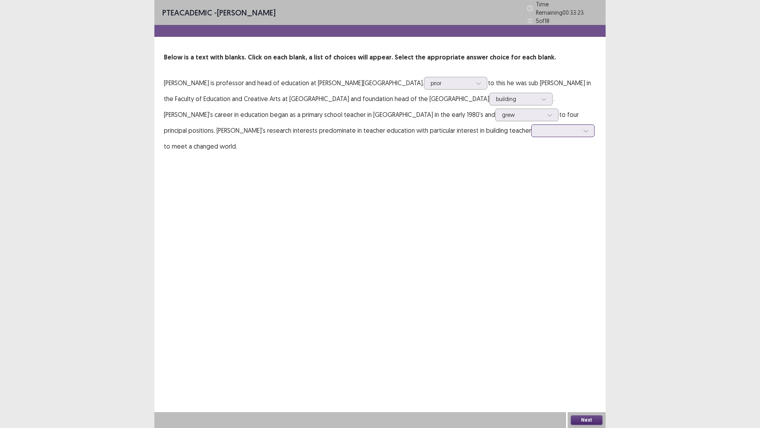
click at [531, 124] on div at bounding box center [562, 130] width 63 height 13
click at [502, 111] on div at bounding box center [522, 115] width 41 height 8
click at [482, 118] on p "[PERSON_NAME] is professor and head of education at [PERSON_NAME][GEOGRAPHIC_DA…" at bounding box center [380, 114] width 432 height 79
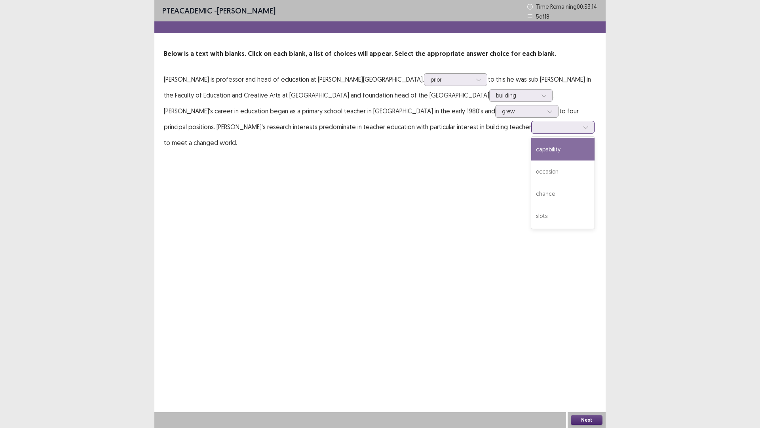
click at [538, 130] on div at bounding box center [558, 127] width 41 height 8
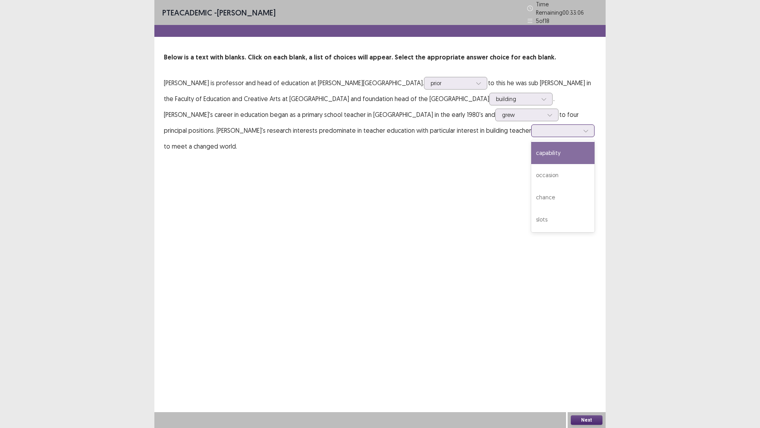
click at [531, 151] on div "capability" at bounding box center [562, 153] width 63 height 22
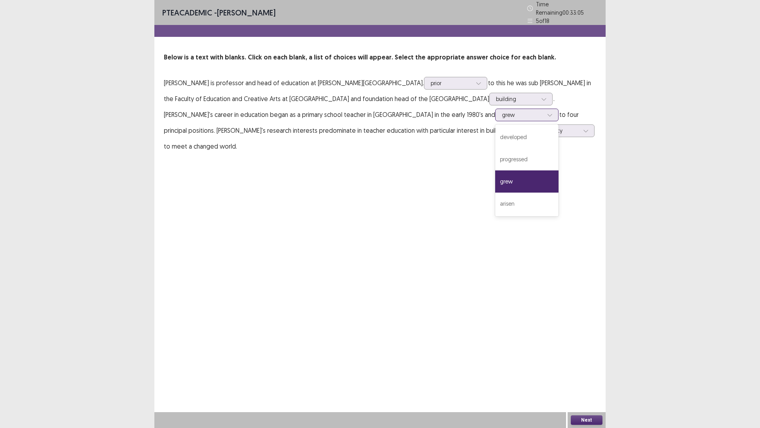
click at [544, 114] on div at bounding box center [550, 115] width 12 height 12
drag, startPoint x: 493, startPoint y: 269, endPoint x: 505, endPoint y: 274, distance: 12.8
click at [495, 270] on div "PTE academic - [PERSON_NAME] Time Remaining 00 : 32 : 55 5 of 18 Below is a tex…" at bounding box center [379, 214] width 451 height 428
click at [595, 360] on button "Next" at bounding box center [587, 420] width 32 height 10
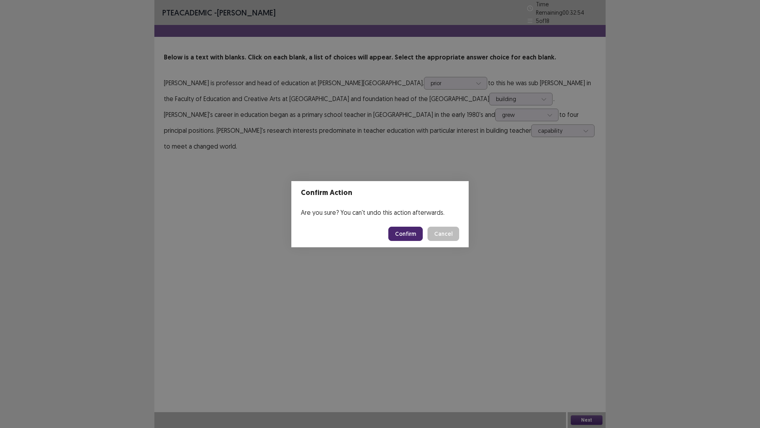
click at [410, 233] on button "Confirm" at bounding box center [405, 233] width 34 height 14
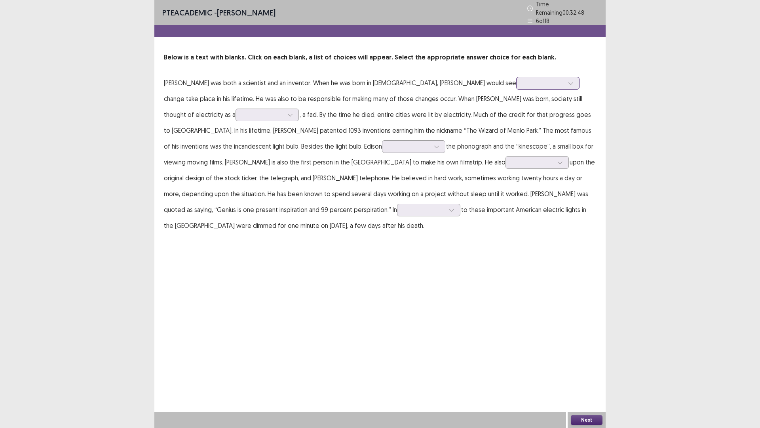
click at [523, 81] on div at bounding box center [543, 83] width 41 height 8
click at [543, 93] on p "[PERSON_NAME] was both a scientist and an inventor. When he was born in [DEMOGR…" at bounding box center [380, 154] width 432 height 158
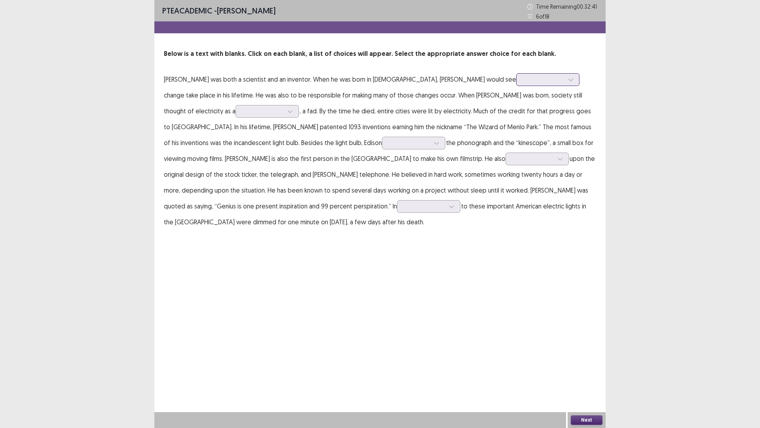
click at [568, 78] on icon at bounding box center [571, 80] width 6 height 6
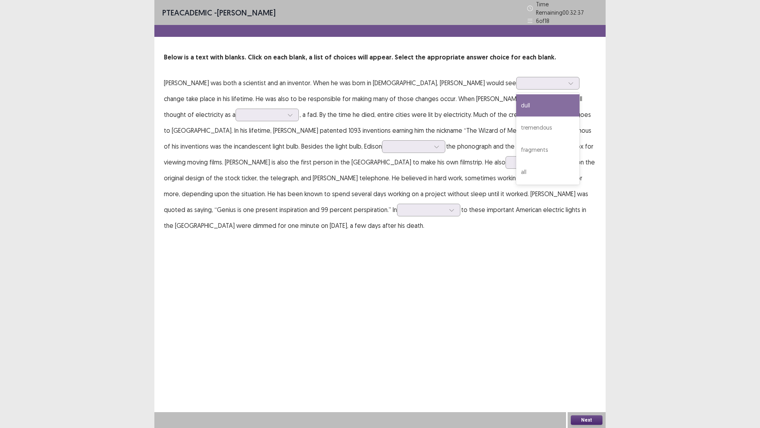
click at [537, 112] on p "[PERSON_NAME] was both a scientist and an inventor. When he was born in [DEMOGR…" at bounding box center [380, 154] width 432 height 158
click at [242, 112] on div at bounding box center [262, 115] width 41 height 8
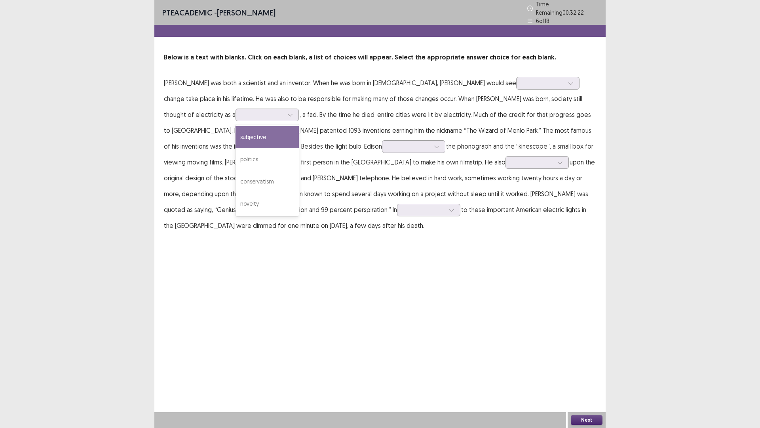
click at [491, 99] on p "[PERSON_NAME] was both a scientist and an inventor. When he was born in [DEMOGR…" at bounding box center [380, 154] width 432 height 158
click at [284, 109] on div at bounding box center [290, 115] width 12 height 12
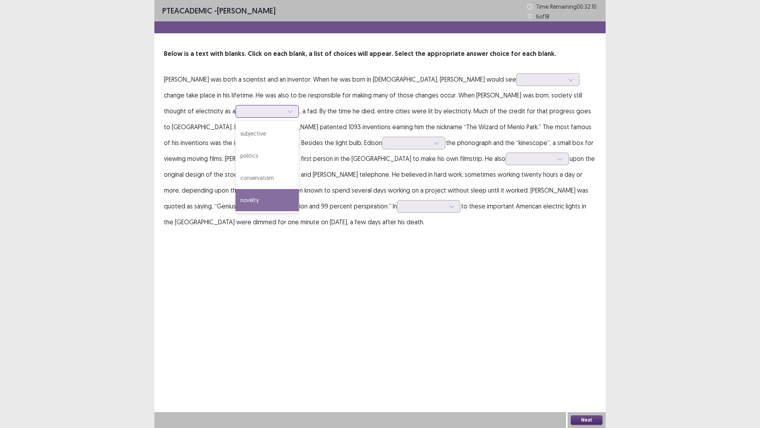
click at [236, 197] on div "novelty" at bounding box center [267, 200] width 63 height 22
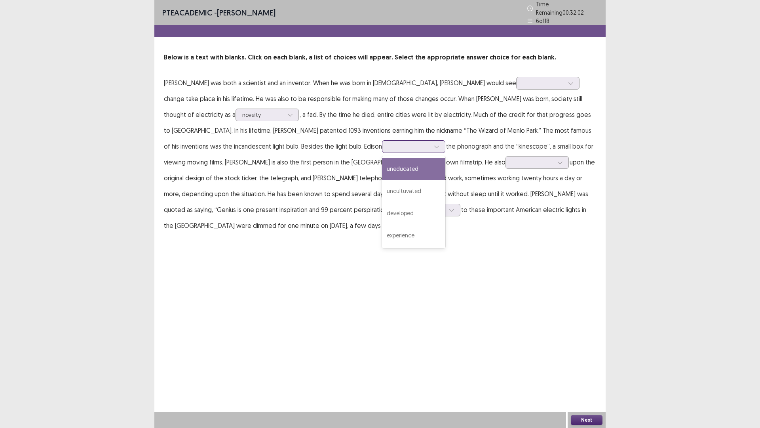
click at [389, 146] on div at bounding box center [409, 147] width 41 height 8
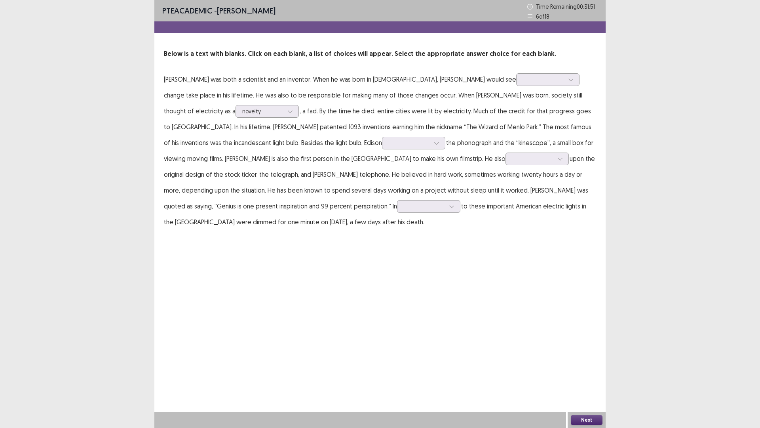
click at [510, 150] on p "[PERSON_NAME] was both a scientist and an inventor. When he was born in [DEMOGR…" at bounding box center [380, 150] width 432 height 158
click at [389, 142] on div at bounding box center [409, 143] width 41 height 8
click at [382, 211] on div "developed" at bounding box center [413, 209] width 63 height 22
click at [512, 162] on div at bounding box center [532, 159] width 41 height 8
click at [463, 165] on p "[PERSON_NAME] was both a scientist and an inventor. When he was born in [DEMOGR…" at bounding box center [380, 150] width 432 height 158
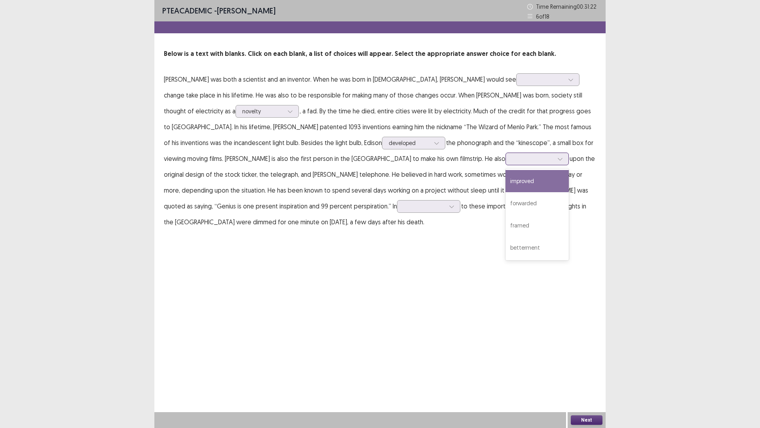
click at [512, 159] on div at bounding box center [532, 159] width 41 height 8
click at [506, 182] on div "improved" at bounding box center [537, 181] width 63 height 22
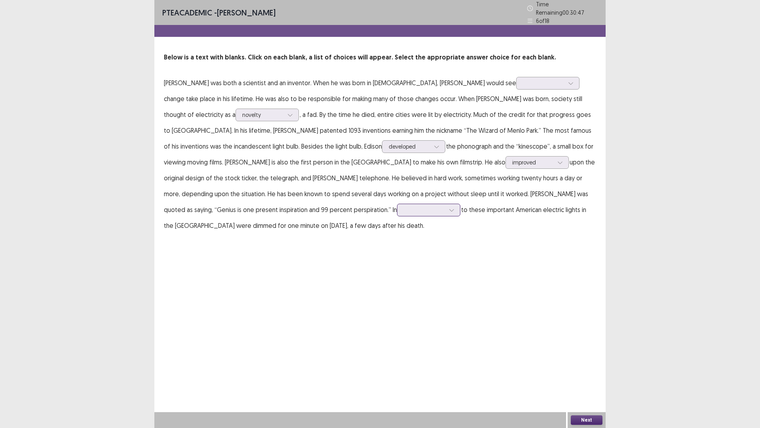
click at [249, 213] on p "[PERSON_NAME] was both a scientist and an inventor. When he was born in [DEMOGR…" at bounding box center [380, 154] width 432 height 158
click at [325, 211] on p "[PERSON_NAME] was both a scientist and an inventor. When he was born in [DEMOGR…" at bounding box center [380, 154] width 432 height 158
click at [449, 207] on icon at bounding box center [452, 210] width 6 height 6
click at [397, 291] on div "tribute" at bounding box center [428, 298] width 63 height 22
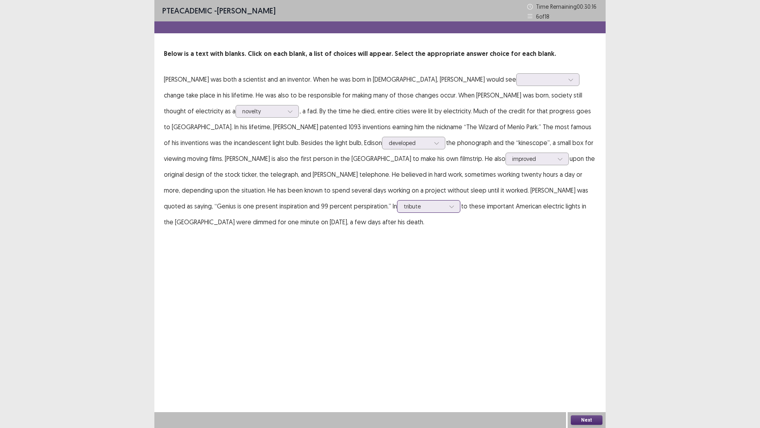
click at [403, 207] on div "tribute" at bounding box center [424, 206] width 43 height 12
click at [449, 205] on icon at bounding box center [452, 206] width 6 height 6
click at [523, 80] on div at bounding box center [543, 80] width 41 height 8
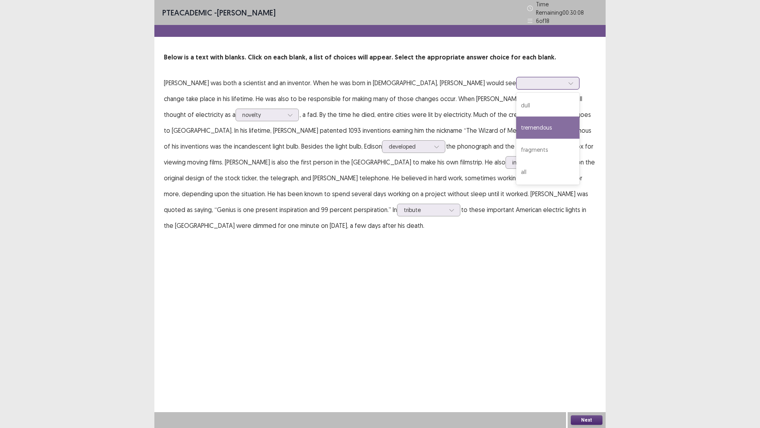
click at [516, 127] on div "tremendous" at bounding box center [547, 127] width 63 height 22
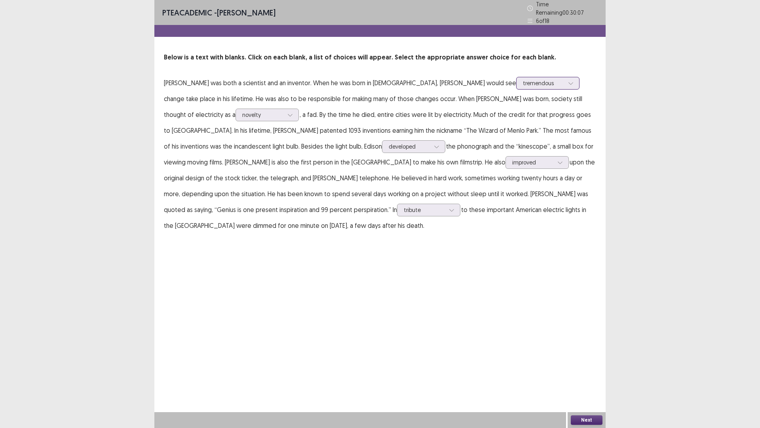
click at [523, 79] on div at bounding box center [543, 83] width 41 height 8
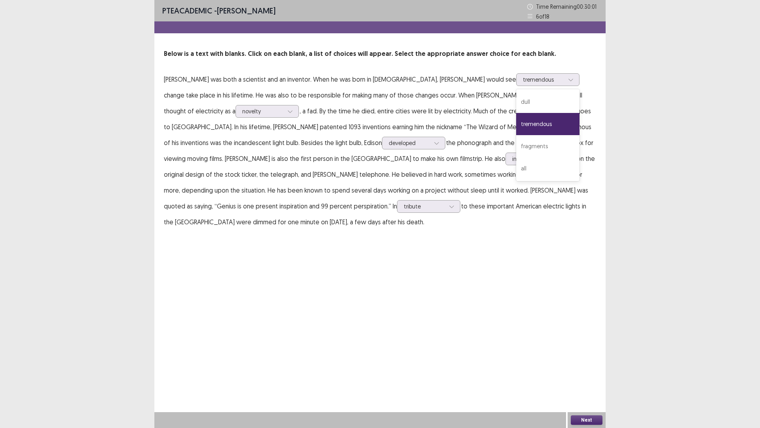
click at [589, 360] on button "Next" at bounding box center [587, 420] width 32 height 10
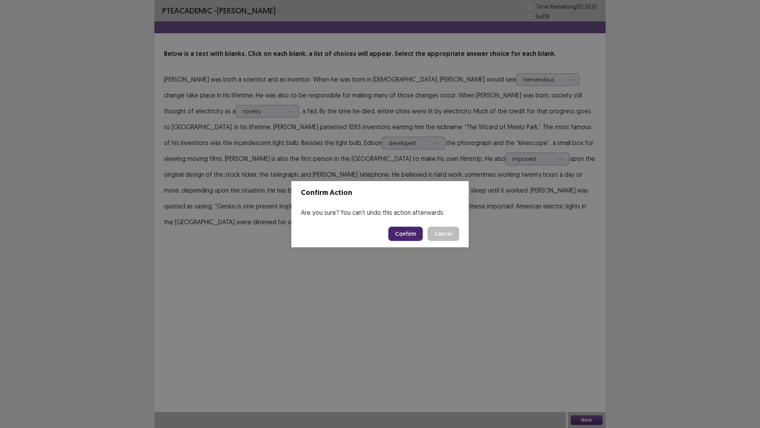
click at [409, 232] on button "Confirm" at bounding box center [405, 233] width 34 height 14
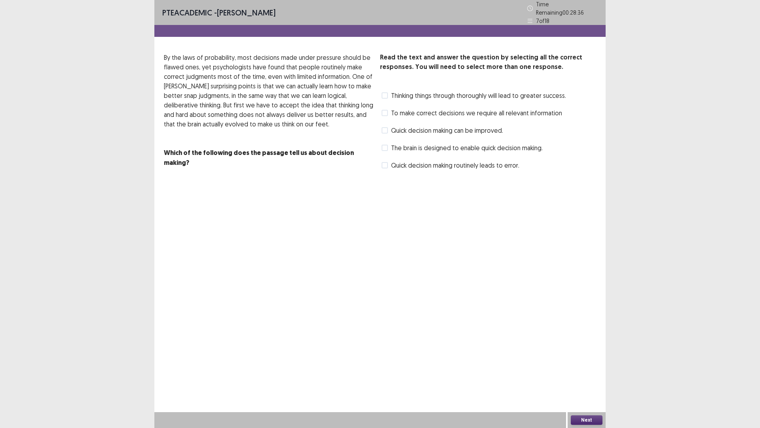
click at [399, 145] on span "The brain is designed to enable quick decision making." at bounding box center [467, 148] width 152 height 10
click at [470, 110] on span "To make correct decisions we require all relevant information" at bounding box center [476, 113] width 171 height 10
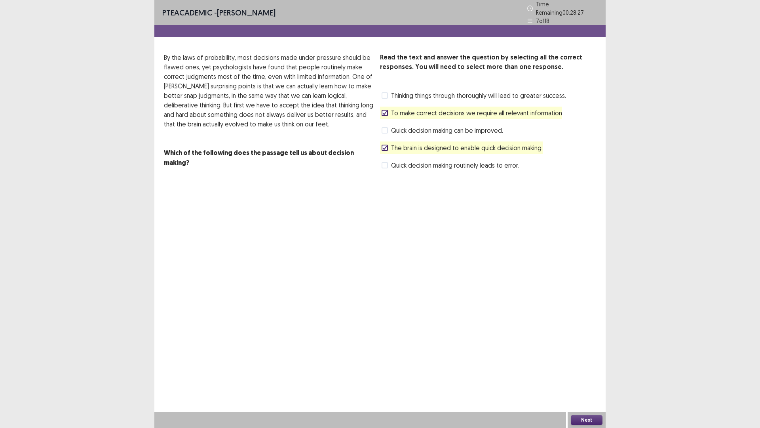
click at [481, 93] on span "Thinking things through thoroughly will lead to greater success." at bounding box center [478, 96] width 175 height 10
click at [581, 360] on button "Next" at bounding box center [587, 420] width 32 height 10
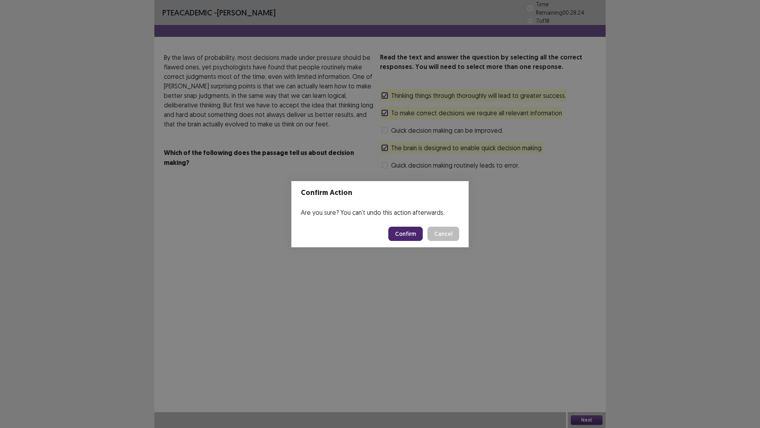
click at [400, 228] on button "Confirm" at bounding box center [405, 233] width 34 height 14
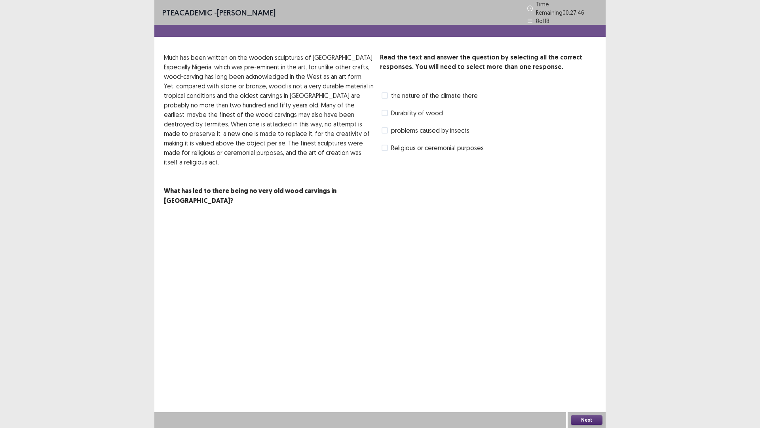
click at [387, 145] on span at bounding box center [385, 148] width 6 height 6
click at [386, 110] on span at bounding box center [385, 113] width 6 height 6
click at [585, 360] on button "Next" at bounding box center [587, 420] width 32 height 10
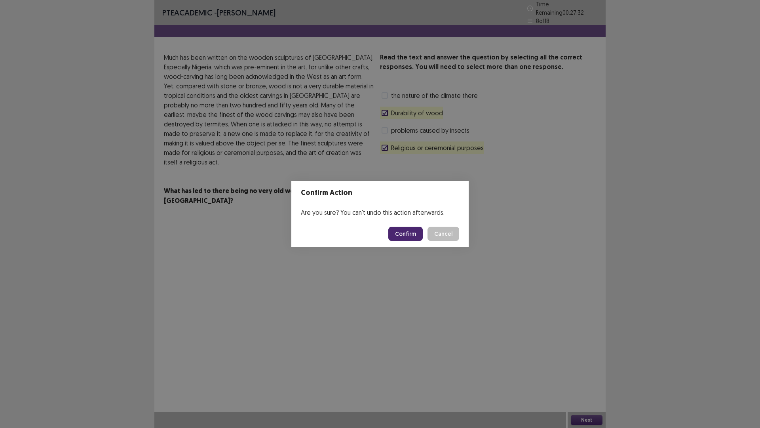
click at [396, 229] on button "Confirm" at bounding box center [405, 233] width 34 height 14
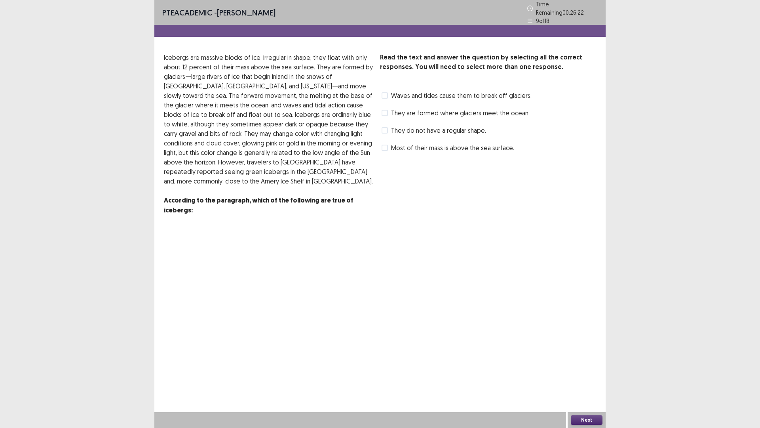
click at [388, 128] on label "They do not have a regular shape." at bounding box center [434, 131] width 105 height 10
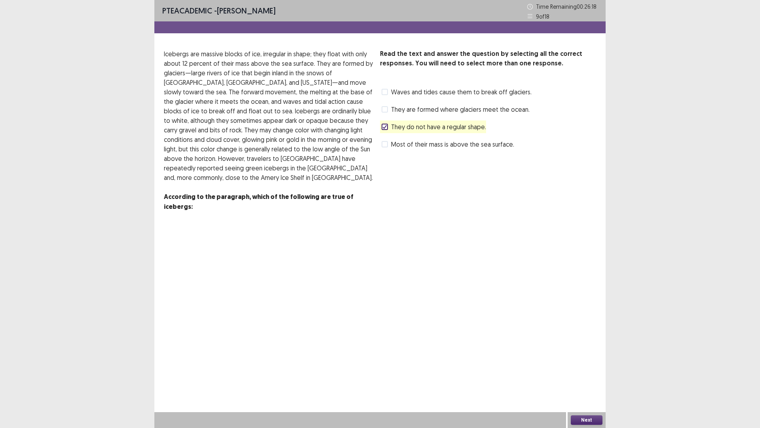
click at [382, 126] on icon at bounding box center [384, 127] width 5 height 4
click at [388, 144] on label "Most of their mass is above the sea surface." at bounding box center [448, 144] width 133 height 10
click at [385, 94] on span at bounding box center [385, 92] width 6 height 6
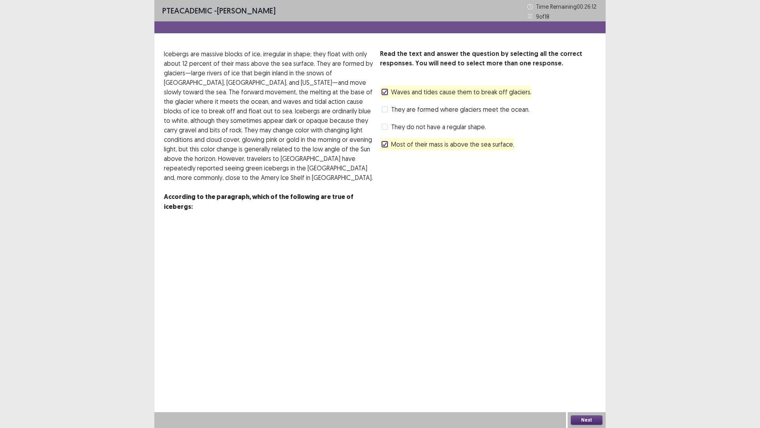
click at [593, 360] on button "Next" at bounding box center [587, 420] width 32 height 10
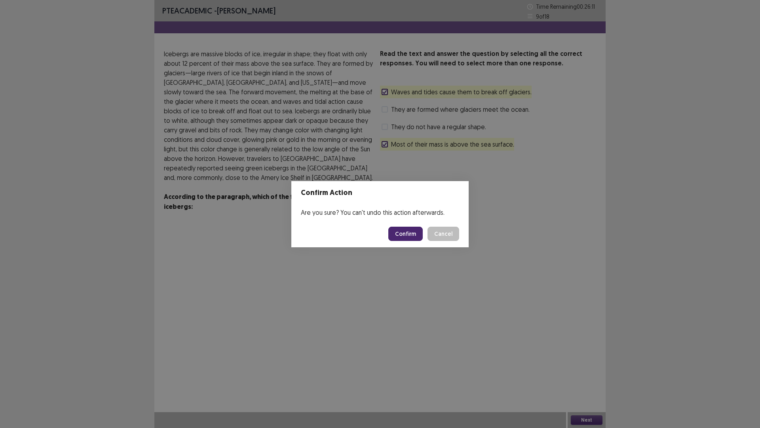
click at [416, 236] on button "Confirm" at bounding box center [405, 233] width 34 height 14
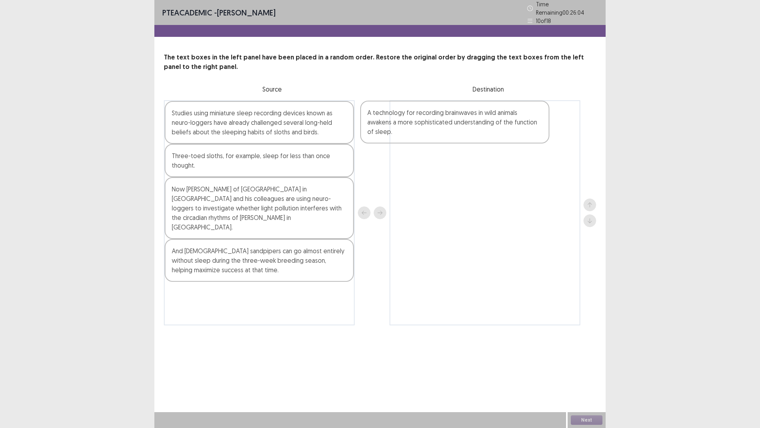
drag, startPoint x: 263, startPoint y: 138, endPoint x: 460, endPoint y: 141, distance: 197.2
click at [460, 141] on div "A technology for recording brainwaves in wild animals awakens a more sophistica…" at bounding box center [380, 212] width 432 height 225
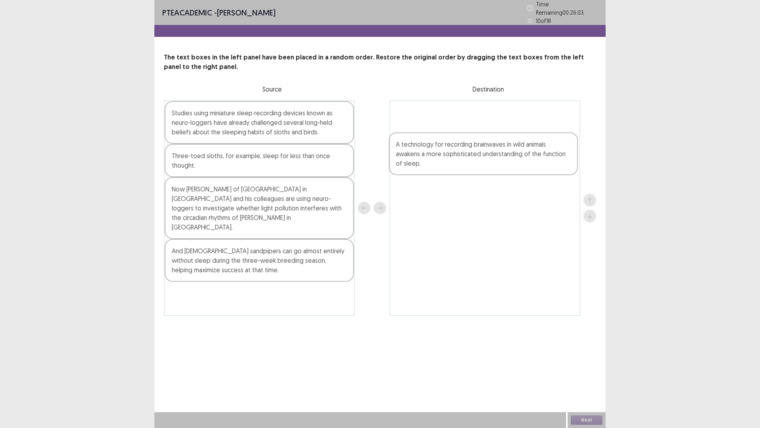
click at [487, 165] on div "A technology for recording brainwaves in wild animals awakens a more sophistica…" at bounding box center [485, 207] width 191 height 215
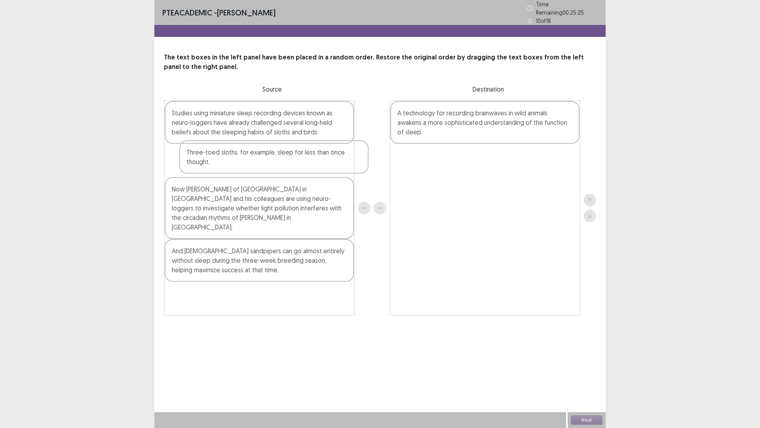
drag, startPoint x: 245, startPoint y: 165, endPoint x: 261, endPoint y: 165, distance: 15.8
click at [261, 165] on div "Studies using miniature sleep recording devices known as neuro-loggers have alr…" at bounding box center [259, 207] width 191 height 215
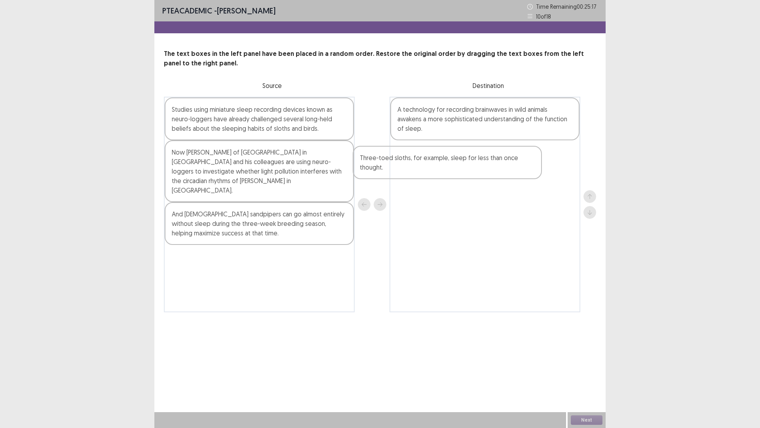
drag, startPoint x: 217, startPoint y: 167, endPoint x: 433, endPoint y: 165, distance: 216.6
click at [432, 165] on div "Studies using miniature sleep recording devices known as neuro-loggers have alr…" at bounding box center [380, 204] width 432 height 215
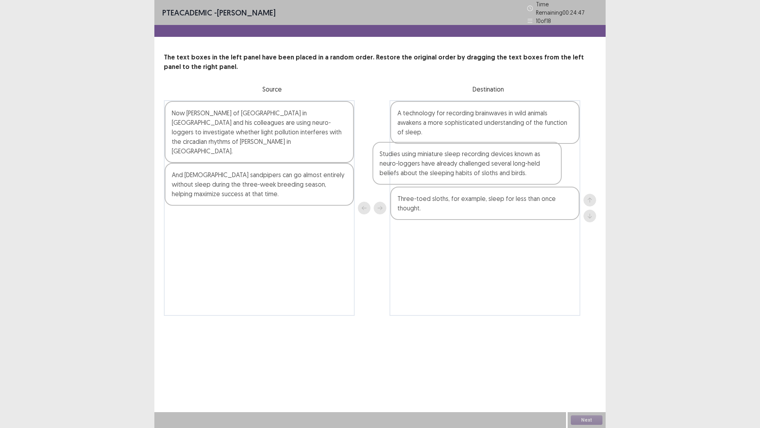
drag, startPoint x: 260, startPoint y: 127, endPoint x: 502, endPoint y: 179, distance: 247.5
click at [502, 179] on div "Studies using miniature sleep recording devices known as neuro-loggers have alr…" at bounding box center [380, 207] width 432 height 215
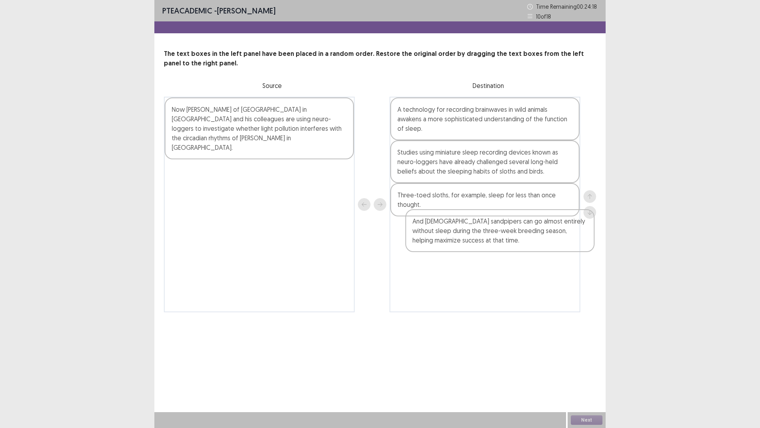
drag, startPoint x: 283, startPoint y: 171, endPoint x: 511, endPoint y: 231, distance: 236.0
click at [511, 231] on div "Now [PERSON_NAME] of [GEOGRAPHIC_DATA] in [GEOGRAPHIC_DATA] and his colleagues …" at bounding box center [380, 204] width 432 height 215
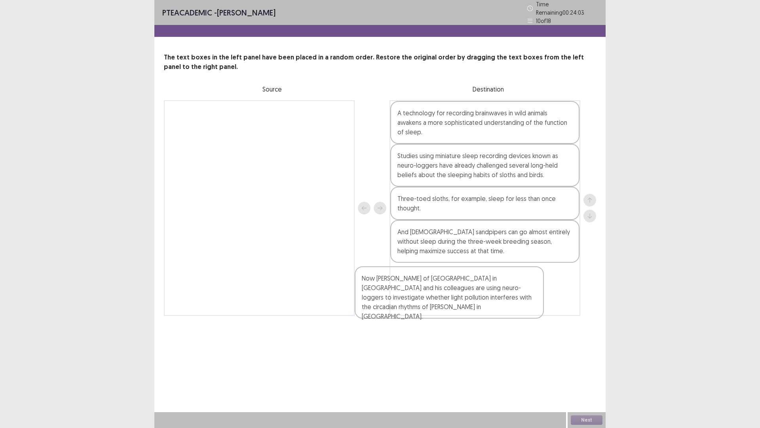
drag, startPoint x: 267, startPoint y: 121, endPoint x: 477, endPoint y: 280, distance: 262.9
click at [477, 282] on div "Now [PERSON_NAME] of [GEOGRAPHIC_DATA] in [GEOGRAPHIC_DATA] and his colleagues …" at bounding box center [380, 207] width 432 height 215
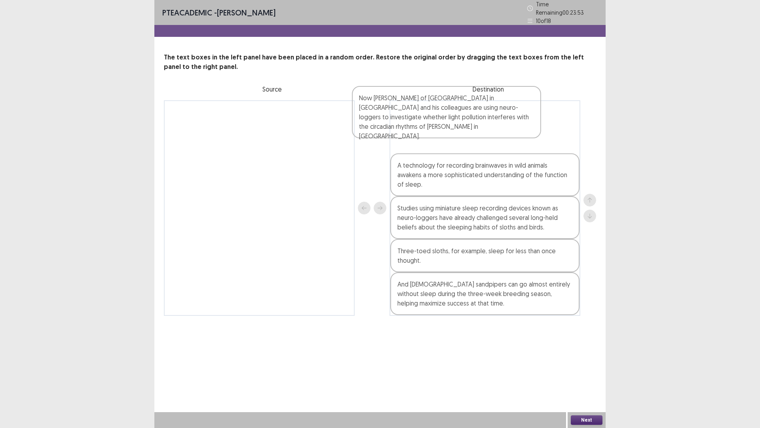
drag, startPoint x: 554, startPoint y: 292, endPoint x: 574, endPoint y: 139, distance: 154.9
click at [574, 139] on div "A technology for recording brainwaves in wild animals awakens a more sophistica…" at bounding box center [485, 207] width 191 height 215
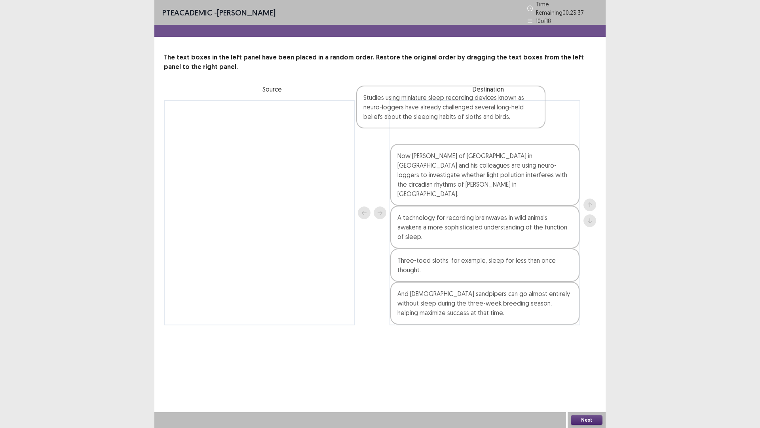
drag, startPoint x: 561, startPoint y: 221, endPoint x: 546, endPoint y: 125, distance: 96.5
click at [540, 122] on div "Now [PERSON_NAME] of [GEOGRAPHIC_DATA] in [GEOGRAPHIC_DATA] and his colleagues …" at bounding box center [485, 212] width 191 height 225
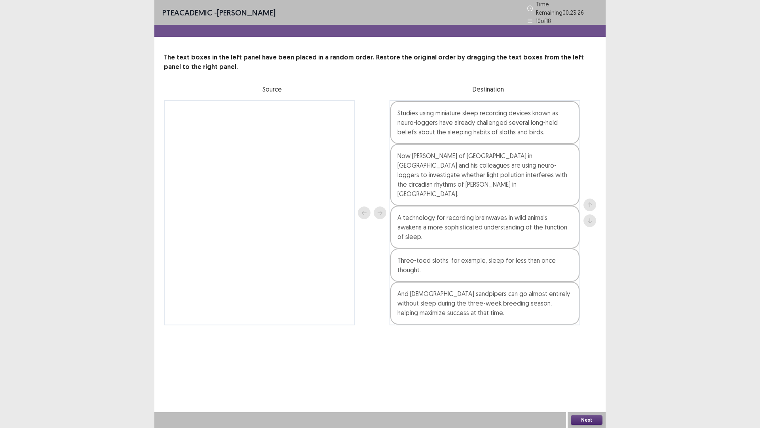
click at [590, 360] on button "Next" at bounding box center [587, 420] width 32 height 10
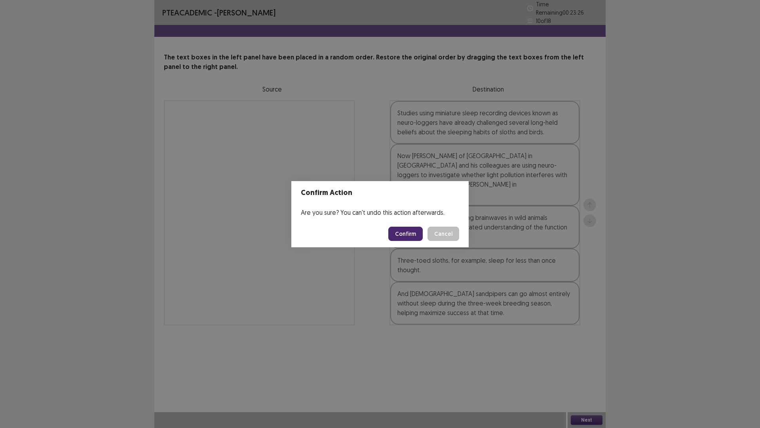
click at [411, 233] on button "Confirm" at bounding box center [405, 233] width 34 height 14
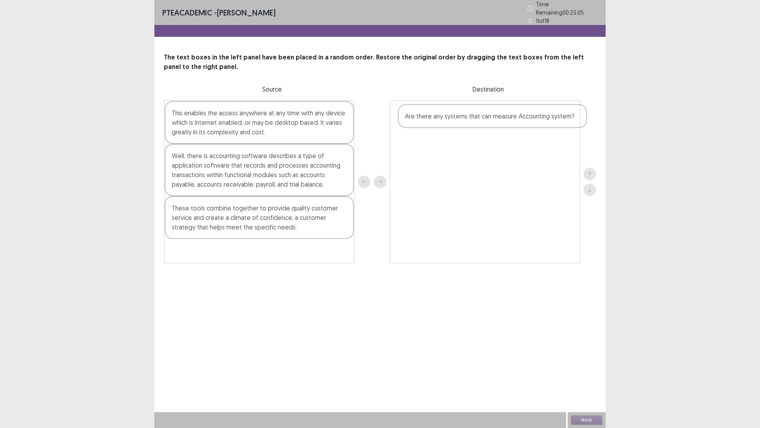
drag, startPoint x: 246, startPoint y: 253, endPoint x: 481, endPoint y: 120, distance: 270.0
click at [481, 120] on div "This enables the access anywhere at any time with any device which is Internet …" at bounding box center [380, 181] width 432 height 163
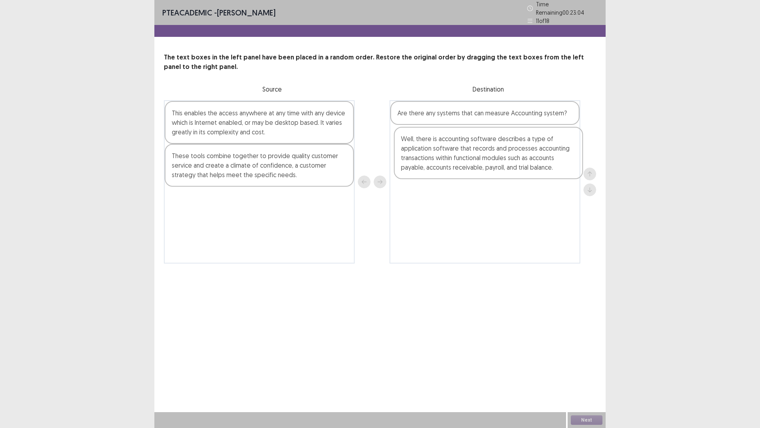
drag, startPoint x: 248, startPoint y: 173, endPoint x: 480, endPoint y: 156, distance: 232.2
click at [480, 157] on div "This enables the access anywhere at any time with any device which is Internet …" at bounding box center [380, 181] width 432 height 163
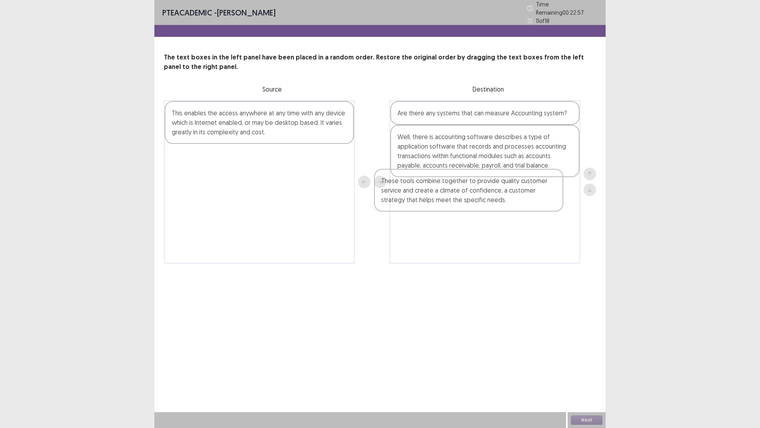
drag, startPoint x: 278, startPoint y: 169, endPoint x: 491, endPoint y: 198, distance: 215.3
click at [491, 198] on div "This enables the access anywhere at any time with any device which is Internet …" at bounding box center [380, 181] width 432 height 163
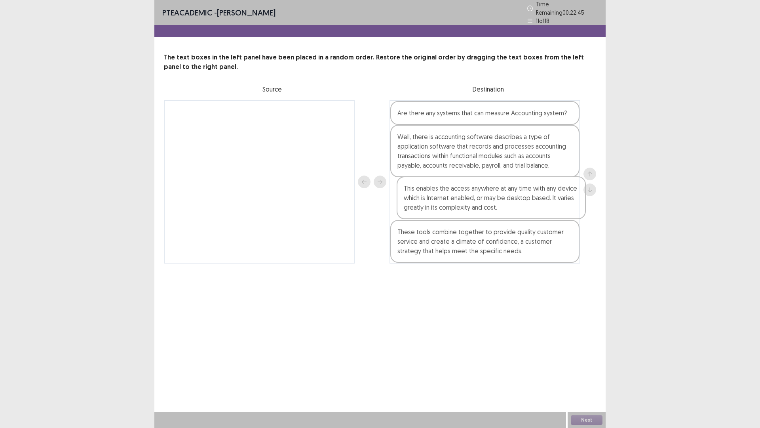
drag, startPoint x: 230, startPoint y: 120, endPoint x: 463, endPoint y: 199, distance: 246.8
click at [463, 199] on div "This enables the access anywhere at any time with any device which is Internet …" at bounding box center [380, 181] width 432 height 163
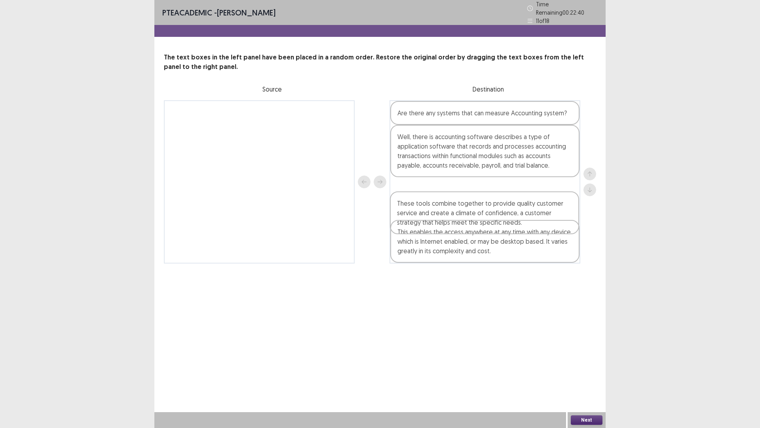
drag, startPoint x: 501, startPoint y: 234, endPoint x: 501, endPoint y: 198, distance: 36.4
click at [501, 198] on div "Are there any systems that can measure Accounting system? Well, there is accoun…" at bounding box center [485, 181] width 191 height 163
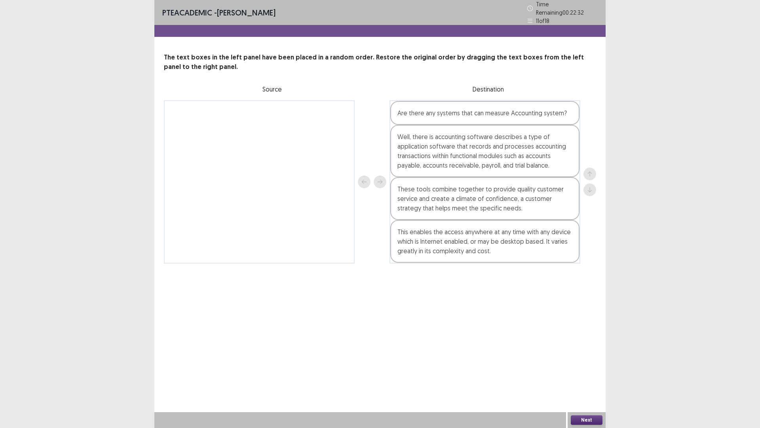
click at [586, 360] on div "Next" at bounding box center [587, 420] width 38 height 16
click at [584, 360] on button "Next" at bounding box center [587, 420] width 32 height 10
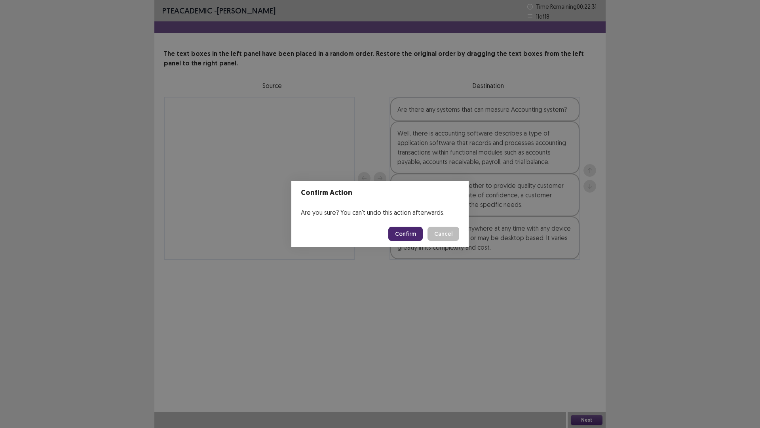
click at [413, 232] on button "Confirm" at bounding box center [405, 233] width 34 height 14
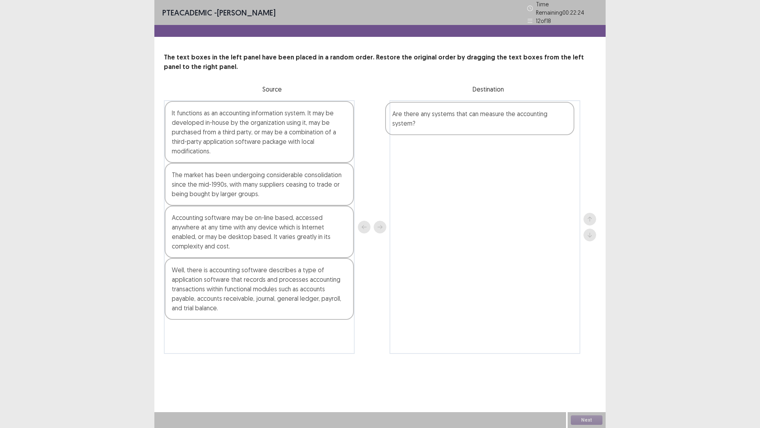
drag, startPoint x: 273, startPoint y: 124, endPoint x: 496, endPoint y: 129, distance: 223.3
click at [496, 129] on div "Are there any systems that can measure the accounting system? It functions as a…" at bounding box center [380, 226] width 432 height 253
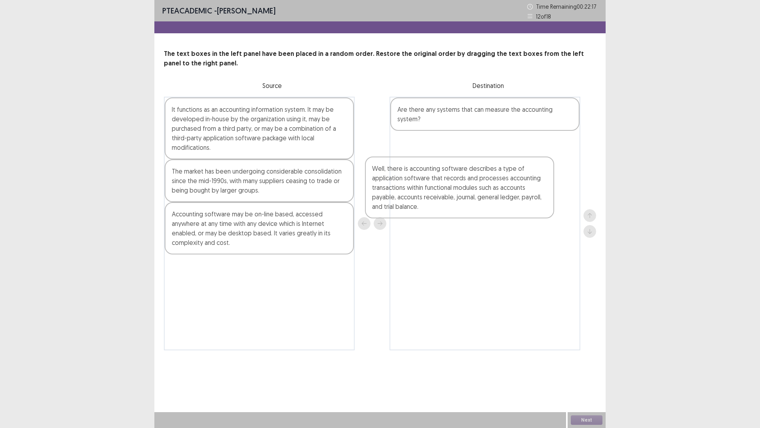
drag, startPoint x: 268, startPoint y: 282, endPoint x: 499, endPoint y: 164, distance: 259.4
click at [498, 164] on div "It functions as an accounting information system. It may be developed in-house …" at bounding box center [380, 223] width 432 height 253
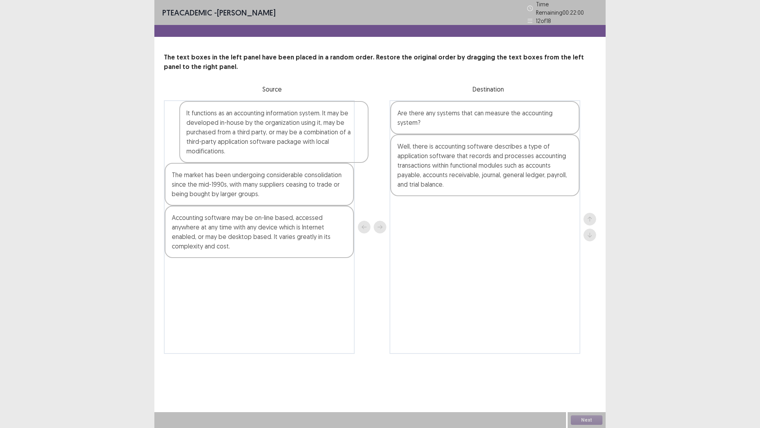
drag, startPoint x: 247, startPoint y: 136, endPoint x: 264, endPoint y: 140, distance: 17.9
click at [264, 140] on div "It functions as an accounting information system. It may be developed in-house …" at bounding box center [259, 226] width 191 height 253
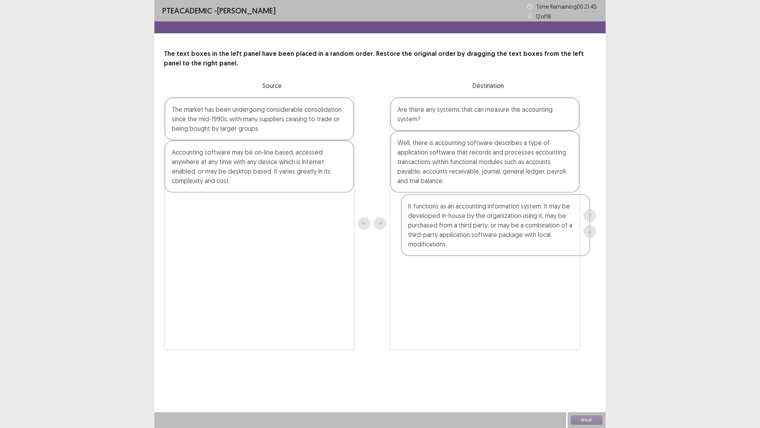
drag, startPoint x: 259, startPoint y: 131, endPoint x: 483, endPoint y: 226, distance: 242.4
click at [485, 224] on div "It functions as an accounting information system. It may be developed in-house …" at bounding box center [380, 223] width 432 height 253
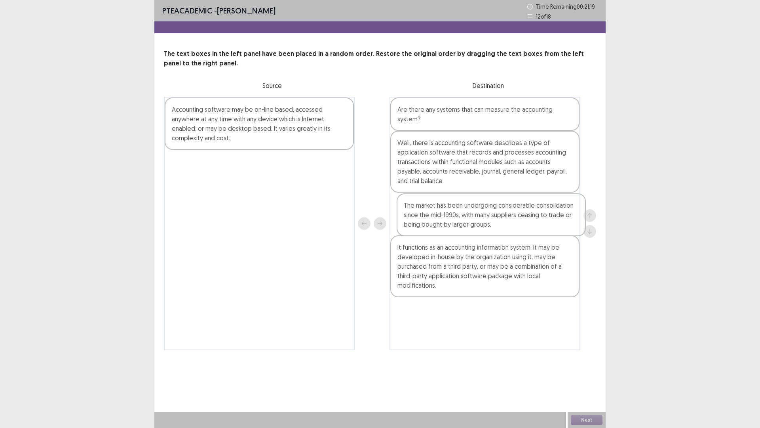
drag, startPoint x: 288, startPoint y: 128, endPoint x: 522, endPoint y: 224, distance: 253.2
click at [522, 224] on div "The market has been undergoing considerable consolidation since the mid-1990s, …" at bounding box center [380, 223] width 432 height 253
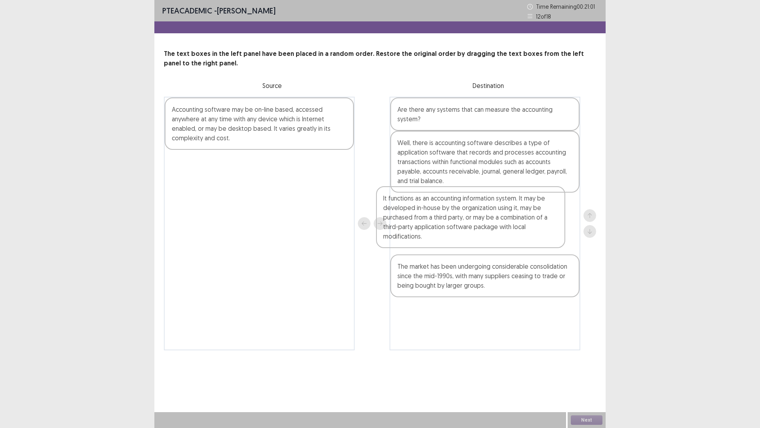
drag, startPoint x: 508, startPoint y: 261, endPoint x: 494, endPoint y: 211, distance: 51.4
click at [492, 208] on div "Are there any systems that can measure the accounting system? Well, there is ac…" at bounding box center [485, 223] width 191 height 253
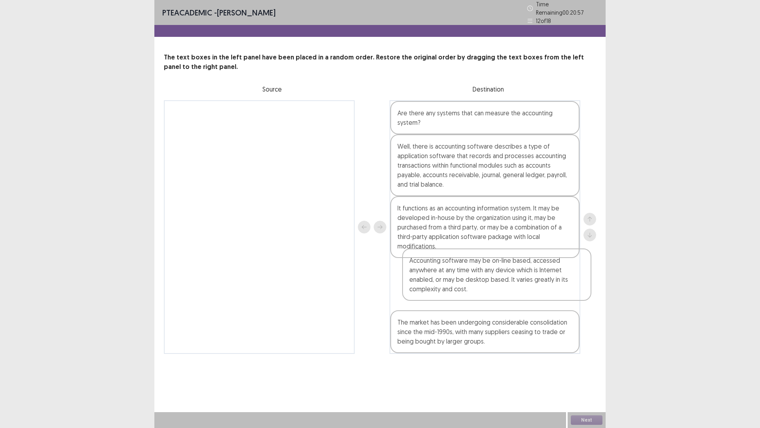
drag, startPoint x: 243, startPoint y: 146, endPoint x: 486, endPoint y: 297, distance: 285.6
click at [485, 297] on div "Accounting software may be on-line based, accessed anywhere at any time with an…" at bounding box center [380, 226] width 432 height 253
drag, startPoint x: 382, startPoint y: 226, endPoint x: 366, endPoint y: 223, distance: 16.4
click at [382, 225] on div at bounding box center [372, 226] width 29 height 253
click at [363, 224] on div at bounding box center [372, 226] width 29 height 253
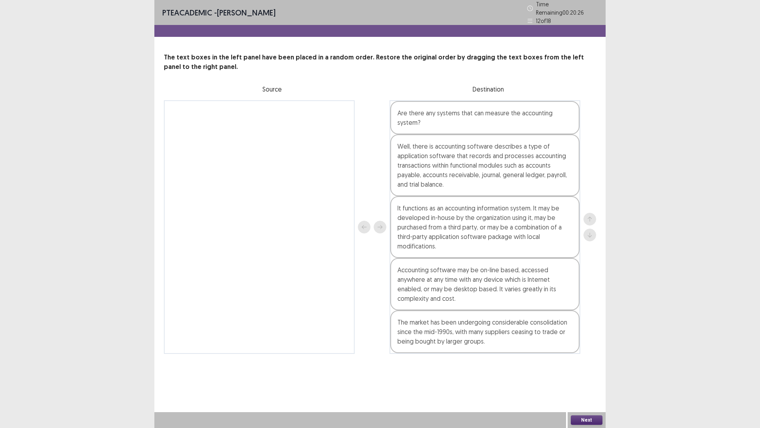
click at [589, 240] on div at bounding box center [590, 226] width 13 height 253
click at [589, 237] on div at bounding box center [590, 226] width 13 height 253
click at [591, 232] on div at bounding box center [590, 227] width 13 height 29
click at [559, 323] on div "The market has been undergoing considerable consolidation since the mid-1990s, …" at bounding box center [484, 331] width 189 height 43
click at [502, 288] on div "Accounting software may be on-line based, accessed anywhere at any time with an…" at bounding box center [484, 284] width 189 height 52
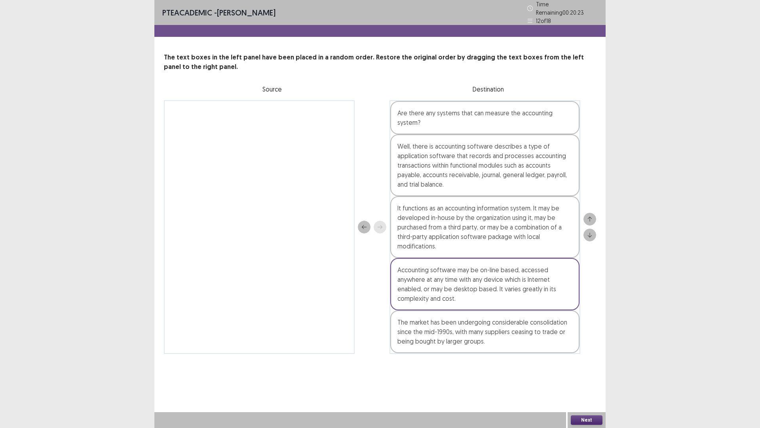
click at [512, 325] on div "The market has been undergoing considerable consolidation since the mid-1990s, …" at bounding box center [484, 331] width 189 height 43
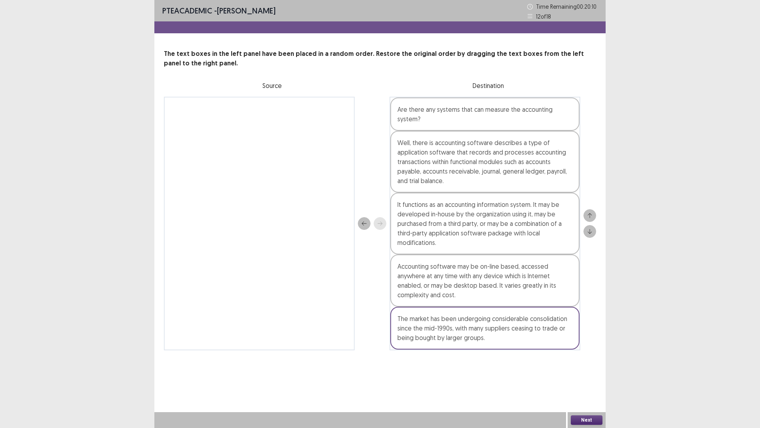
click at [548, 281] on div "Accounting software may be on-line based, accessed anywhere at any time with an…" at bounding box center [484, 280] width 189 height 52
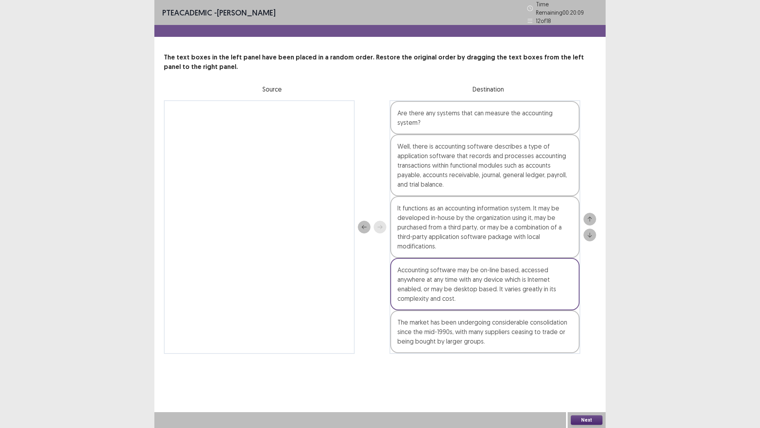
click at [466, 228] on div "It functions as an accounting information system. It may be developed in-house …" at bounding box center [484, 227] width 189 height 62
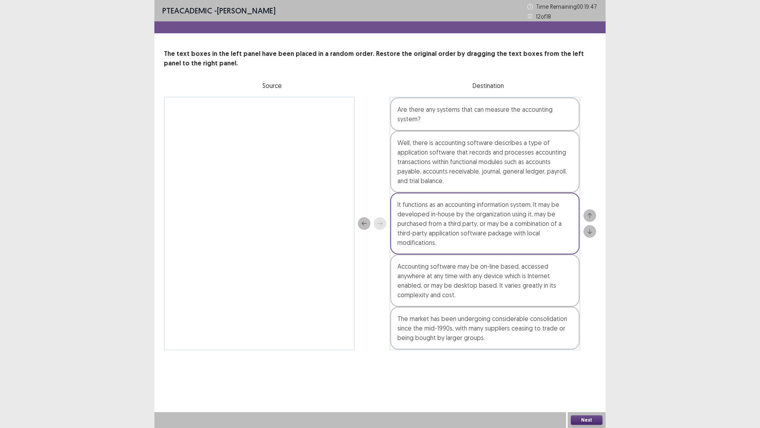
click at [582, 360] on div "Next" at bounding box center [587, 420] width 38 height 16
click at [592, 360] on button "Next" at bounding box center [587, 420] width 32 height 10
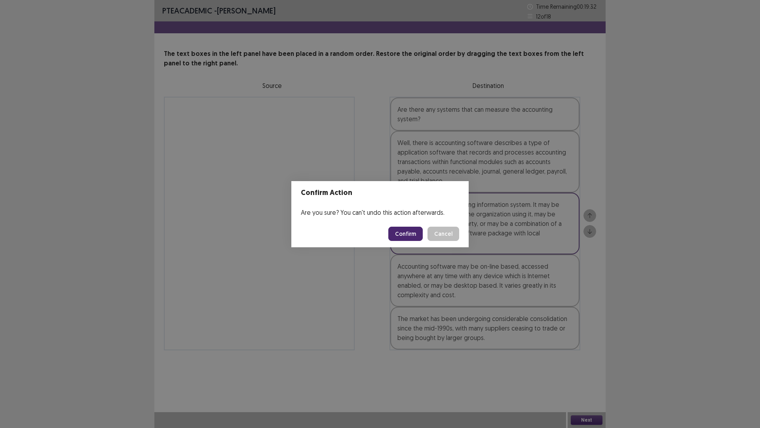
click at [448, 241] on footer "Confirm Cancel" at bounding box center [379, 233] width 177 height 27
click at [449, 234] on button "Cancel" at bounding box center [444, 233] width 32 height 14
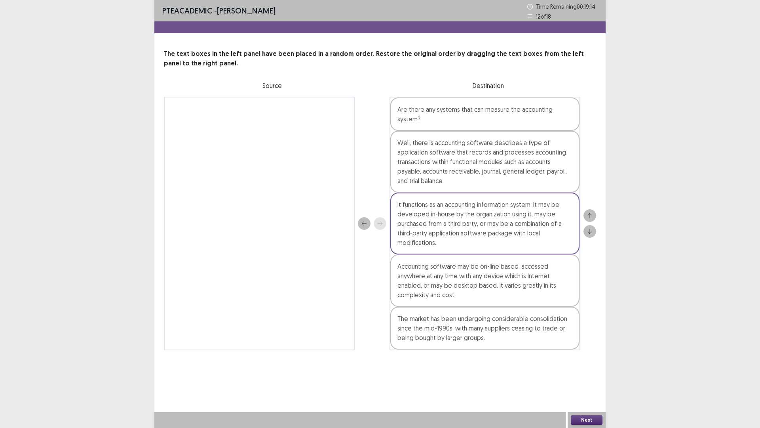
click at [586, 360] on button "Next" at bounding box center [587, 420] width 32 height 10
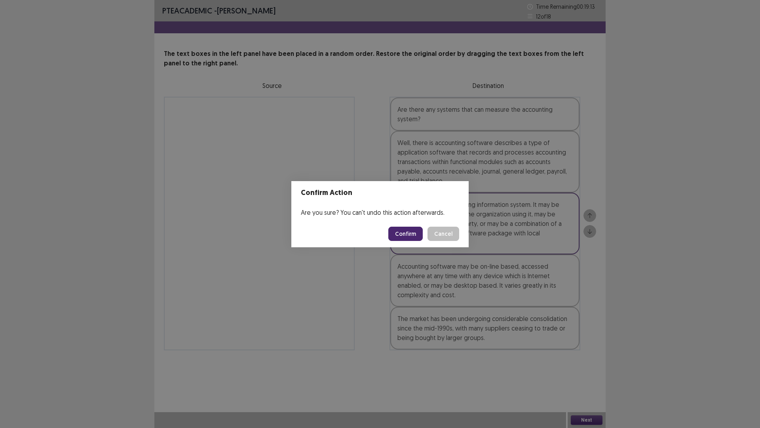
click at [411, 238] on button "Confirm" at bounding box center [405, 233] width 34 height 14
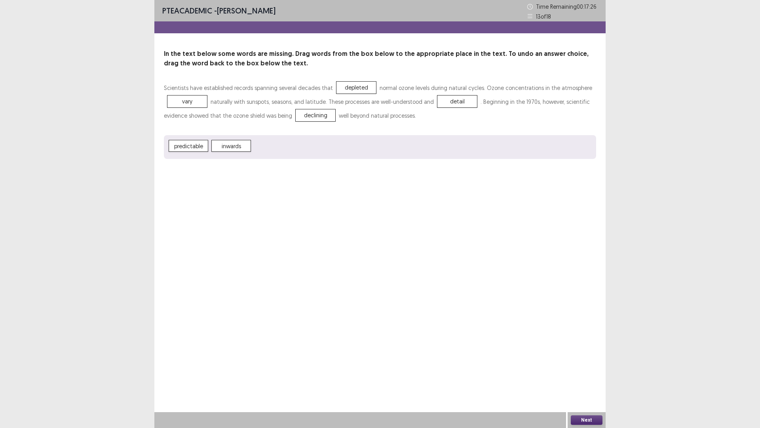
click at [589, 360] on button "Next" at bounding box center [587, 420] width 32 height 10
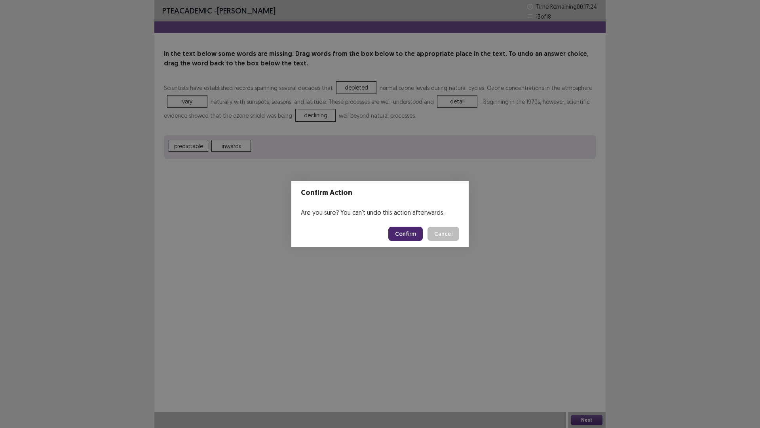
click at [405, 234] on button "Confirm" at bounding box center [405, 233] width 34 height 14
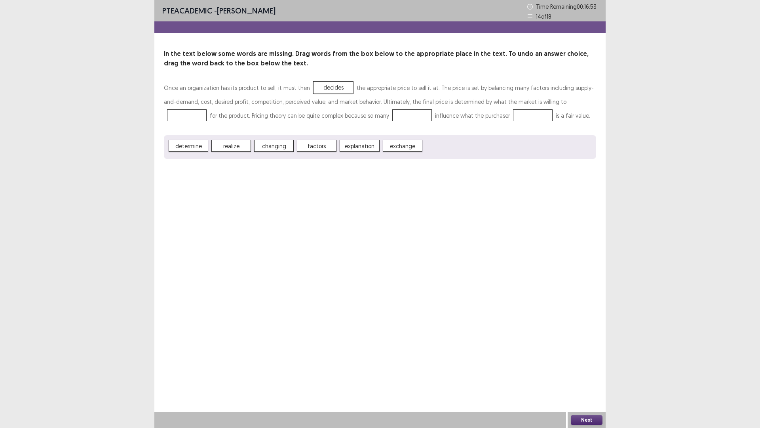
drag, startPoint x: 345, startPoint y: 90, endPoint x: 330, endPoint y: 92, distance: 15.5
click at [335, 103] on p "Once an organization has its product to sell, it must then decides the appropri…" at bounding box center [380, 102] width 432 height 42
click at [598, 360] on button "Next" at bounding box center [587, 420] width 32 height 10
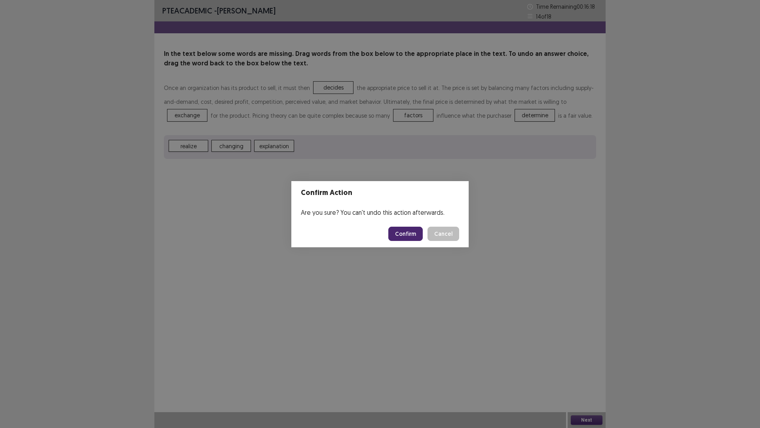
click at [413, 232] on button "Confirm" at bounding box center [405, 233] width 34 height 14
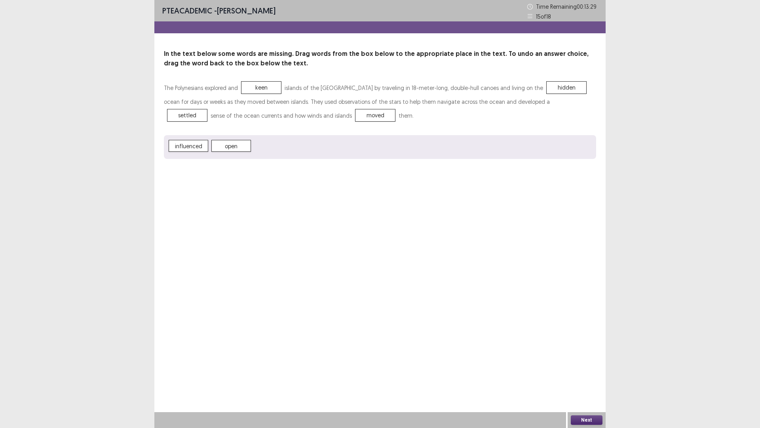
click at [593, 360] on button "Next" at bounding box center [587, 420] width 32 height 10
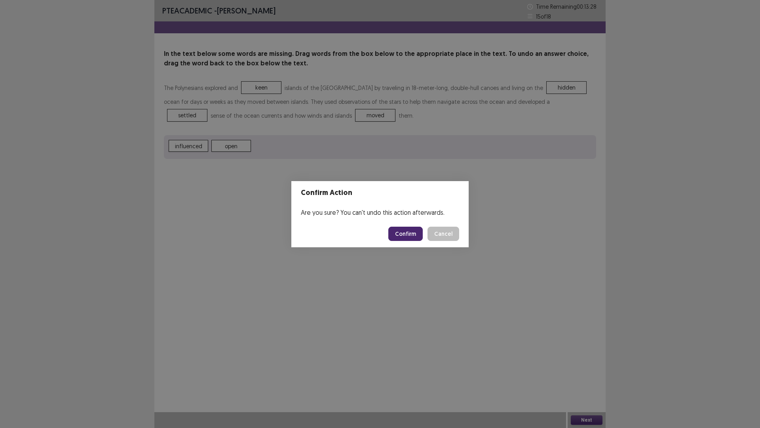
click at [412, 233] on button "Confirm" at bounding box center [405, 233] width 34 height 14
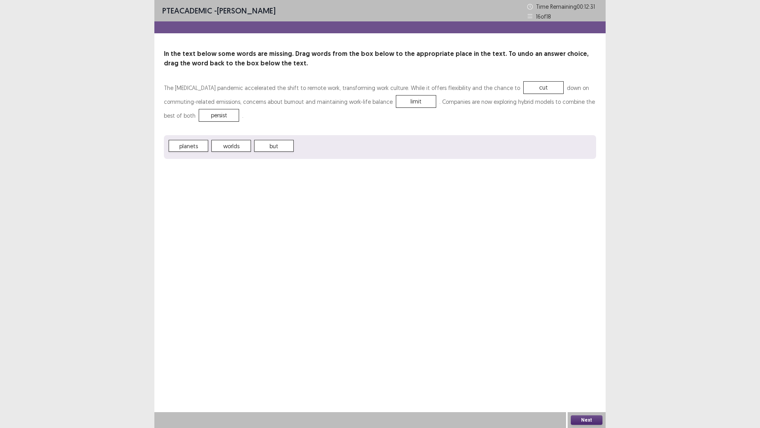
click at [578, 360] on button "Next" at bounding box center [587, 420] width 32 height 10
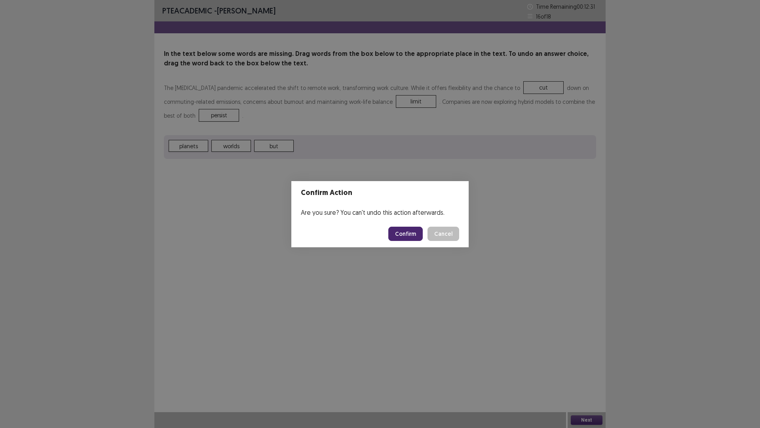
click at [406, 233] on button "Confirm" at bounding box center [405, 233] width 34 height 14
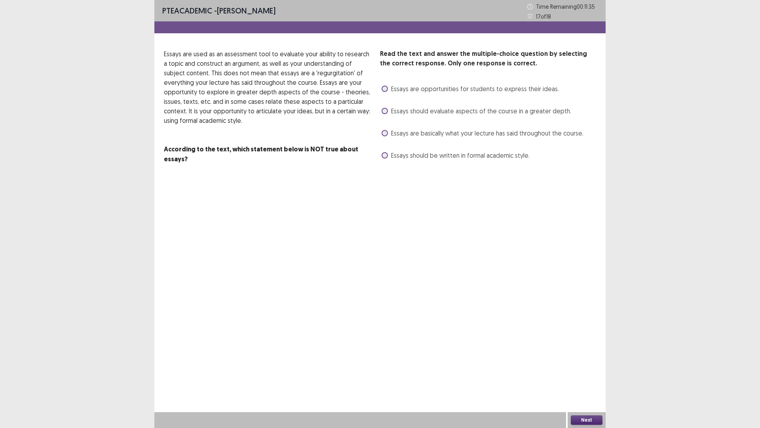
click at [449, 87] on span "Essays are opportunities for students to express their ideas." at bounding box center [475, 89] width 168 height 10
click at [587, 360] on button "Next" at bounding box center [587, 420] width 32 height 10
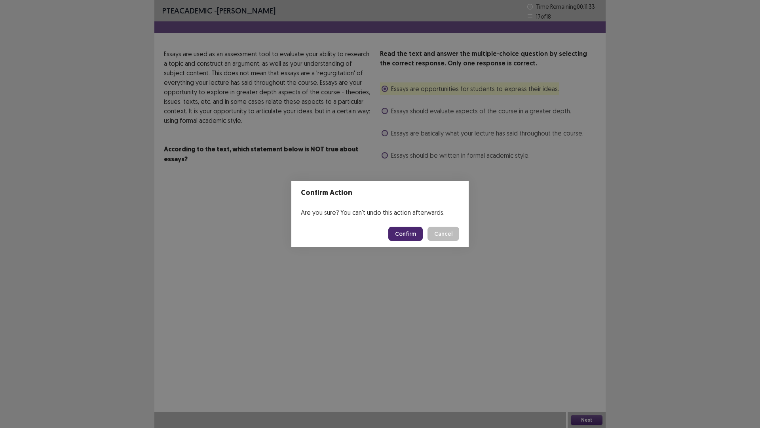
click at [408, 234] on button "Confirm" at bounding box center [405, 233] width 34 height 14
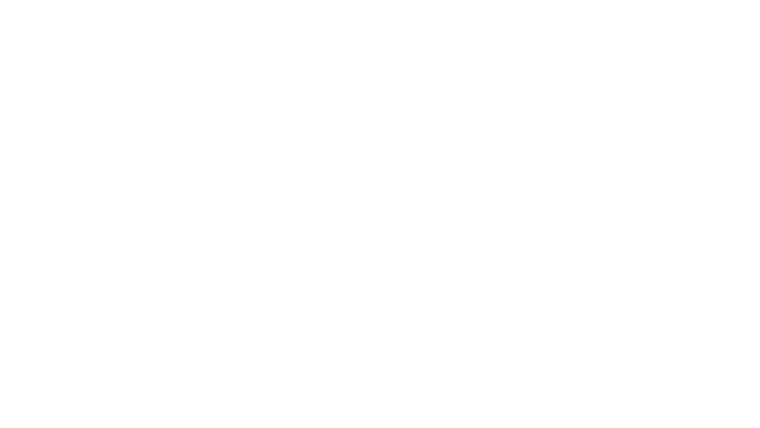
click at [403, 0] on html "PTE Academic Mock — Flowy by FastFlowUp 1756017071986" at bounding box center [380, 0] width 760 height 0
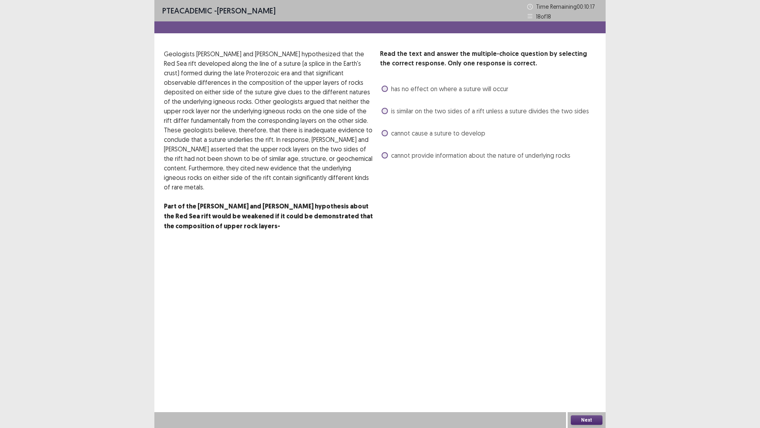
click at [423, 155] on span "cannot provide information about the nature of underlying rocks" at bounding box center [480, 155] width 179 height 10
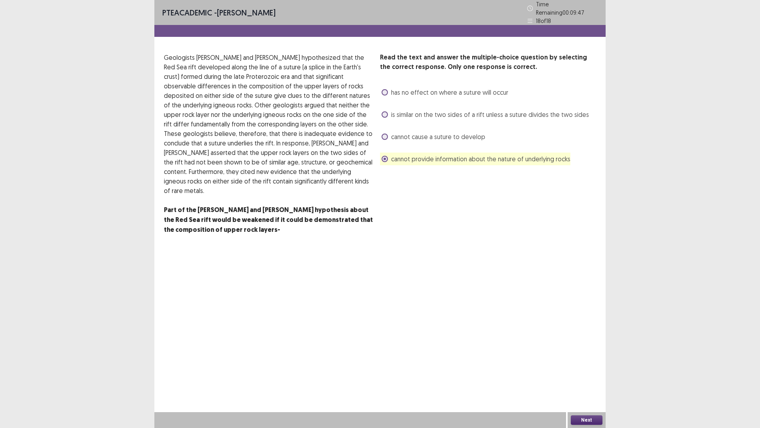
click at [587, 360] on button "Next" at bounding box center [587, 420] width 32 height 10
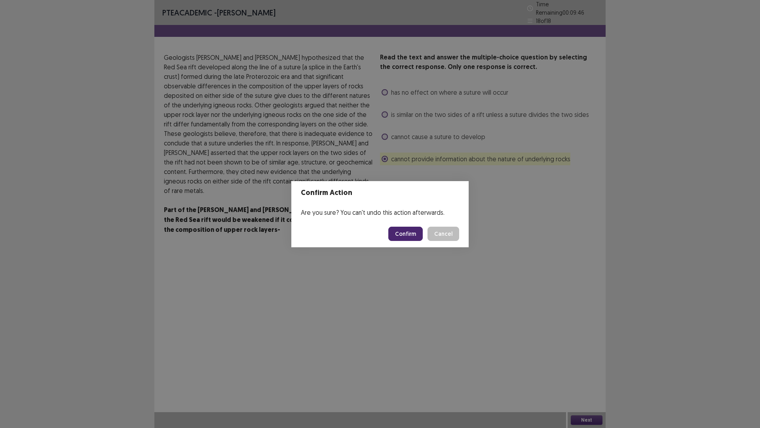
click at [403, 231] on button "Confirm" at bounding box center [405, 233] width 34 height 14
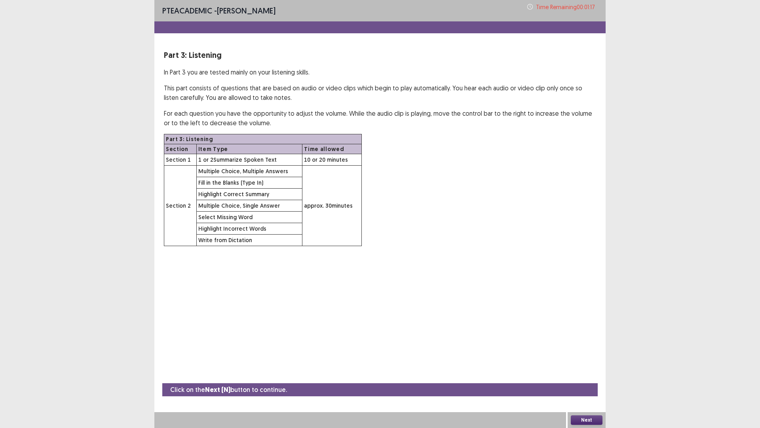
click at [586, 360] on button "Next" at bounding box center [587, 420] width 32 height 10
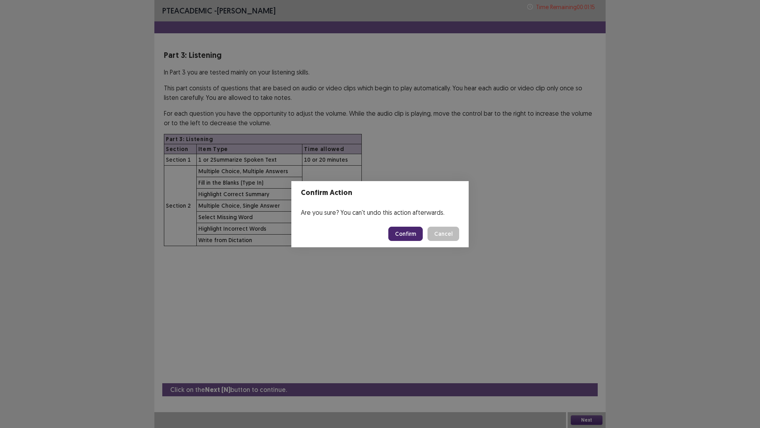
click at [413, 234] on button "Confirm" at bounding box center [405, 233] width 34 height 14
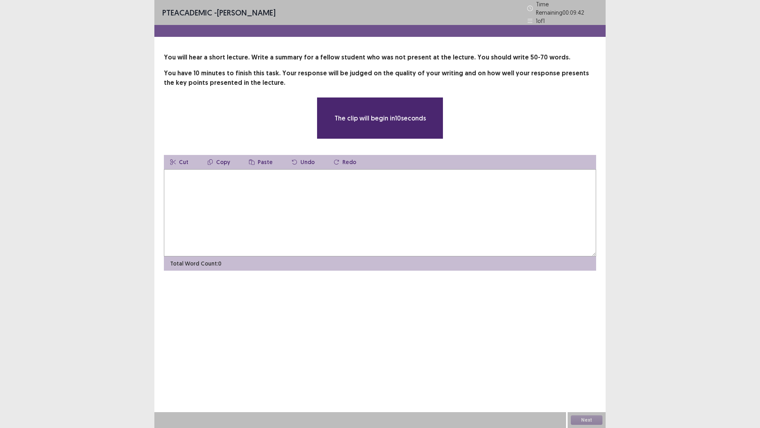
click at [348, 188] on textarea at bounding box center [380, 212] width 432 height 87
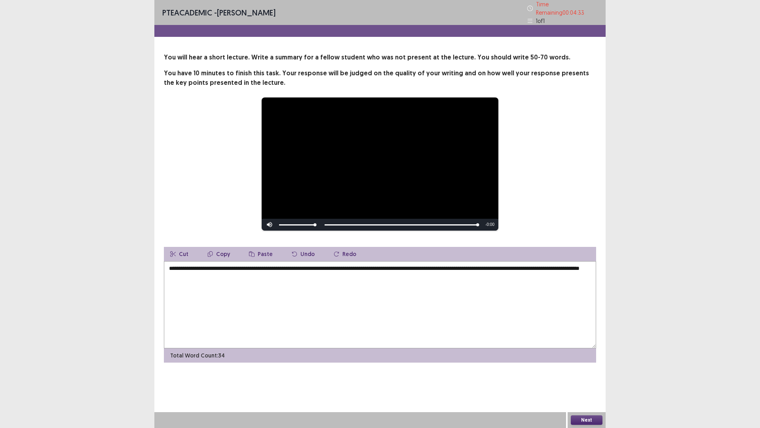
type textarea "**********"
click at [588, 360] on button "Next" at bounding box center [587, 420] width 32 height 10
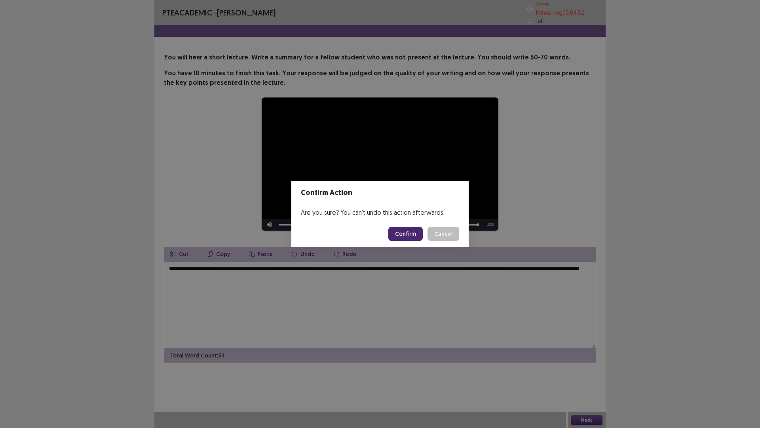
click at [406, 232] on button "Confirm" at bounding box center [405, 233] width 34 height 14
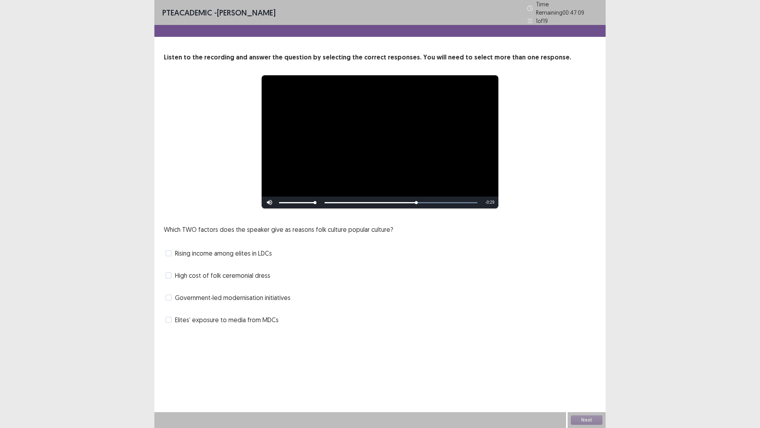
click at [399, 149] on video "Video Player" at bounding box center [380, 141] width 237 height 133
click at [174, 272] on label "High cost of folk ceremonial dress" at bounding box center [217, 275] width 105 height 10
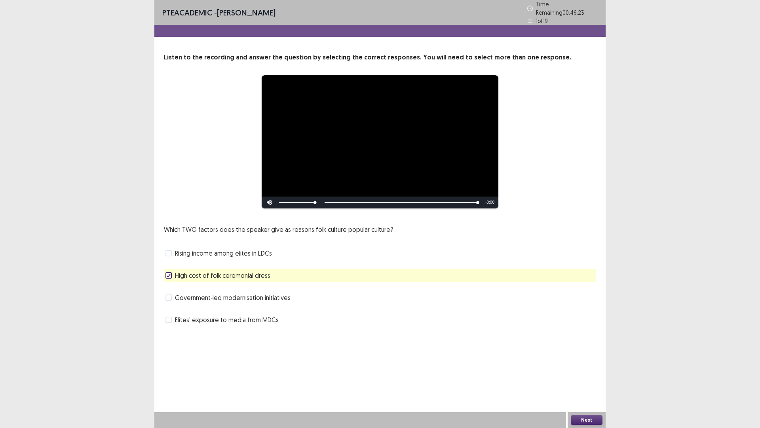
click at [262, 300] on div "Government‑led modernisation initiatives" at bounding box center [380, 297] width 432 height 13
click at [232, 296] on span "Government‑led modernisation initiatives" at bounding box center [233, 298] width 116 height 10
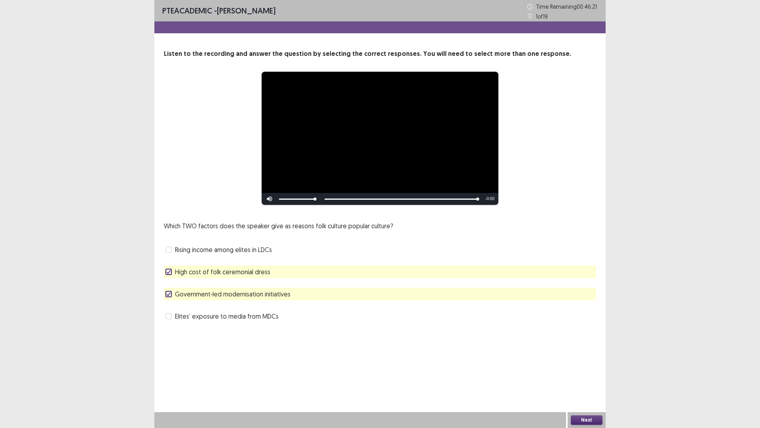
click at [171, 296] on div at bounding box center [168, 293] width 5 height 5
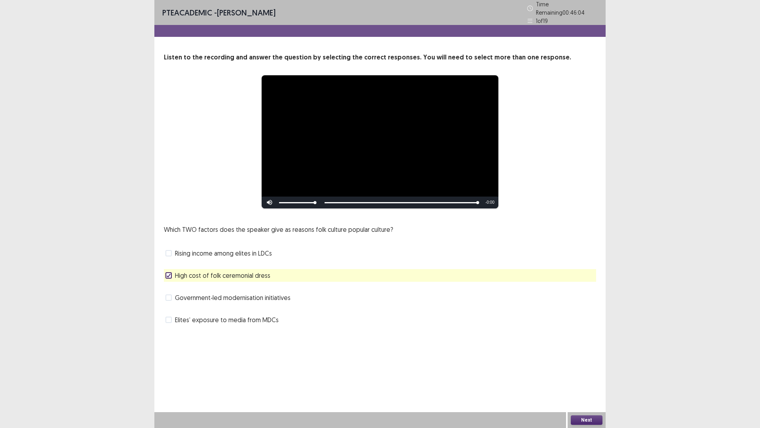
click at [183, 249] on span "Rising income among elites in LDCs" at bounding box center [223, 253] width 97 height 10
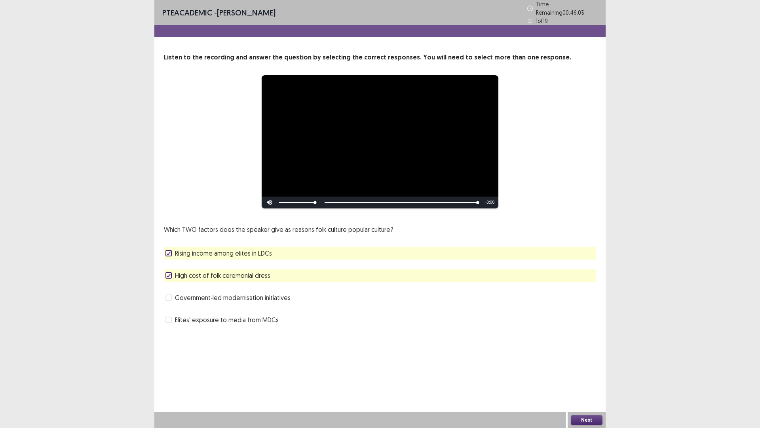
click at [581, 360] on button "Next" at bounding box center [587, 420] width 32 height 10
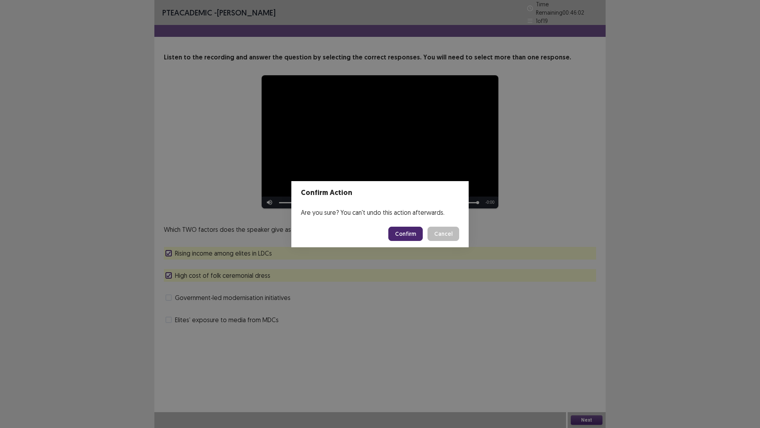
click at [401, 224] on footer "Confirm Cancel" at bounding box center [379, 233] width 177 height 27
click at [407, 233] on button "Confirm" at bounding box center [405, 233] width 34 height 14
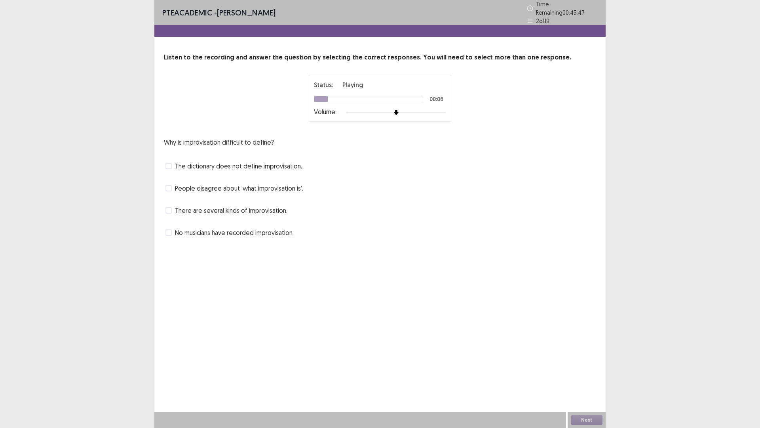
click at [253, 163] on span "The dictionary does not define improvisation." at bounding box center [238, 166] width 127 height 10
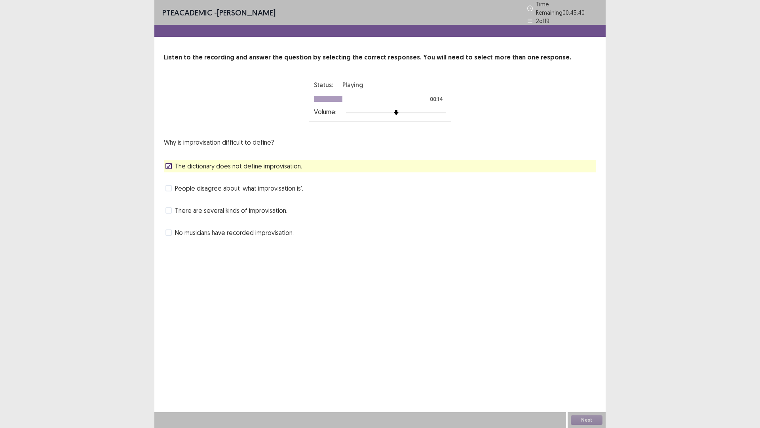
click at [261, 164] on span "The dictionary does not define improvisation." at bounding box center [238, 166] width 127 height 10
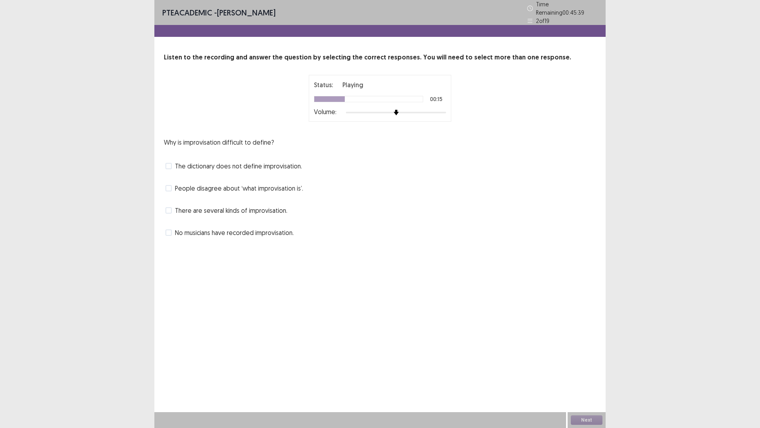
click at [253, 183] on span "People disagree about ‘what improvisation is’." at bounding box center [239, 188] width 128 height 10
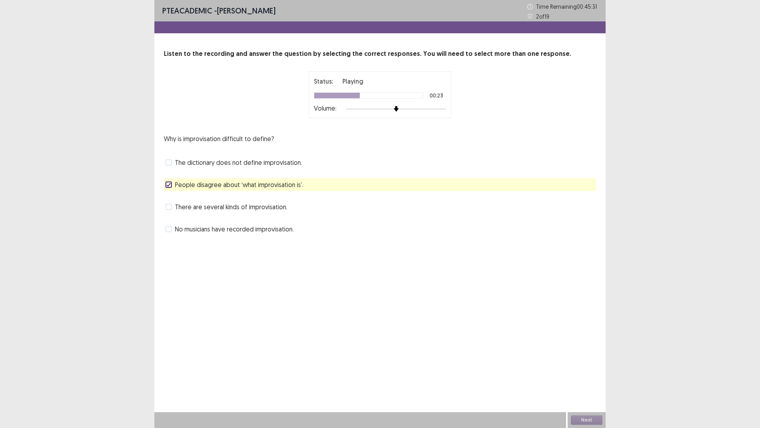
click at [291, 210] on div "There are several kinds of improvisation." at bounding box center [380, 206] width 432 height 13
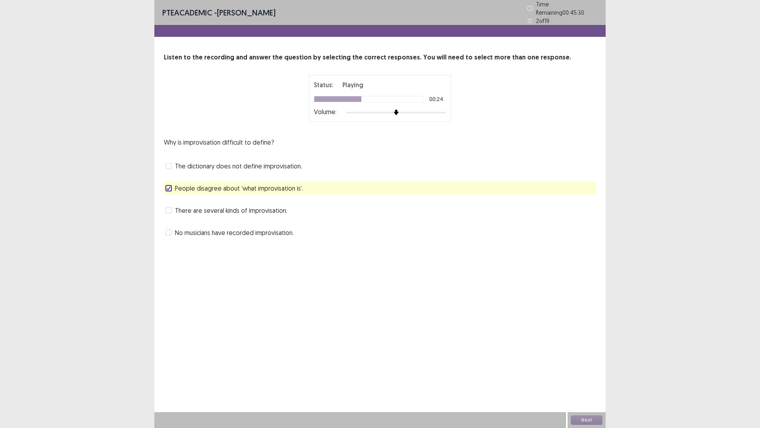
click at [274, 207] on span "There are several kinds of improvisation." at bounding box center [231, 210] width 112 height 10
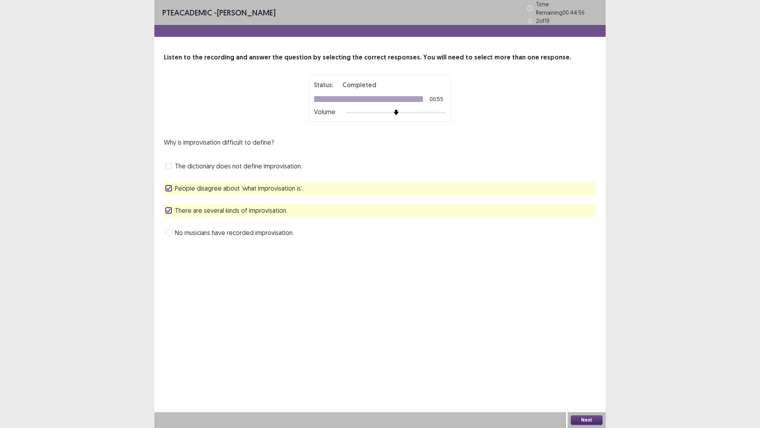
click at [589, 360] on button "Next" at bounding box center [587, 420] width 32 height 10
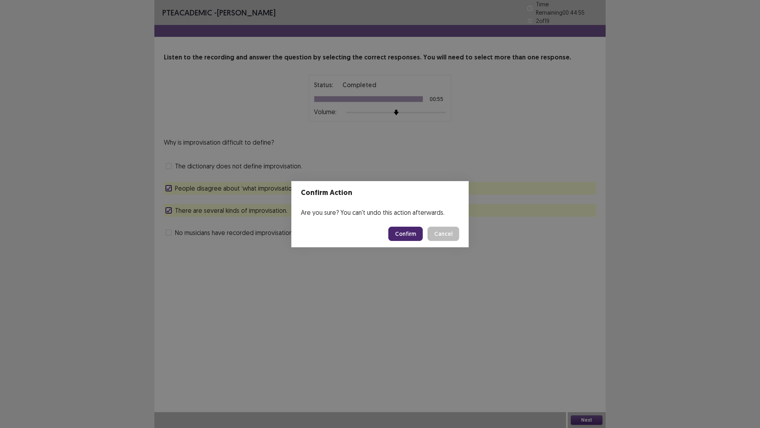
click at [411, 233] on button "Confirm" at bounding box center [405, 233] width 34 height 14
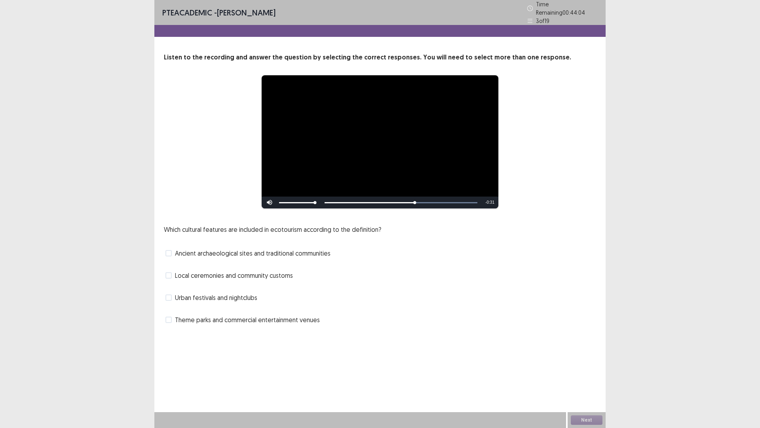
click at [251, 252] on span "Ancient archaeological sites and traditional communities" at bounding box center [253, 253] width 156 height 10
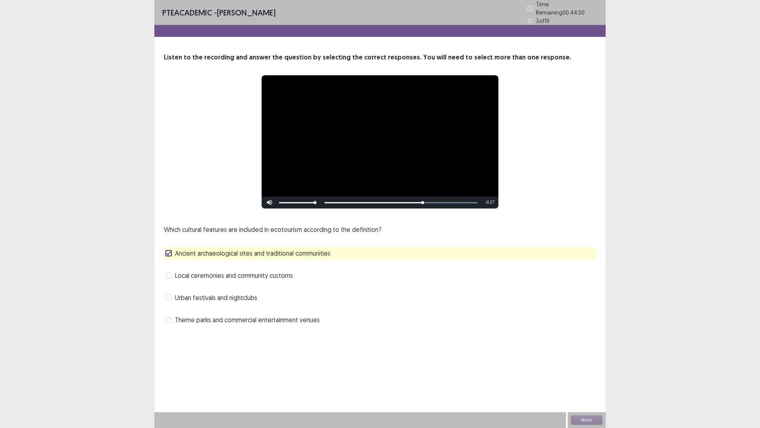
click at [241, 274] on span "Local ceremonies and community customs" at bounding box center [234, 275] width 118 height 10
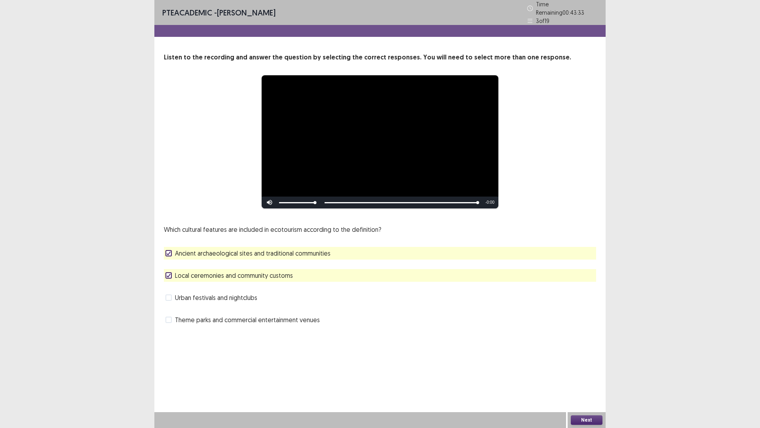
click at [587, 360] on button "Next" at bounding box center [587, 420] width 32 height 10
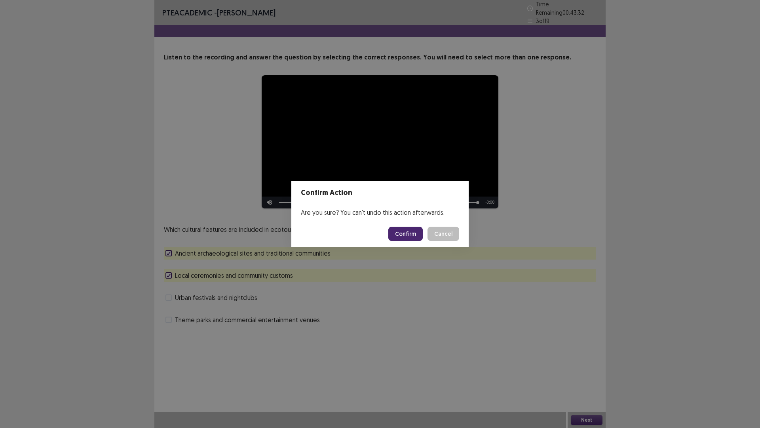
click at [411, 235] on button "Confirm" at bounding box center [405, 233] width 34 height 14
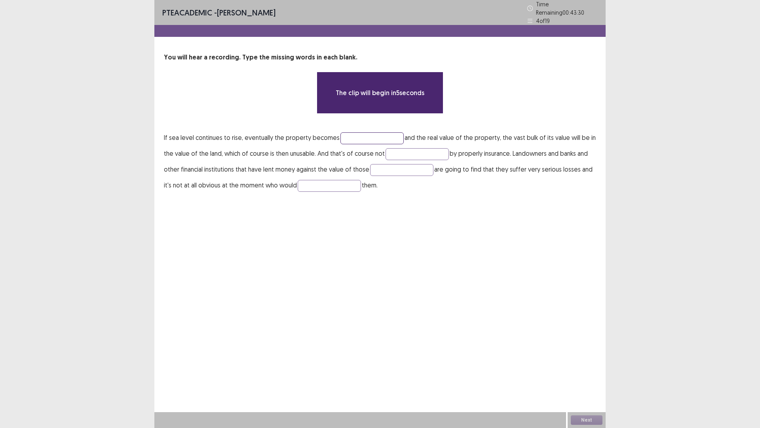
click at [342, 133] on input "text" at bounding box center [371, 138] width 63 height 12
click at [335, 144] on p "If sea level continues to rise, eventually the property becomes and the real va…" at bounding box center [380, 160] width 432 height 63
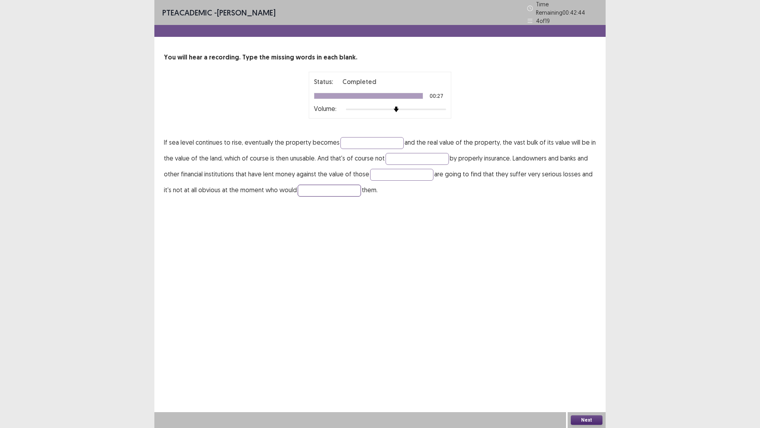
click at [335, 188] on input "text" at bounding box center [329, 190] width 63 height 12
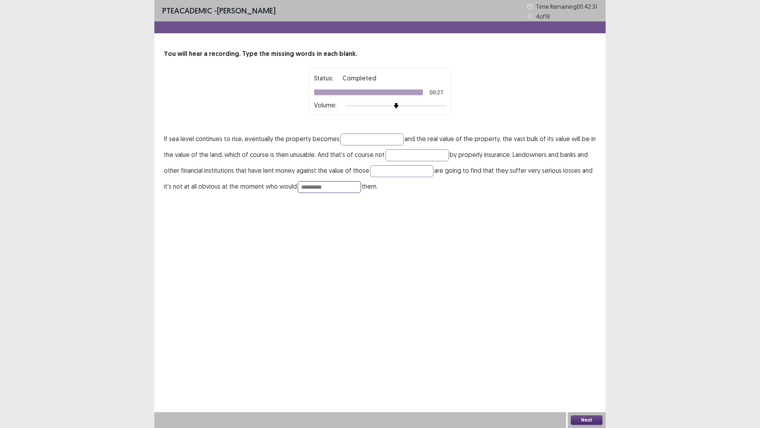
click at [319, 187] on input "**********" at bounding box center [329, 187] width 63 height 12
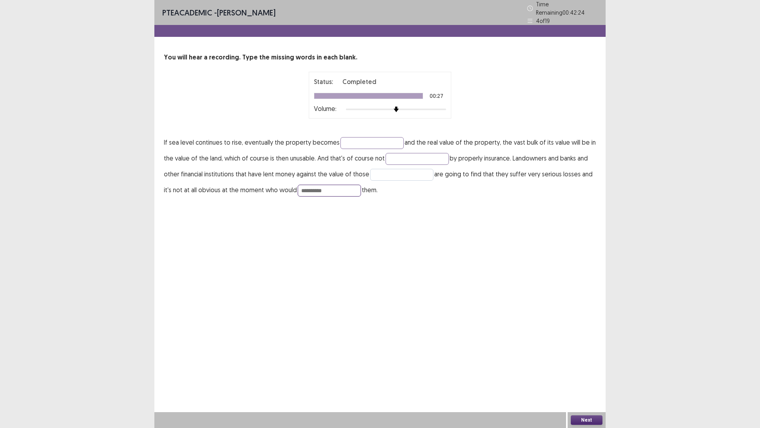
type input "**********"
click at [380, 169] on input "text" at bounding box center [401, 175] width 63 height 12
type input "*"
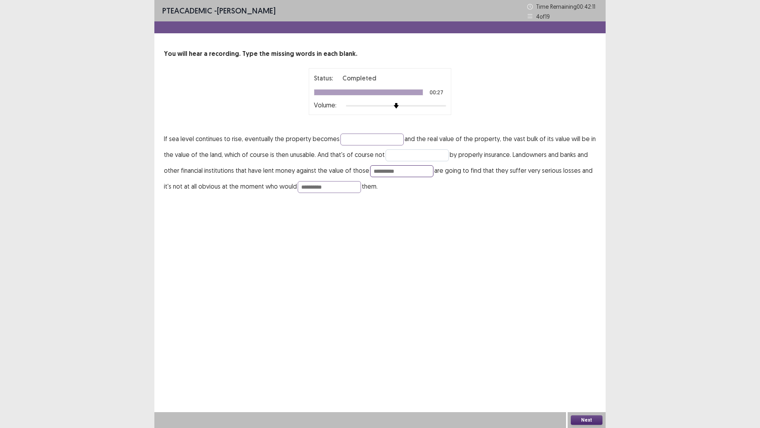
type input "**********"
click at [408, 158] on input "text" at bounding box center [417, 155] width 63 height 12
type input "**********"
click at [376, 137] on input "text" at bounding box center [371, 139] width 63 height 12
type input "********"
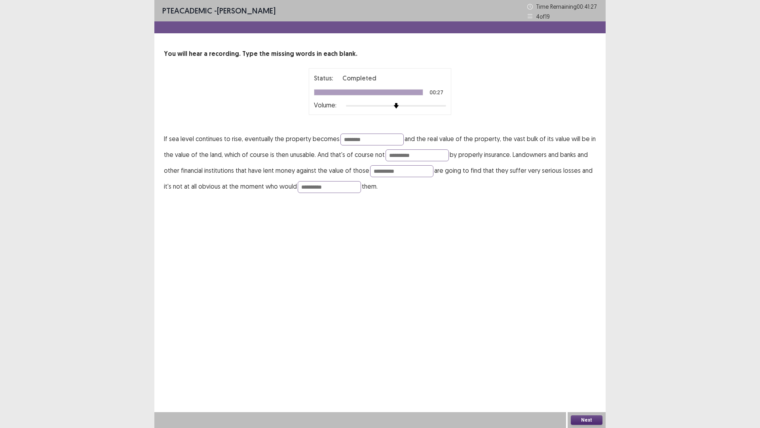
click at [589, 360] on button "Next" at bounding box center [587, 420] width 32 height 10
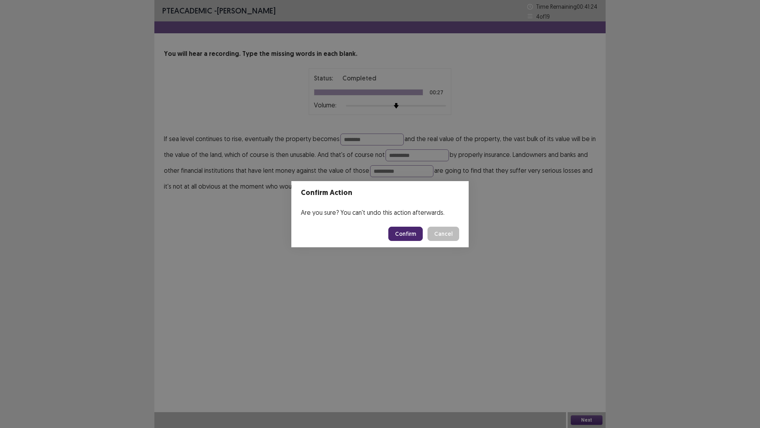
click at [397, 232] on button "Confirm" at bounding box center [405, 233] width 34 height 14
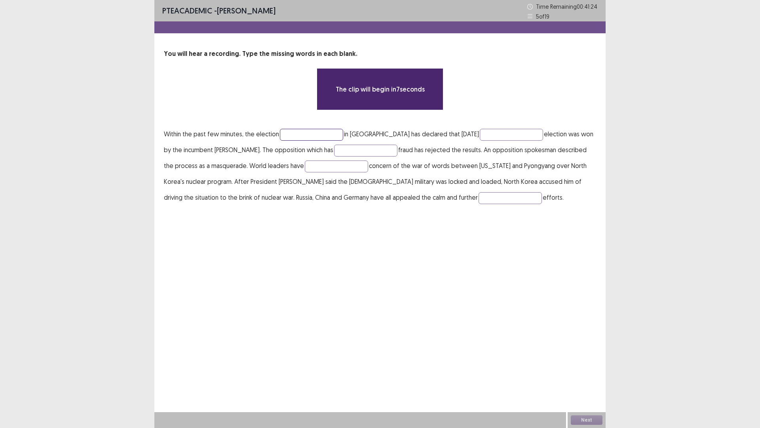
click at [320, 133] on input "text" at bounding box center [311, 135] width 63 height 12
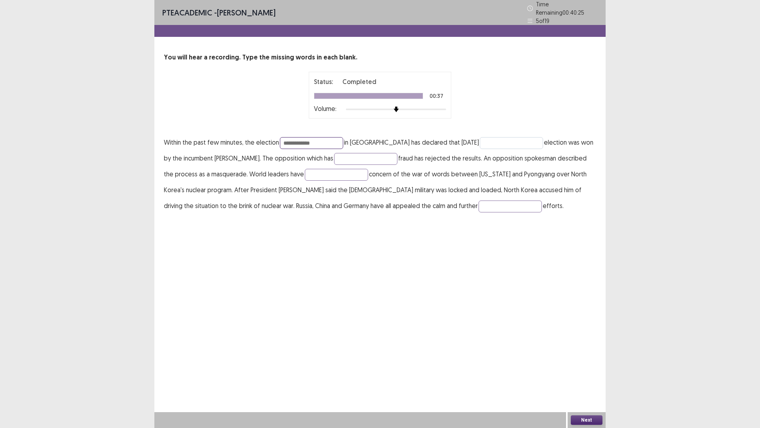
type input "**********"
click at [480, 140] on input "text" at bounding box center [511, 143] width 63 height 12
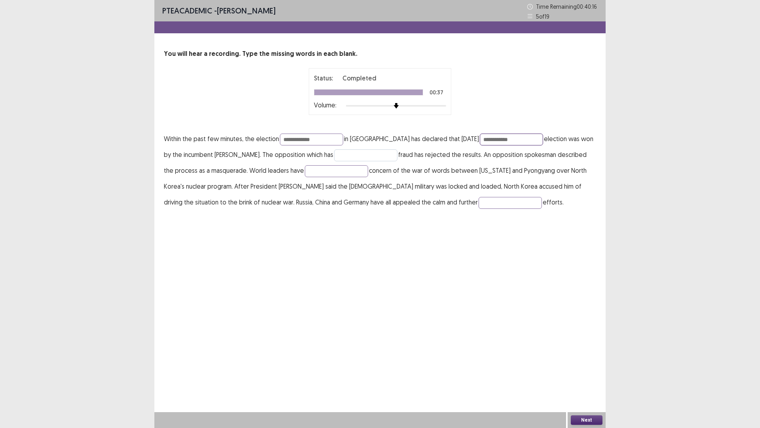
type input "**********"
click at [370, 153] on input "text" at bounding box center [365, 155] width 63 height 12
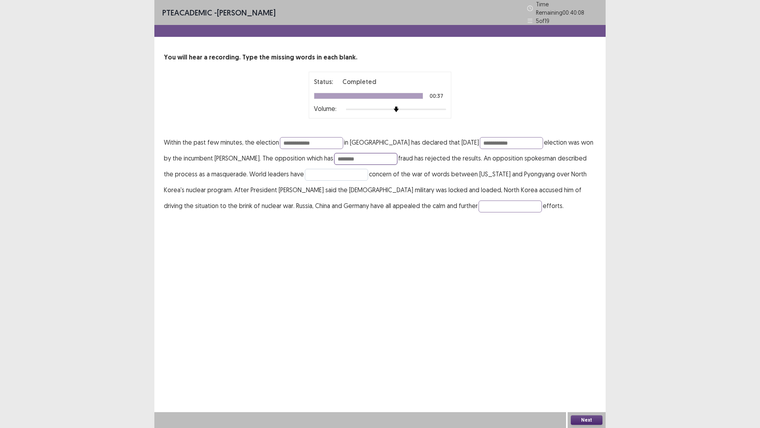
type input "********"
click at [321, 172] on input "text" at bounding box center [336, 175] width 63 height 12
type input "******"
click at [479, 200] on input "text" at bounding box center [510, 206] width 63 height 12
type input "**********"
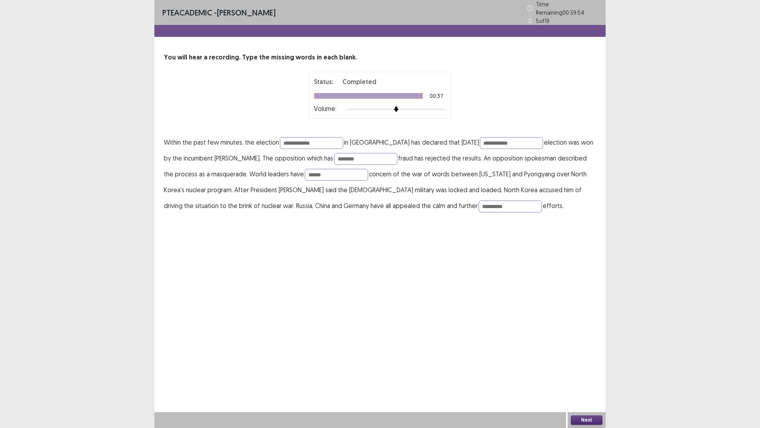
click at [592, 360] on button "Next" at bounding box center [587, 420] width 32 height 10
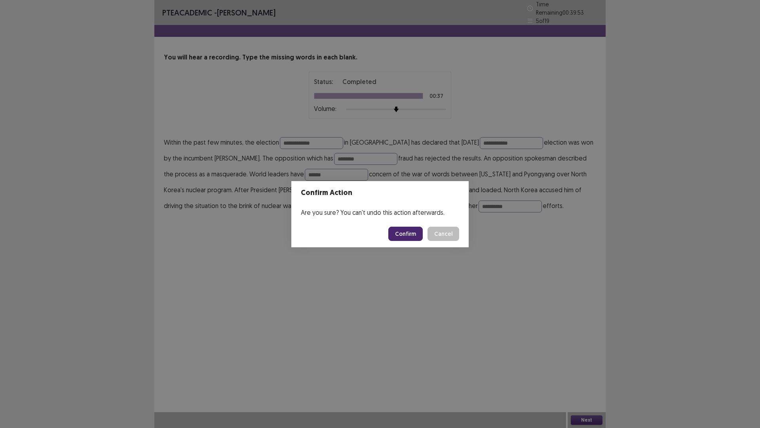
click at [416, 236] on button "Confirm" at bounding box center [405, 233] width 34 height 14
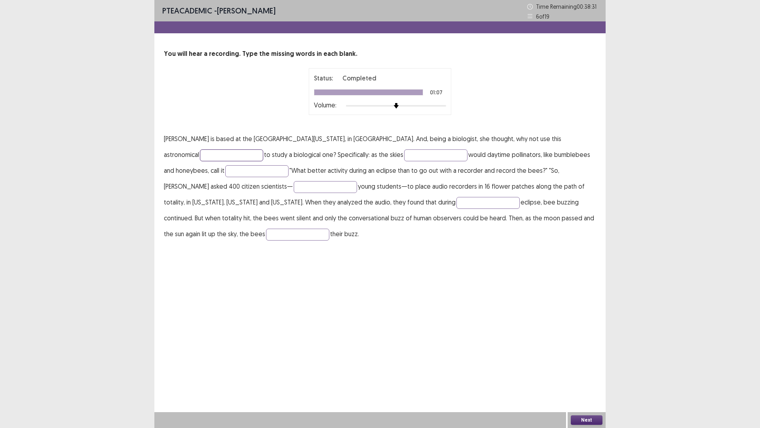
click at [263, 149] on input "text" at bounding box center [231, 155] width 63 height 12
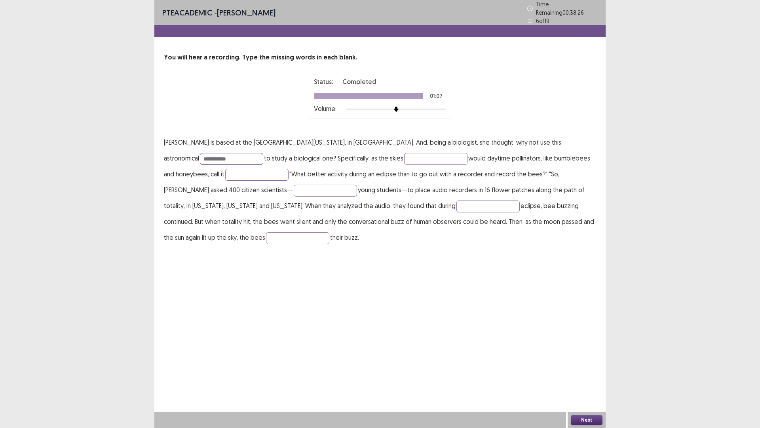
type input "**********"
type input "******"
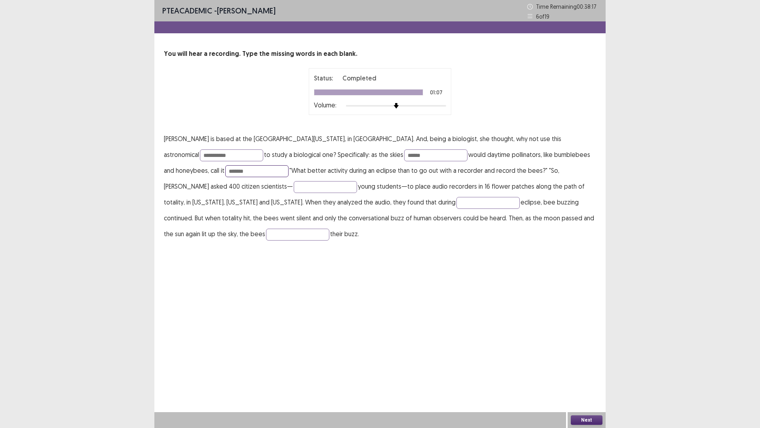
type input "*******"
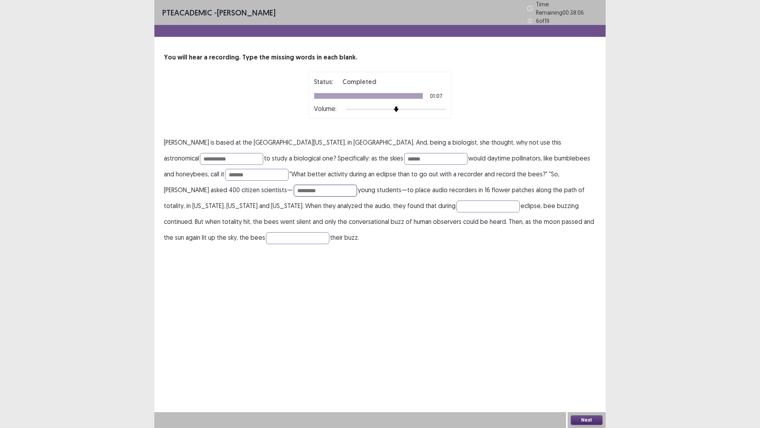
type input "*********"
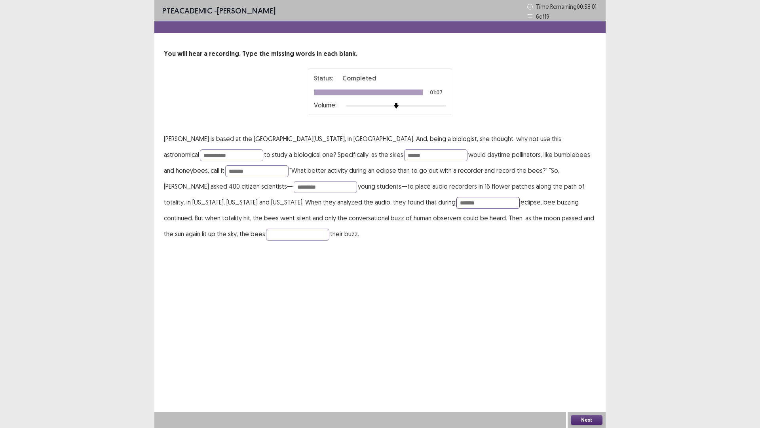
type input "*******"
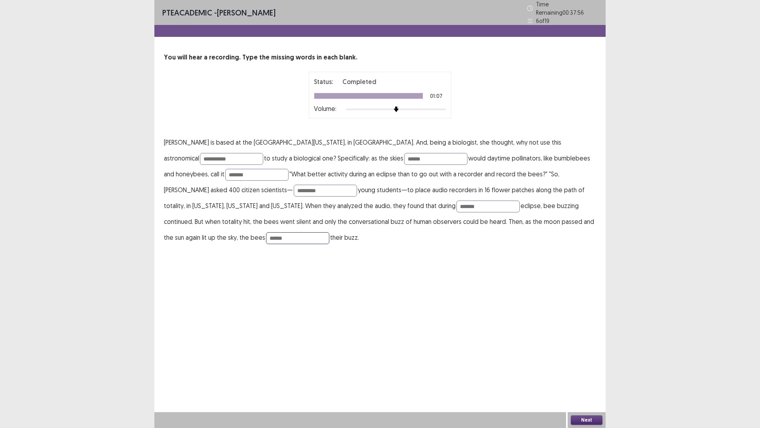
type input "******"
click at [588, 360] on button "Next" at bounding box center [587, 420] width 32 height 10
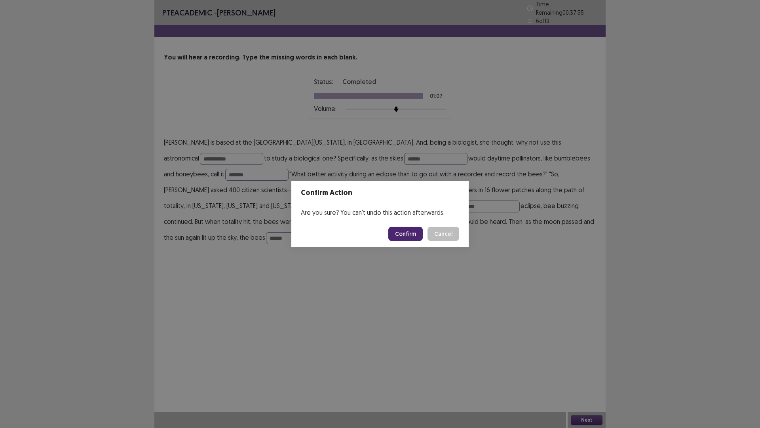
click at [414, 236] on button "Confirm" at bounding box center [405, 233] width 34 height 14
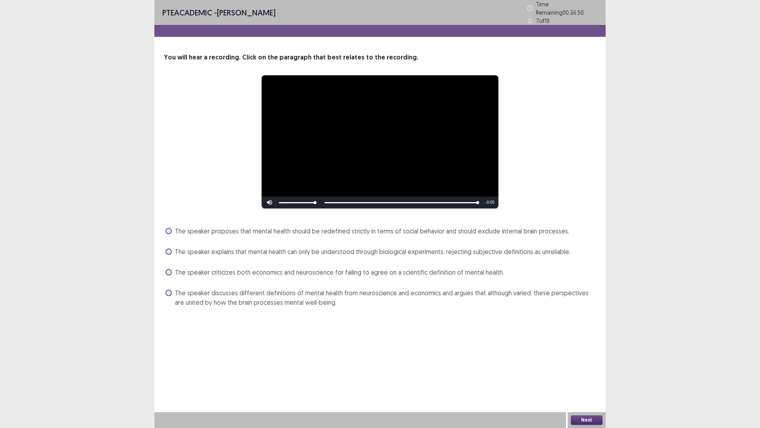
click at [404, 270] on span "The speaker criticizes both economics and neuroscience for failing to agree on …" at bounding box center [339, 272] width 329 height 10
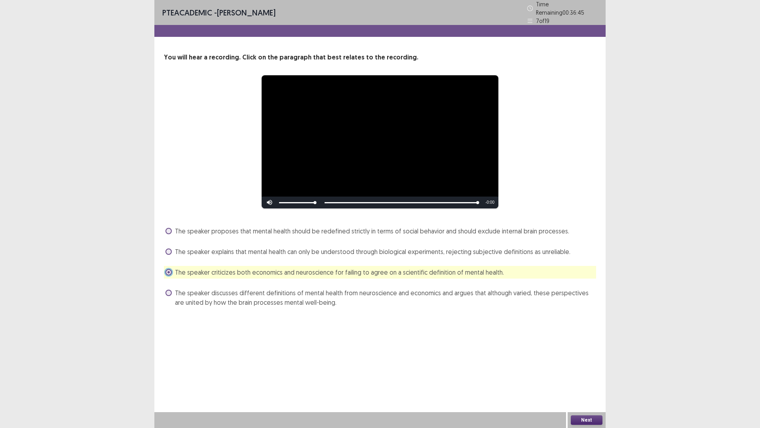
click at [275, 295] on span "The speaker discusses different definitions of mental health from neuroscience …" at bounding box center [385, 297] width 421 height 19
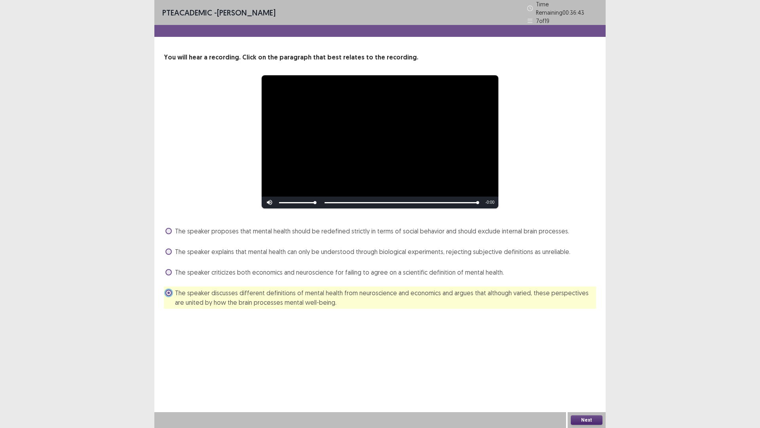
click at [580, 360] on button "Next" at bounding box center [587, 420] width 32 height 10
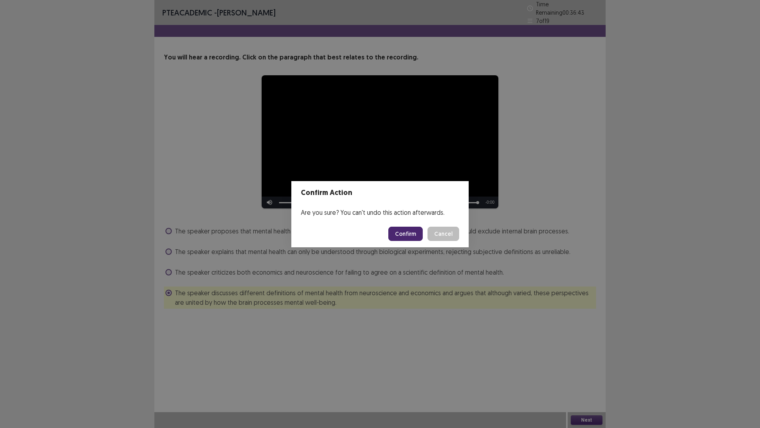
click at [400, 230] on button "Confirm" at bounding box center [405, 233] width 34 height 14
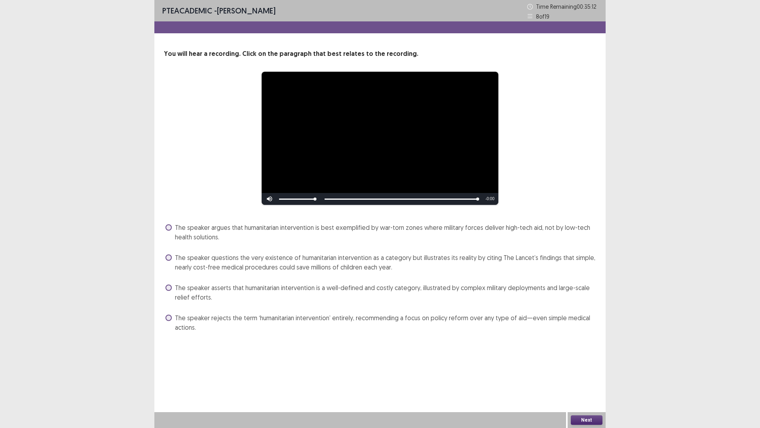
click at [280, 224] on span "The speaker argues that humanitarian intervention is best exemplified by war-to…" at bounding box center [385, 231] width 421 height 19
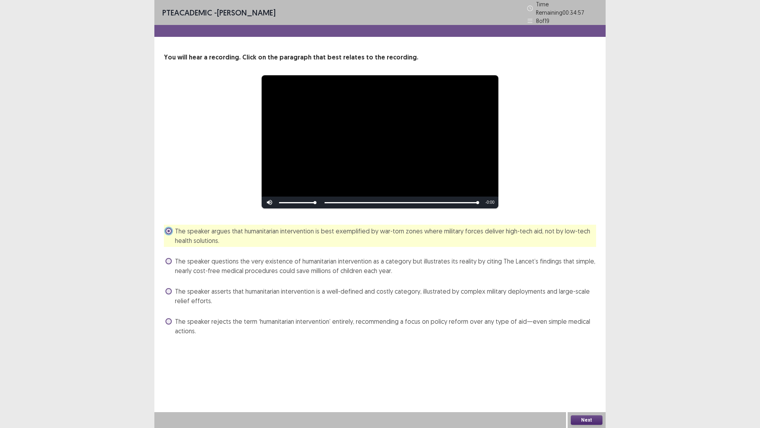
click at [583, 360] on button "Next" at bounding box center [587, 420] width 32 height 10
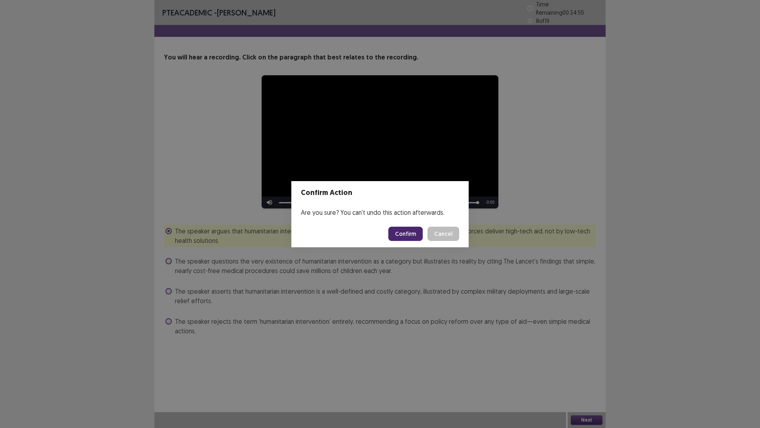
click at [398, 228] on button "Confirm" at bounding box center [405, 233] width 34 height 14
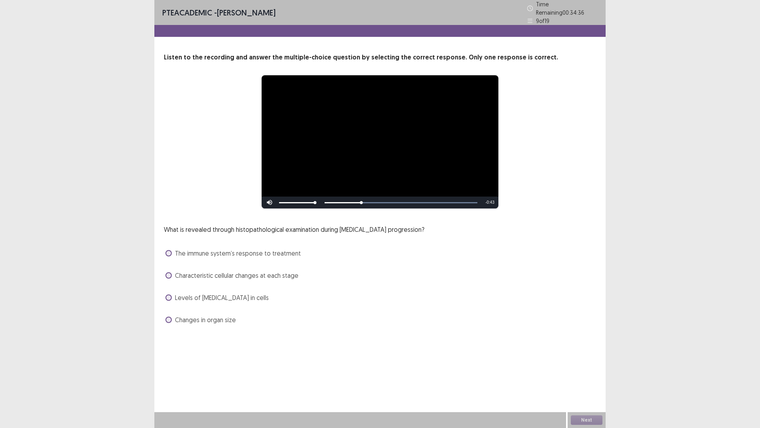
click at [363, 196] on div "Skip Backward Skip Forward Mute Current Time 0:13 / Duration 0:56 Loaded : 100.…" at bounding box center [380, 202] width 237 height 12
drag, startPoint x: 362, startPoint y: 199, endPoint x: 345, endPoint y: 199, distance: 17.0
click at [342, 198] on div "Skip Backward Skip Forward Mute Current Time 0:13 / Duration 0:56 Loaded : 100.…" at bounding box center [380, 202] width 237 height 12
click at [345, 200] on div "Skip Backward Skip Forward Mute Current Time 0:14 / Duration 0:56 Loaded : 100.…" at bounding box center [380, 202] width 237 height 12
click at [342, 199] on div "Skip Backward Skip Forward Mute Current Time 0:14 / Duration 0:56 Loaded : 100.…" at bounding box center [380, 202] width 237 height 12
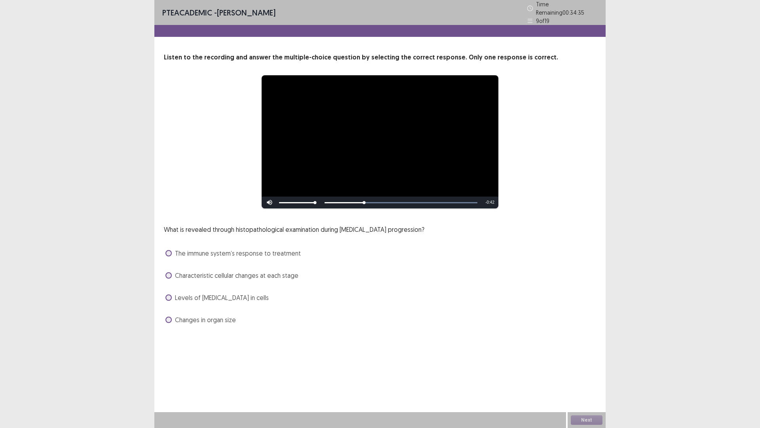
drag, startPoint x: 338, startPoint y: 198, endPoint x: 325, endPoint y: 196, distance: 12.8
click at [337, 198] on div "Skip Backward Skip Forward Mute Current Time 0:14 / Duration 0:56 Loaded : 100.…" at bounding box center [380, 202] width 237 height 12
click at [325, 196] on div "Skip Backward Skip Forward Mute Current Time 0:14 / Duration 0:56 Loaded : 100.…" at bounding box center [380, 202] width 237 height 12
click at [312, 202] on div "Volume Level" at bounding box center [296, 202] width 34 height 1
drag, startPoint x: 314, startPoint y: 199, endPoint x: 323, endPoint y: 200, distance: 9.1
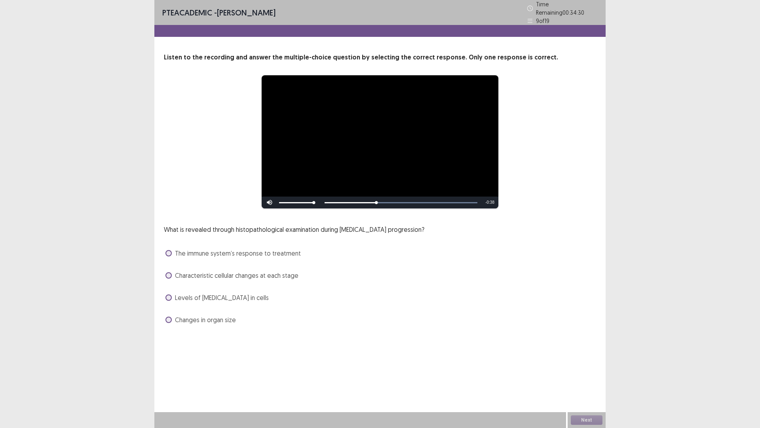
click at [321, 199] on div "Skip Backward Skip Forward Mute 97% Current Time 0:18 / Duration 0:56 Loaded : …" at bounding box center [380, 202] width 237 height 12
click at [196, 274] on span "Characteristic cellular changes at each stage" at bounding box center [237, 275] width 124 height 10
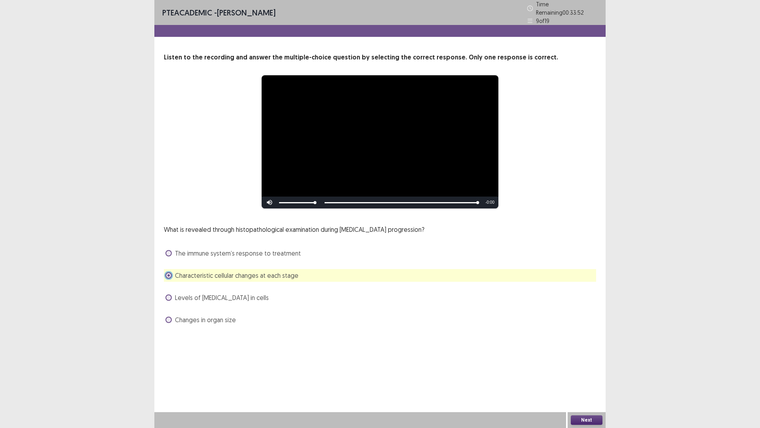
click at [572, 360] on button "Next" at bounding box center [587, 420] width 32 height 10
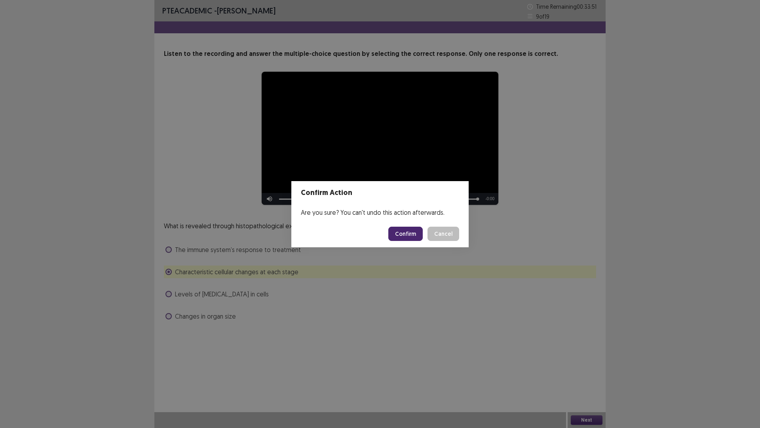
click at [416, 235] on button "Confirm" at bounding box center [405, 233] width 34 height 14
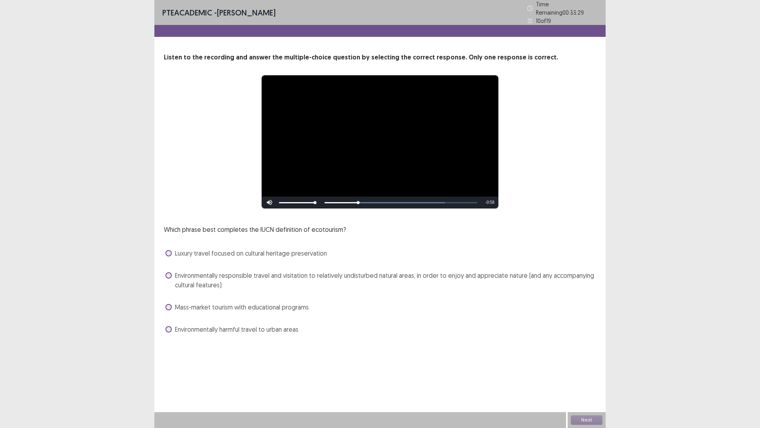
click at [264, 274] on span "Environmentally responsible travel and visitation to relatively undisturbed nat…" at bounding box center [385, 279] width 421 height 19
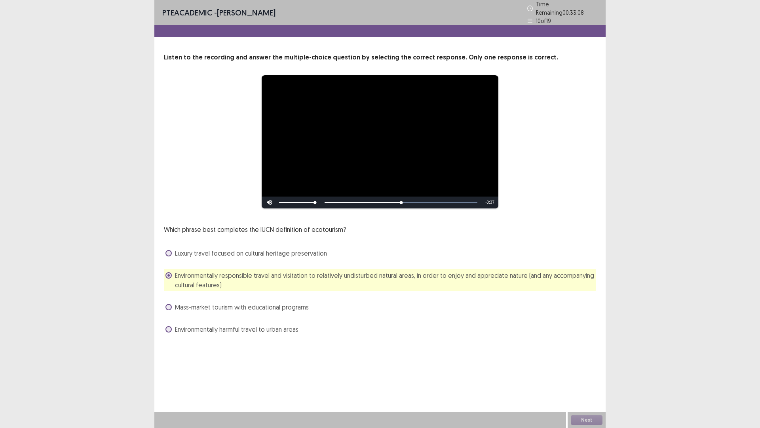
click at [174, 303] on label "Mass-market tourism with educational programs" at bounding box center [236, 307] width 143 height 10
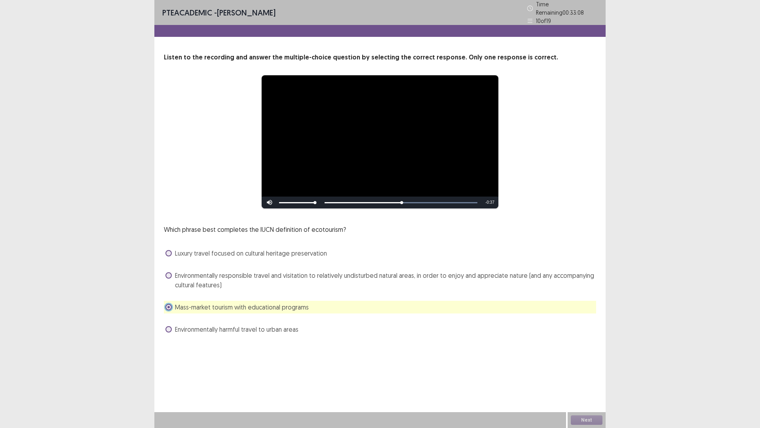
click at [165, 274] on div "Environmentally responsible travel and visitation to relatively undisturbed nat…" at bounding box center [380, 280] width 432 height 22
click at [167, 272] on span at bounding box center [168, 275] width 6 height 6
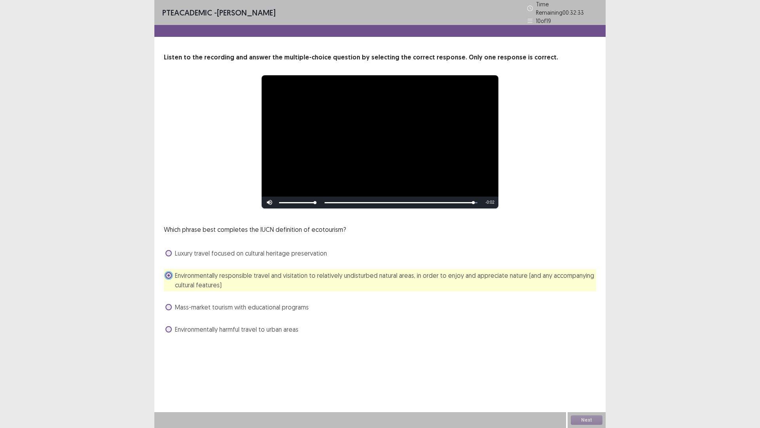
click at [586, 360] on div "Next" at bounding box center [587, 420] width 38 height 16
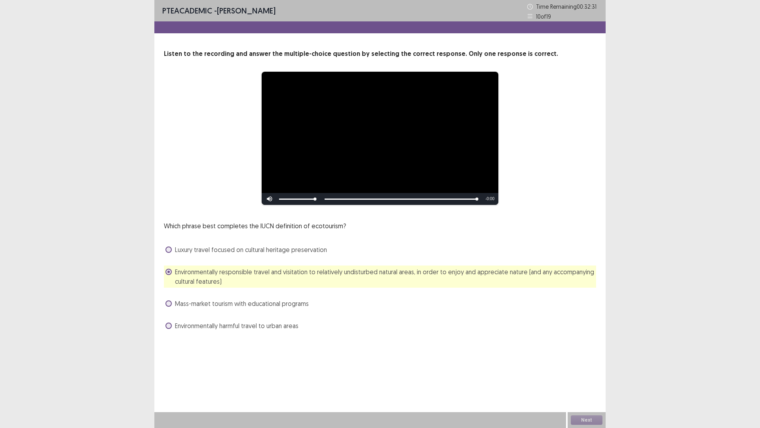
click at [588, 360] on div "Next" at bounding box center [587, 420] width 38 height 16
click at [588, 360] on button "Next" at bounding box center [587, 420] width 32 height 10
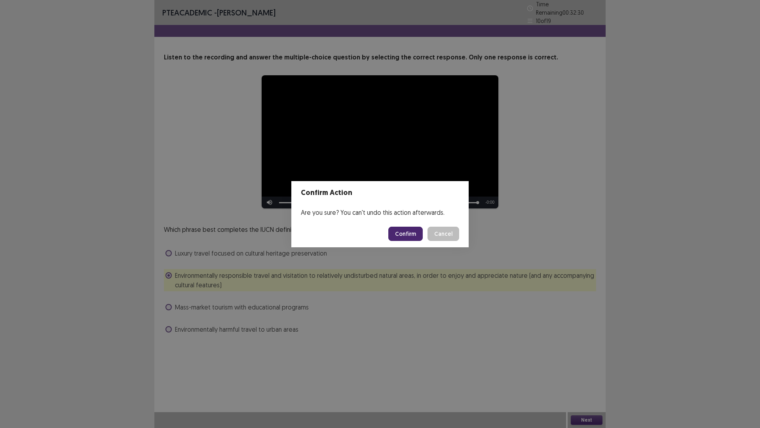
click at [419, 234] on button "Confirm" at bounding box center [405, 233] width 34 height 14
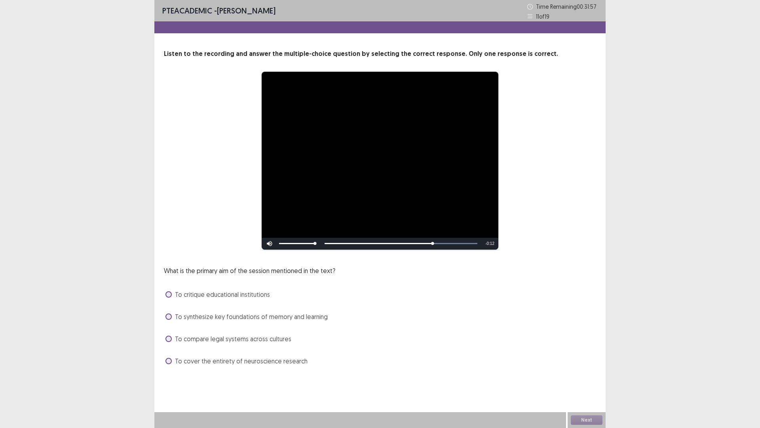
click at [253, 321] on span "To synthesize key foundations of memory and learning" at bounding box center [251, 317] width 153 height 10
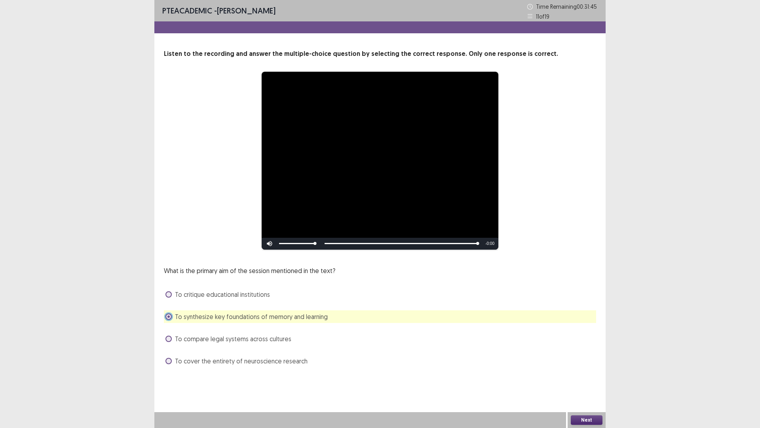
click at [591, 360] on button "Next" at bounding box center [587, 420] width 32 height 10
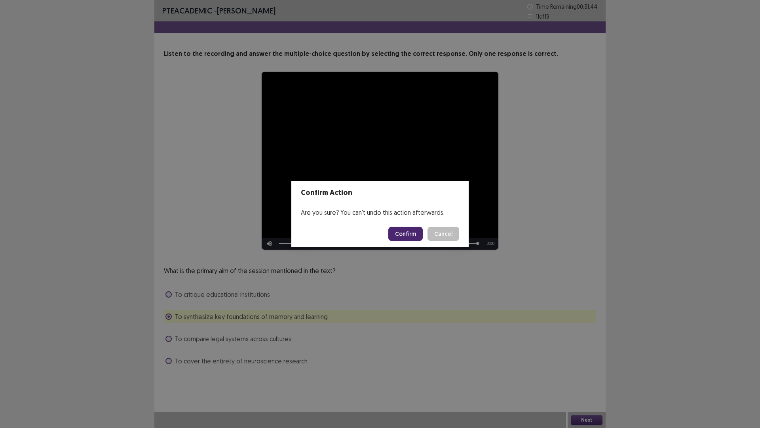
click at [414, 238] on button "Confirm" at bounding box center [405, 233] width 34 height 14
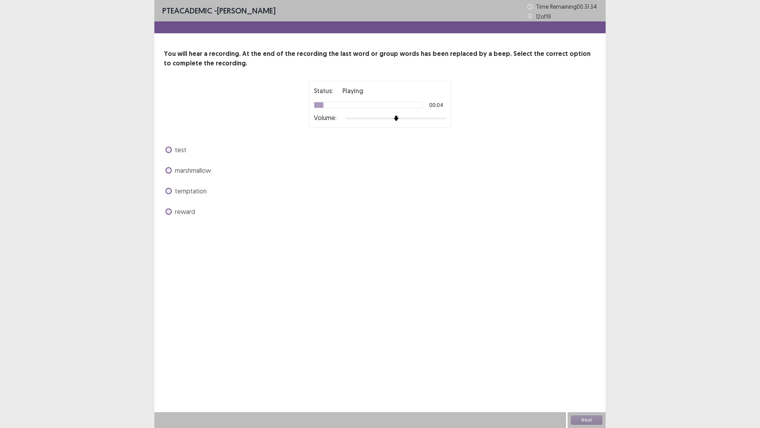
click at [191, 171] on span "marshmallow" at bounding box center [193, 170] width 36 height 10
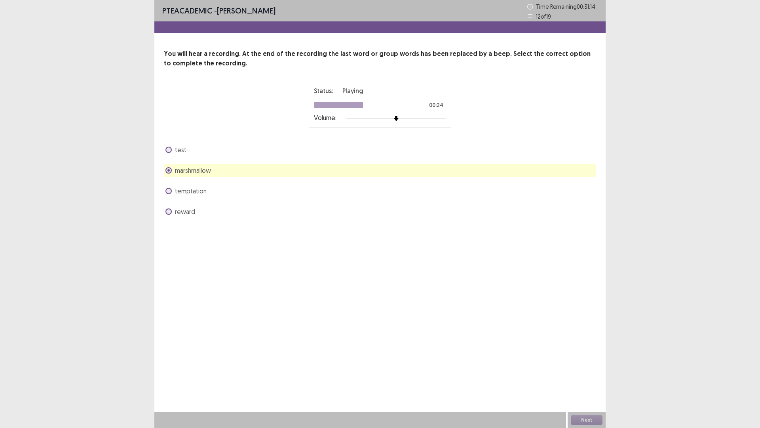
click at [188, 199] on div "test marshmallow temptation reward" at bounding box center [380, 180] width 432 height 74
click at [177, 194] on span "temptation" at bounding box center [191, 191] width 32 height 10
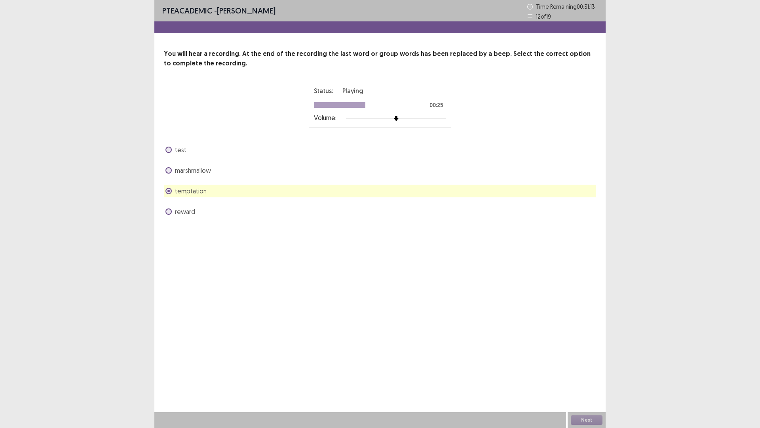
click at [174, 169] on label "marshmallow" at bounding box center [188, 170] width 46 height 10
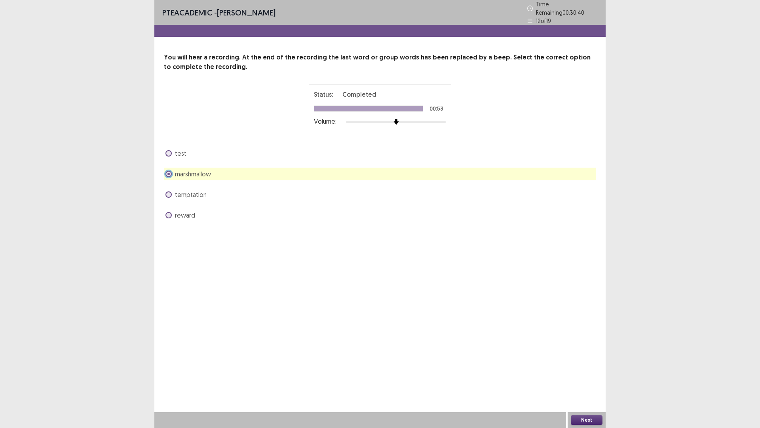
click at [587, 360] on button "Next" at bounding box center [587, 420] width 32 height 10
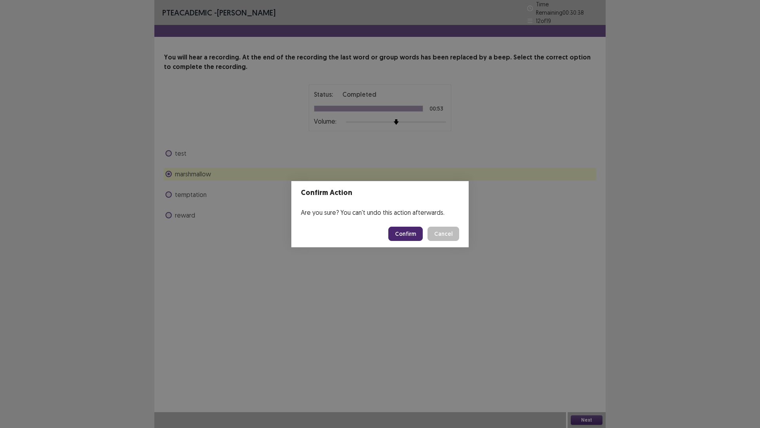
click at [400, 235] on button "Confirm" at bounding box center [405, 233] width 34 height 14
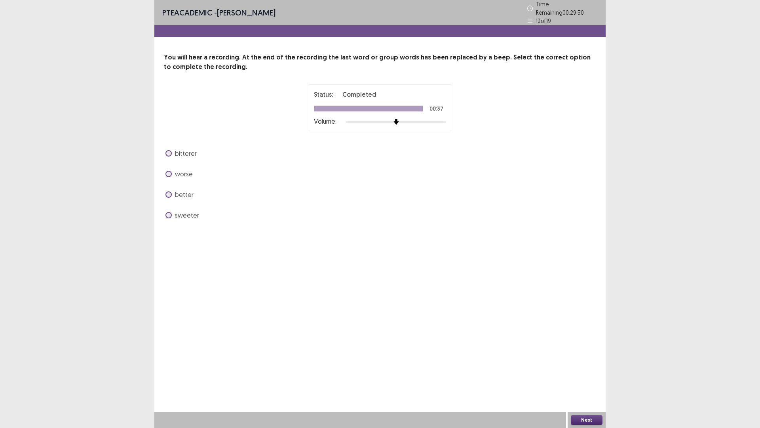
drag, startPoint x: 177, startPoint y: 171, endPoint x: 189, endPoint y: 173, distance: 12.5
click at [189, 173] on span "worse" at bounding box center [184, 174] width 18 height 10
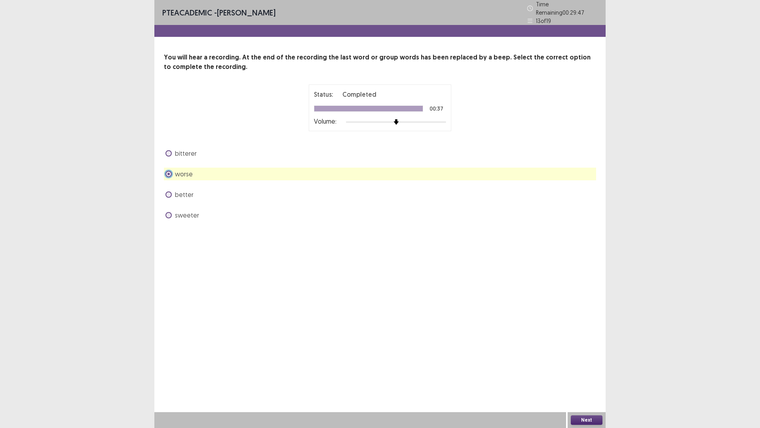
click at [186, 150] on span "bitterer" at bounding box center [186, 153] width 22 height 10
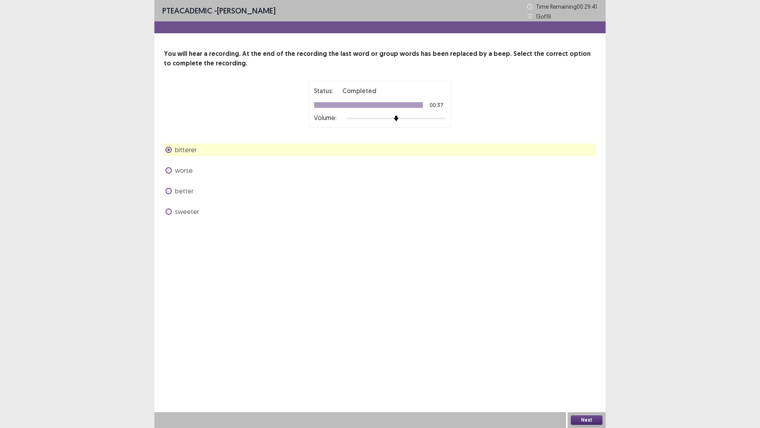
click at [582, 360] on button "Next" at bounding box center [587, 420] width 32 height 10
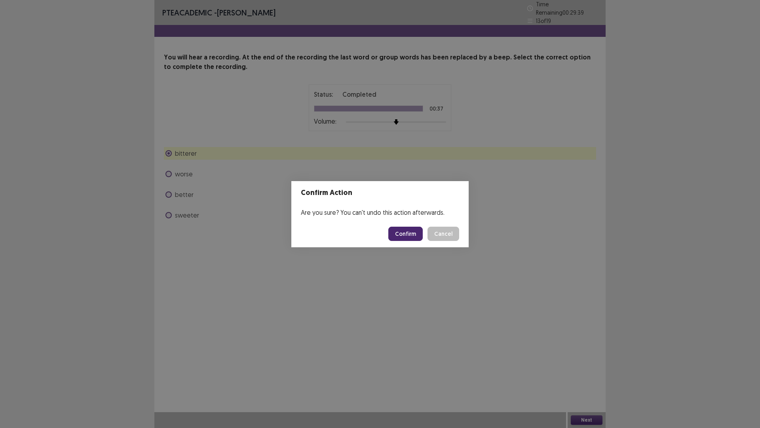
click at [441, 236] on button "Cancel" at bounding box center [444, 233] width 32 height 14
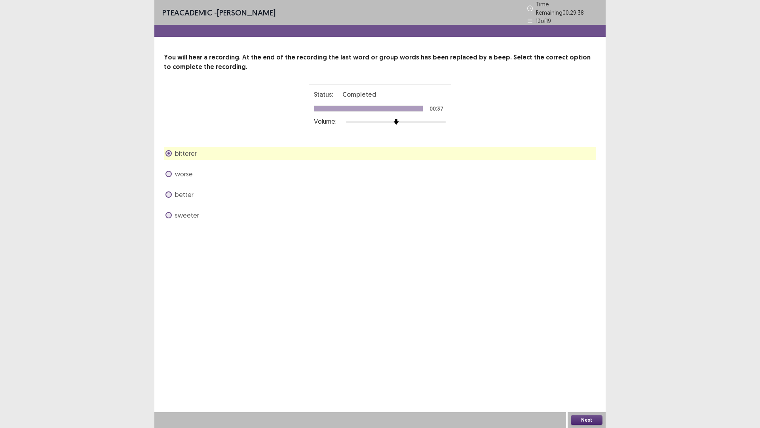
click at [200, 211] on div "sweeter" at bounding box center [380, 215] width 432 height 13
click at [190, 210] on span "sweeter" at bounding box center [187, 215] width 24 height 10
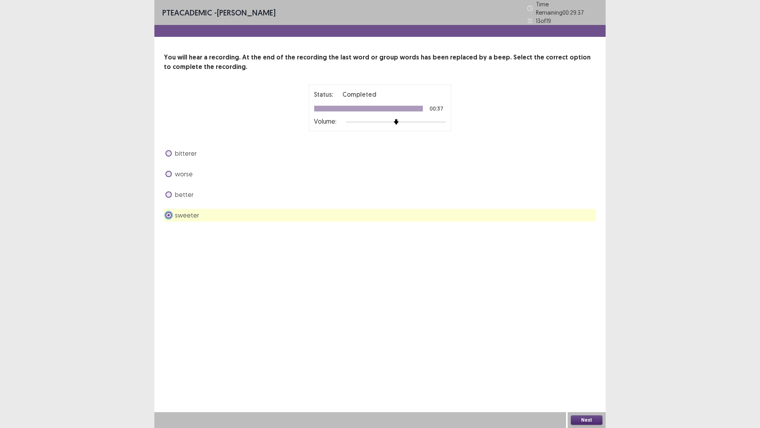
click at [585, 360] on div "Next" at bounding box center [587, 420] width 38 height 16
click at [585, 360] on button "Next" at bounding box center [587, 420] width 32 height 10
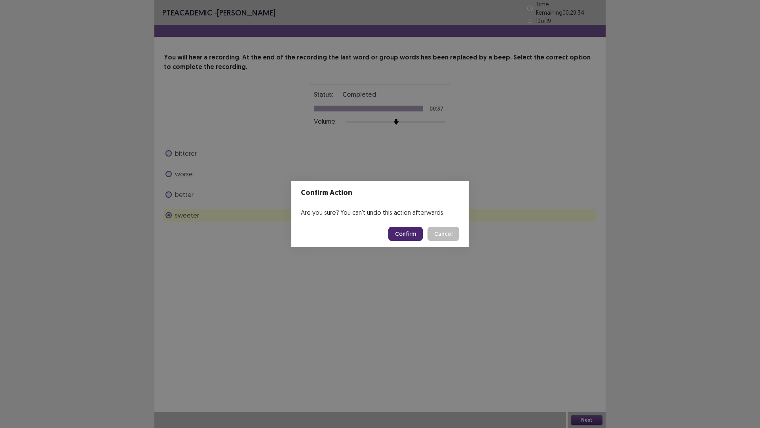
click at [409, 238] on button "Confirm" at bounding box center [405, 233] width 34 height 14
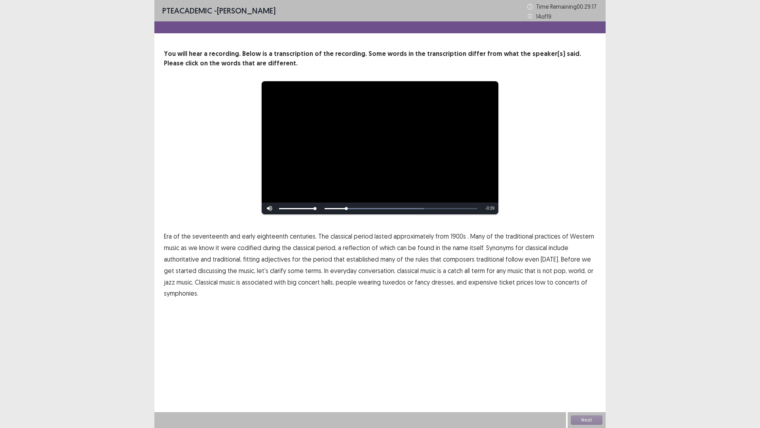
click at [453, 237] on span "1900s" at bounding box center [458, 236] width 15 height 10
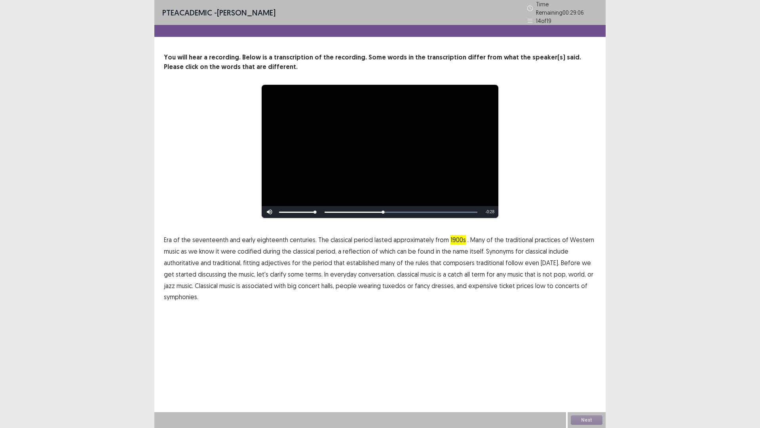
click at [503, 249] on span "Synonyms" at bounding box center [500, 251] width 28 height 10
click at [485, 261] on span "traditional" at bounding box center [490, 263] width 28 height 10
click at [586, 360] on button "Next" at bounding box center [587, 420] width 32 height 10
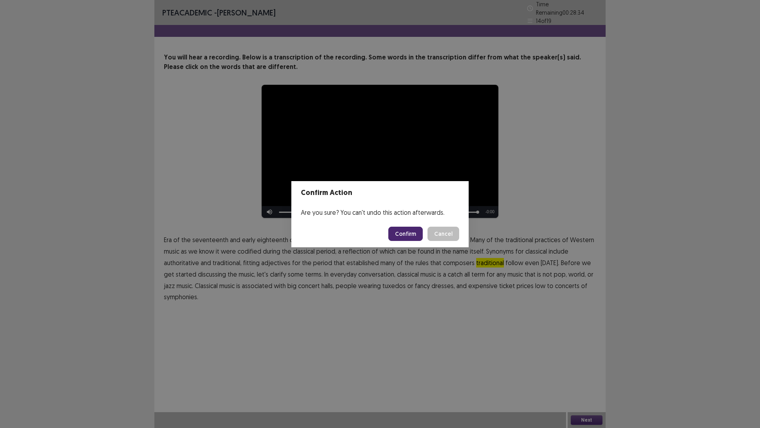
click at [411, 236] on button "Confirm" at bounding box center [405, 233] width 34 height 14
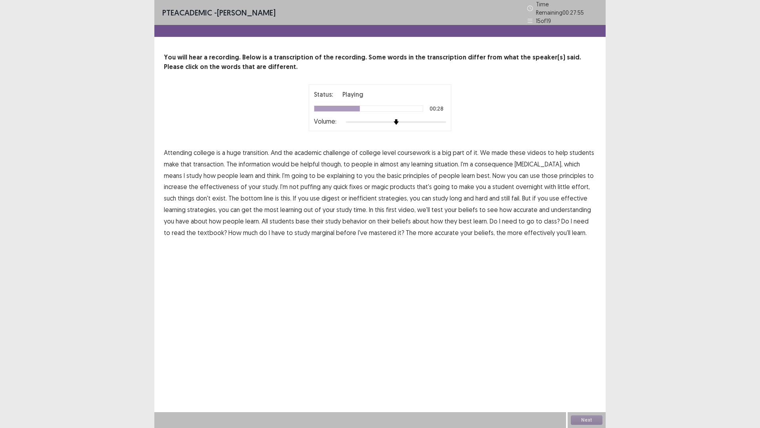
click at [300, 185] on span "puffing" at bounding box center [310, 187] width 20 height 10
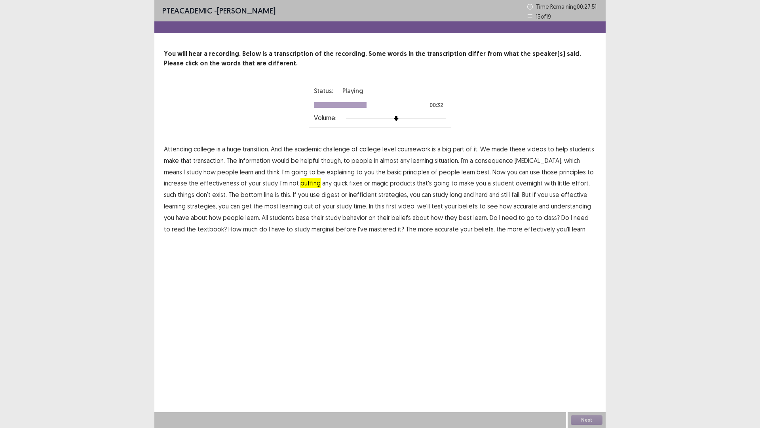
click at [498, 158] on span "consequence" at bounding box center [494, 161] width 38 height 10
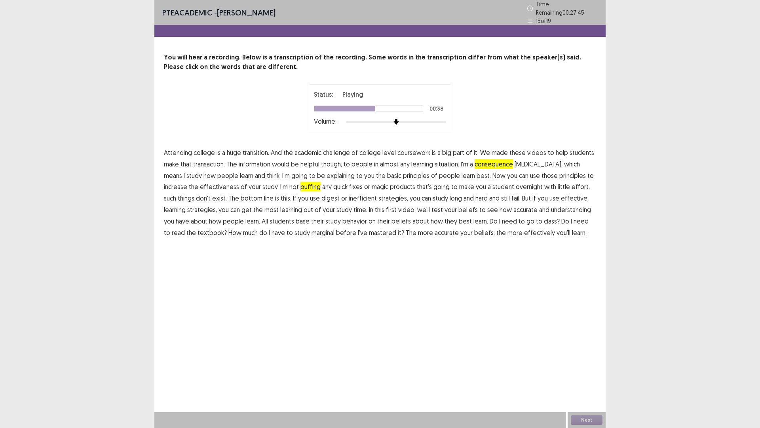
click at [321, 198] on span "digest" at bounding box center [330, 198] width 18 height 10
click at [432, 207] on span "test" at bounding box center [437, 210] width 11 height 10
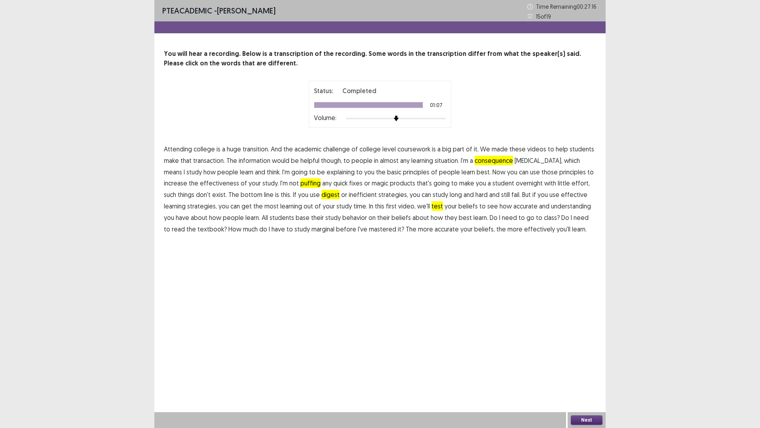
click at [312, 230] on span "marginal" at bounding box center [323, 229] width 23 height 10
click at [589, 360] on button "Next" at bounding box center [587, 420] width 32 height 10
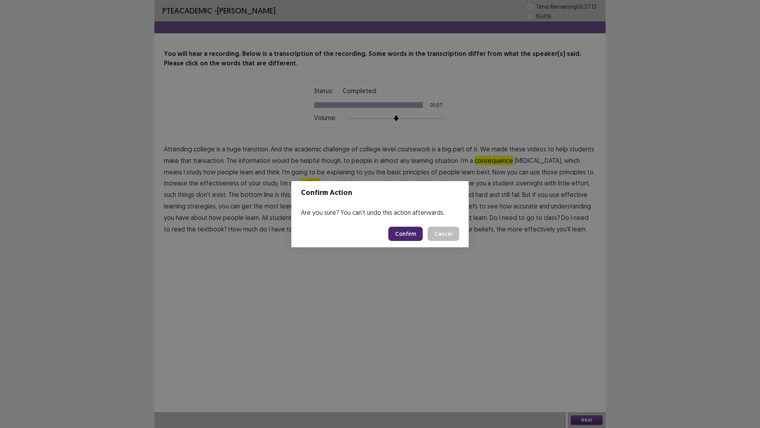
click at [408, 232] on button "Confirm" at bounding box center [405, 233] width 34 height 14
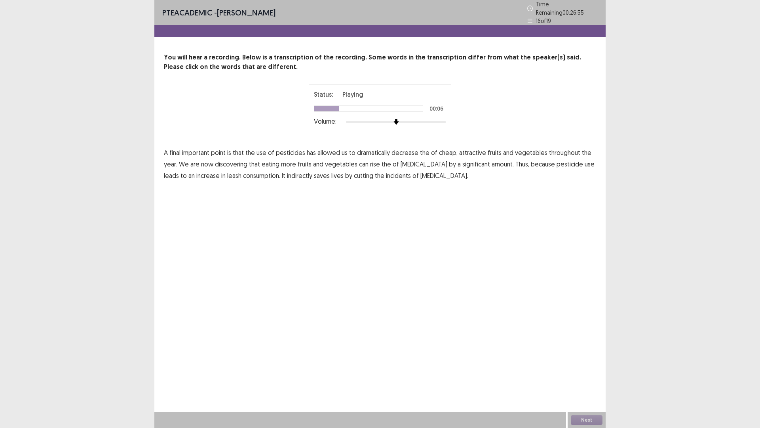
click at [400, 152] on span "decrease" at bounding box center [405, 153] width 27 height 10
click at [370, 162] on span "rise" at bounding box center [375, 164] width 10 height 10
click at [227, 174] on span "leash" at bounding box center [234, 176] width 14 height 10
click at [588, 360] on button "Next" at bounding box center [587, 420] width 32 height 10
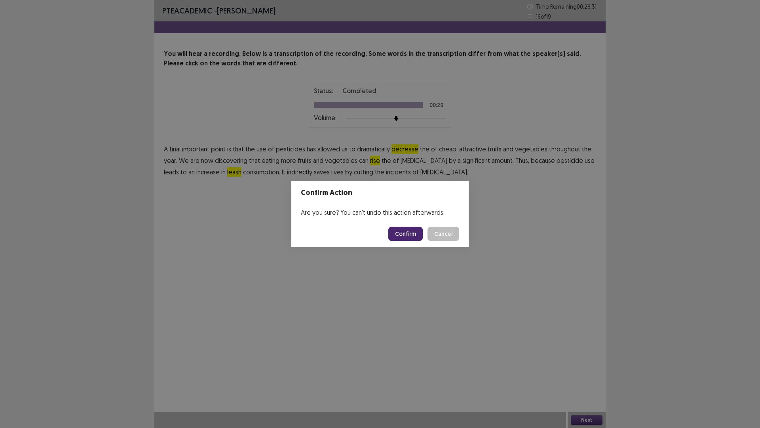
click at [405, 231] on button "Confirm" at bounding box center [405, 233] width 34 height 14
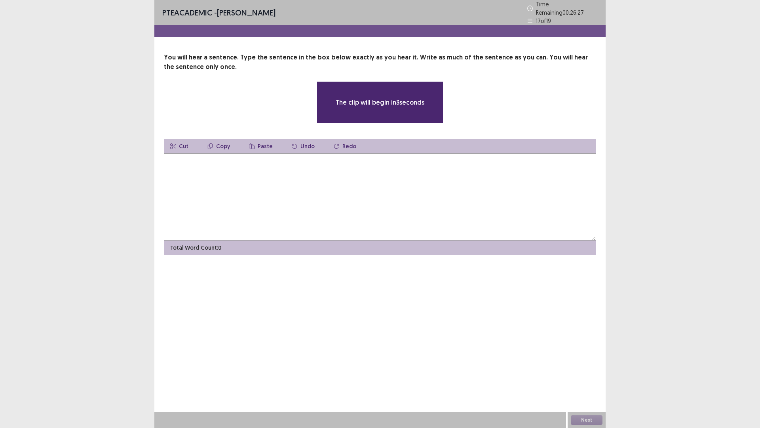
click at [385, 205] on textarea at bounding box center [380, 196] width 432 height 87
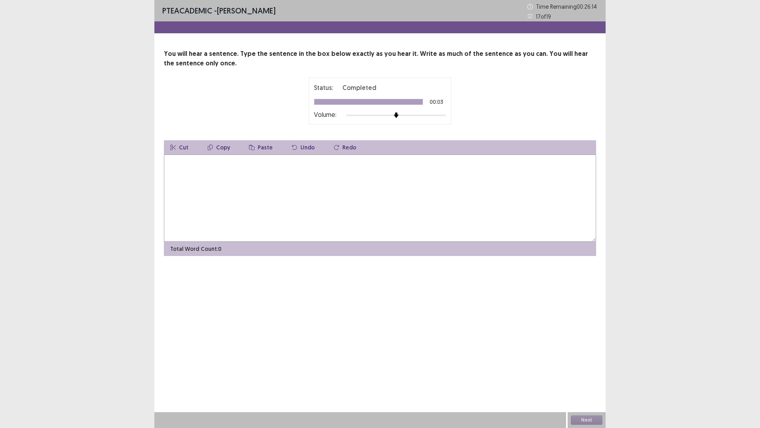
type textarea "*"
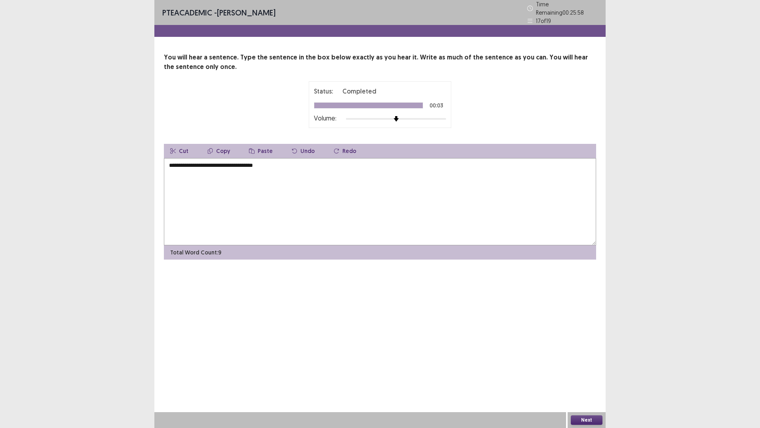
click at [183, 161] on textarea "**********" at bounding box center [380, 201] width 432 height 87
click at [169, 163] on textarea "**********" at bounding box center [380, 201] width 432 height 87
click at [230, 161] on textarea "**********" at bounding box center [380, 201] width 432 height 87
type textarea "**********"
click at [592, 360] on button "Next" at bounding box center [587, 420] width 32 height 10
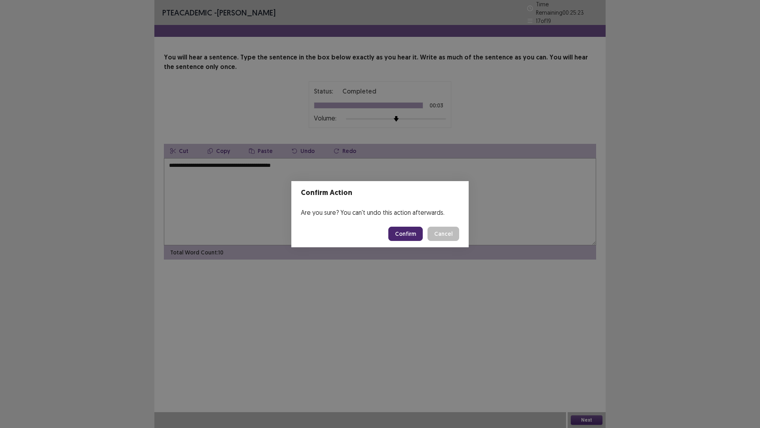
click at [400, 234] on button "Confirm" at bounding box center [405, 233] width 34 height 14
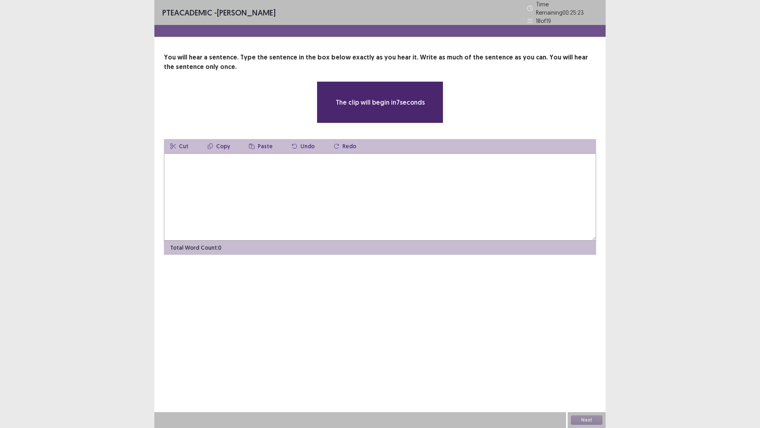
click at [246, 173] on textarea at bounding box center [380, 196] width 432 height 87
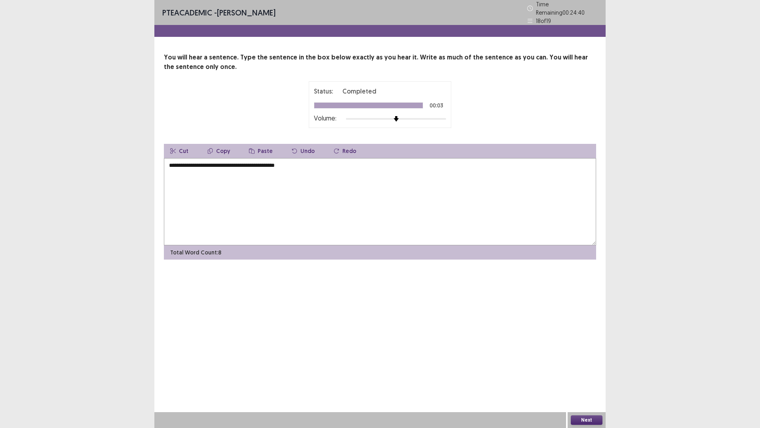
click at [254, 162] on textarea "**********" at bounding box center [380, 201] width 432 height 87
drag, startPoint x: 186, startPoint y: 161, endPoint x: 151, endPoint y: 165, distance: 35.0
click at [151, 165] on div "**********" at bounding box center [380, 214] width 760 height 428
click at [291, 166] on textarea "**********" at bounding box center [380, 201] width 432 height 87
type textarea "**********"
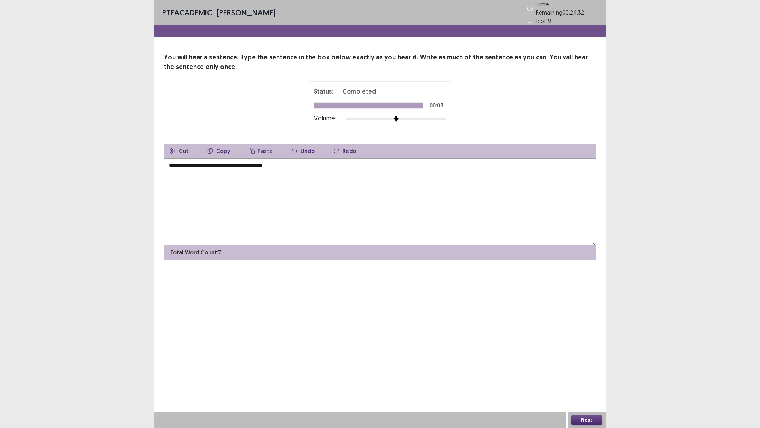
click at [591, 360] on button "Next" at bounding box center [587, 420] width 32 height 10
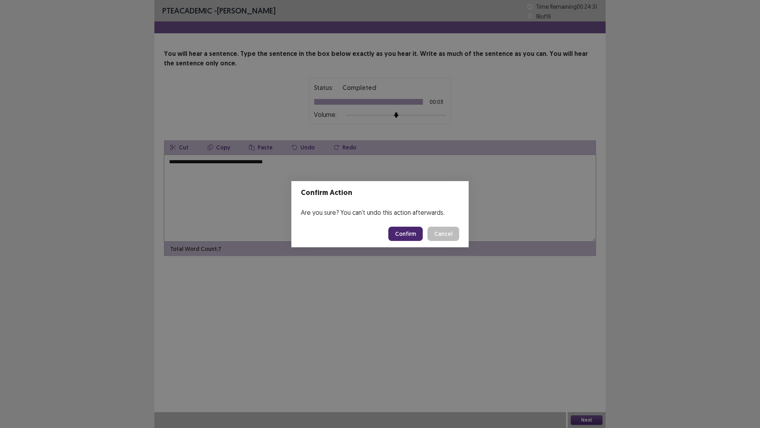
click at [396, 231] on button "Confirm" at bounding box center [405, 233] width 34 height 14
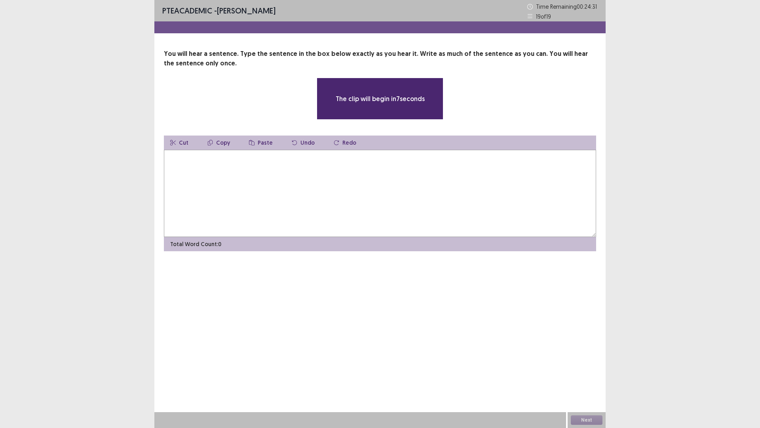
click at [316, 194] on textarea at bounding box center [380, 193] width 432 height 87
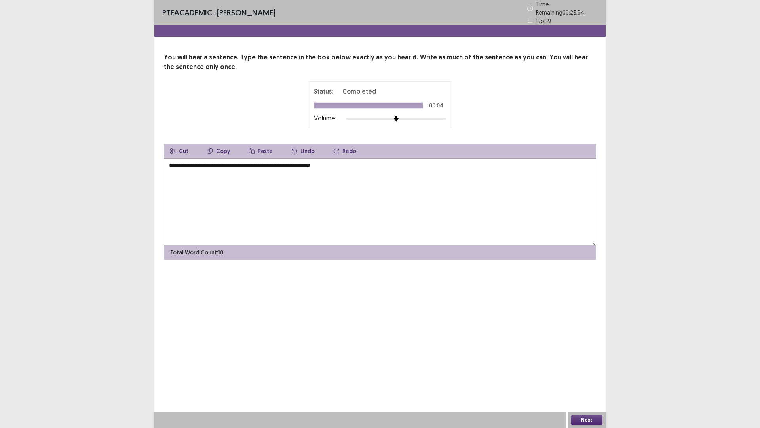
drag, startPoint x: 200, startPoint y: 162, endPoint x: 155, endPoint y: 164, distance: 45.2
click at [156, 164] on div "**********" at bounding box center [379, 156] width 451 height 207
type textarea "**********"
click at [591, 360] on div "Next" at bounding box center [587, 420] width 38 height 16
click at [591, 360] on button "Next" at bounding box center [587, 420] width 32 height 10
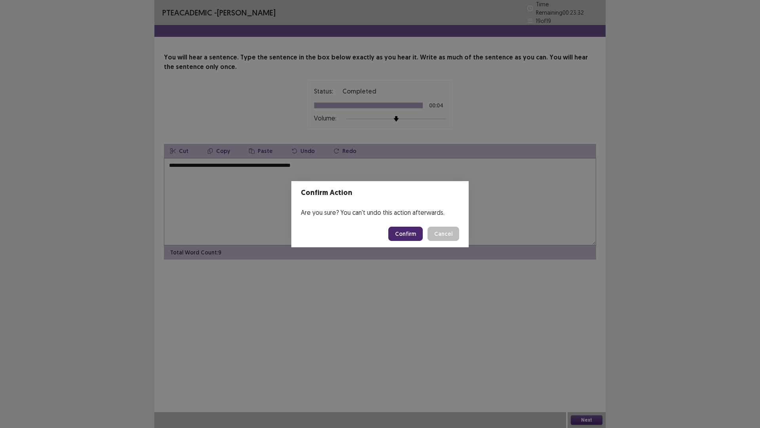
click at [402, 230] on button "Confirm" at bounding box center [405, 233] width 34 height 14
